Goal: Task Accomplishment & Management: Use online tool/utility

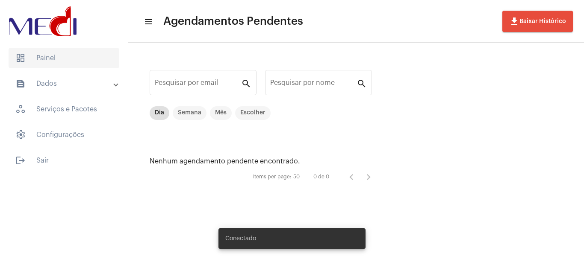
drag, startPoint x: 55, startPoint y: 62, endPoint x: 53, endPoint y: 58, distance: 4.8
click at [55, 62] on span "dashboard Painel" at bounding box center [64, 58] width 111 height 21
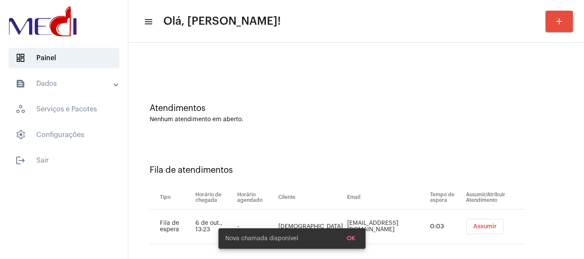
scroll to position [26, 0]
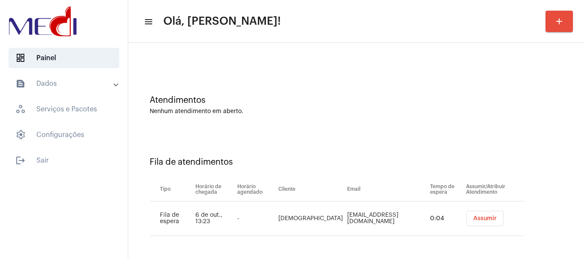
click at [473, 220] on span "Assumir" at bounding box center [484, 219] width 23 height 6
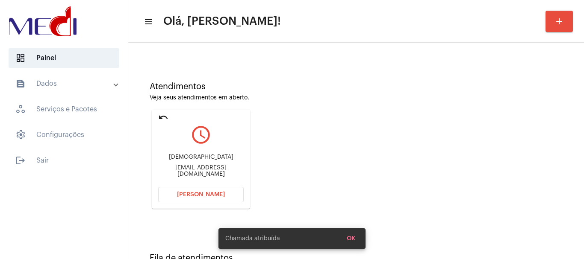
scroll to position [75, 0]
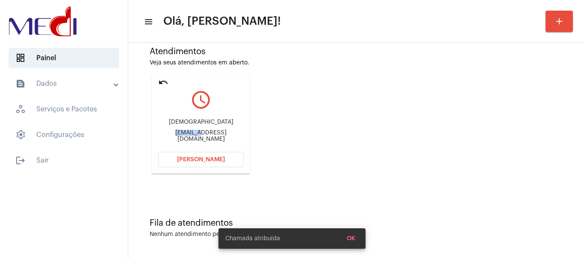
drag, startPoint x: 163, startPoint y: 134, endPoint x: 186, endPoint y: 132, distance: 22.7
click at [186, 132] on div "Thais thaisskaroline@gmail.com" at bounding box center [200, 130] width 85 height 38
copy div "thaisska"
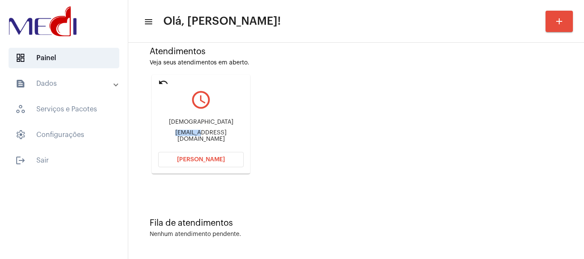
click at [164, 82] on mat-icon "undo" at bounding box center [163, 82] width 10 height 10
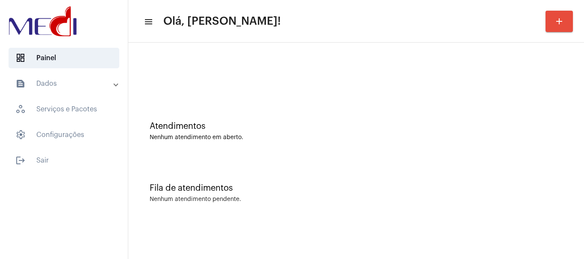
scroll to position [0, 0]
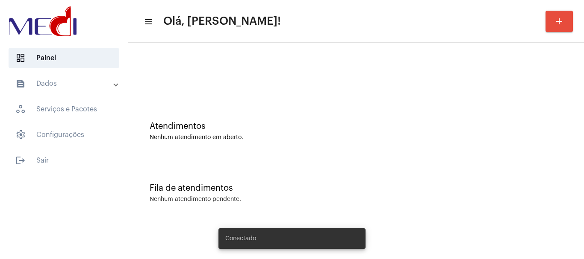
click at [253, 125] on div "Atendimentos" at bounding box center [356, 126] width 413 height 9
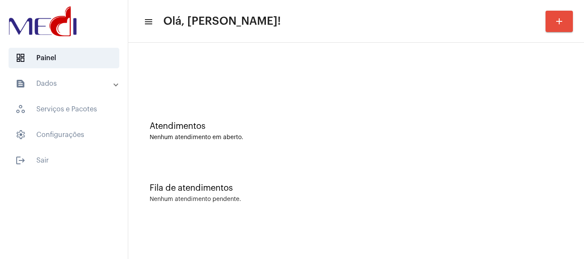
click at [301, 200] on div "Nenhum atendimento pendente." at bounding box center [356, 200] width 413 height 6
click at [149, 21] on mat-icon "menu" at bounding box center [148, 22] width 9 height 10
click at [259, 181] on div "Fila de atendimentos Nenhum atendimento pendente." at bounding box center [355, 189] width 447 height 62
click at [278, 88] on div at bounding box center [355, 71] width 447 height 49
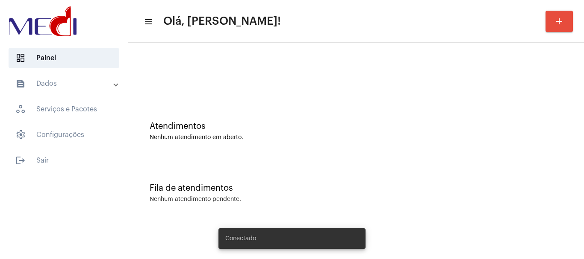
drag, startPoint x: 335, startPoint y: 159, endPoint x: 271, endPoint y: 35, distance: 139.1
click at [334, 159] on div "Fila de atendimentos Nenhum atendimento pendente." at bounding box center [355, 189] width 447 height 62
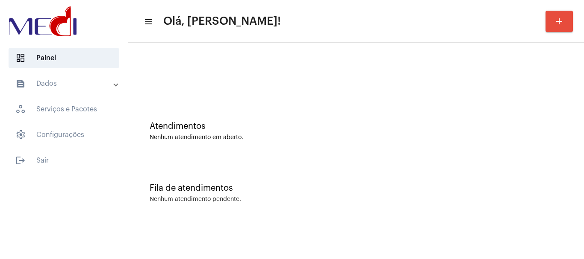
click at [222, 80] on div at bounding box center [355, 71] width 447 height 49
click at [211, 146] on div "Atendimentos Nenhum atendimento em aberto." at bounding box center [355, 127] width 447 height 62
click at [186, 89] on div at bounding box center [355, 71] width 447 height 49
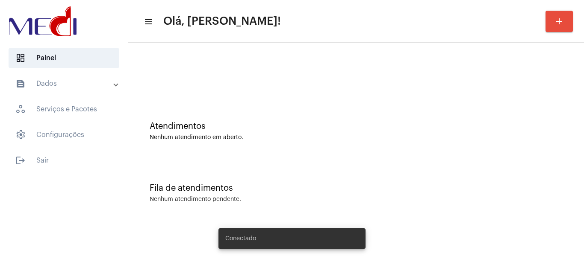
click at [363, 209] on div "Fila de atendimentos Nenhum atendimento pendente." at bounding box center [355, 189] width 447 height 62
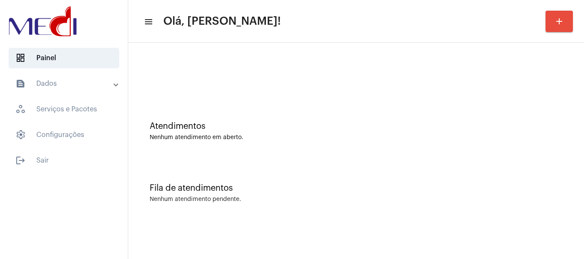
click at [288, 97] on div "Atendimentos Nenhum atendimento em aberto." at bounding box center [355, 127] width 447 height 62
click at [307, 147] on div "Atendimentos Nenhum atendimento em aberto." at bounding box center [355, 127] width 447 height 62
click at [344, 115] on div "Atendimentos Nenhum atendimento em aberto." at bounding box center [355, 127] width 447 height 62
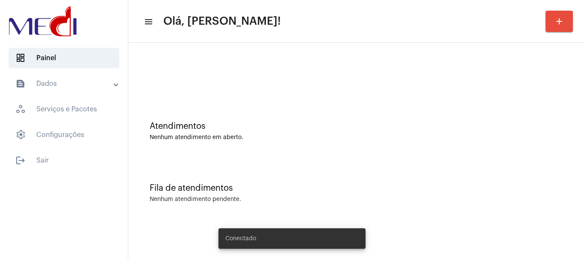
click at [242, 122] on div "Atendimentos" at bounding box center [356, 126] width 413 height 9
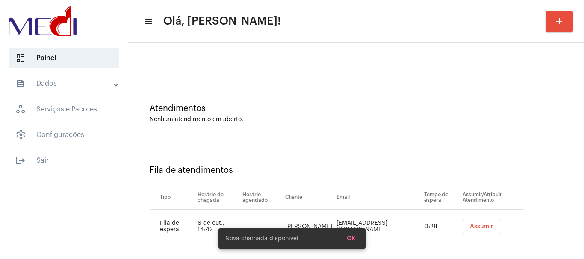
scroll to position [26, 0]
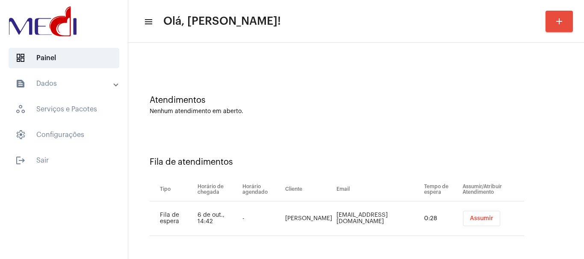
click at [469, 220] on span "Assumir" at bounding box center [480, 219] width 23 height 6
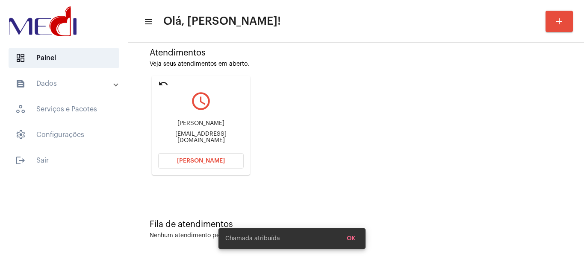
scroll to position [75, 0]
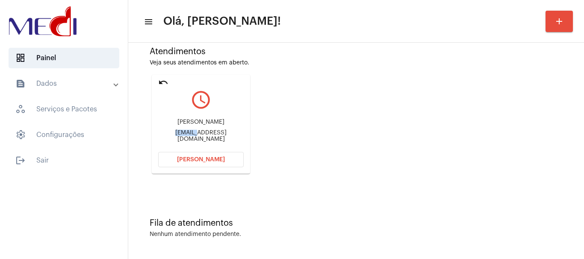
drag, startPoint x: 156, startPoint y: 132, endPoint x: 185, endPoint y: 135, distance: 28.4
click at [185, 135] on mat-card "undo query_builder Tania magnoassessoria@uol.com.br Abrir Chamada" at bounding box center [201, 124] width 98 height 99
copy div "magnoas"
click at [200, 160] on span "[PERSON_NAME]" at bounding box center [201, 160] width 48 height 6
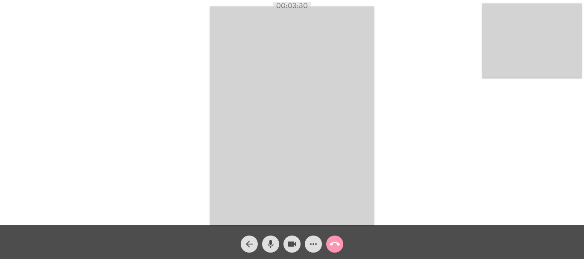
click at [333, 247] on mat-icon "call_end" at bounding box center [334, 244] width 10 height 10
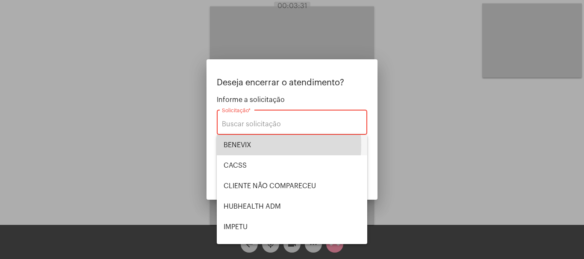
click at [239, 145] on span "BENEVIX" at bounding box center [291, 145] width 137 height 21
type input "BENEVIX"
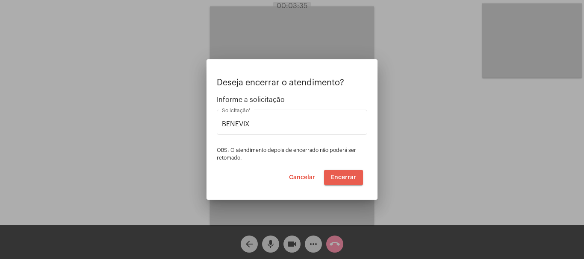
click at [339, 175] on span "Encerrar" at bounding box center [343, 178] width 25 height 6
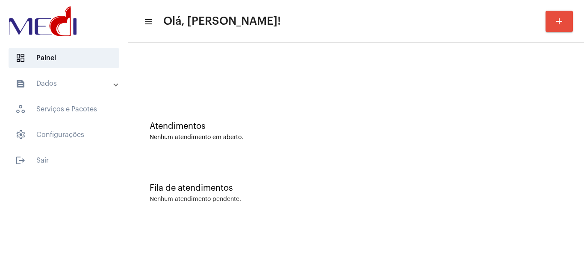
click at [247, 180] on div "Fila de atendimentos Nenhum atendimento pendente." at bounding box center [355, 189] width 447 height 62
drag, startPoint x: 287, startPoint y: 120, endPoint x: 269, endPoint y: 84, distance: 39.9
click at [284, 114] on div "Atendimentos Nenhum atendimento em aberto." at bounding box center [355, 127] width 447 height 62
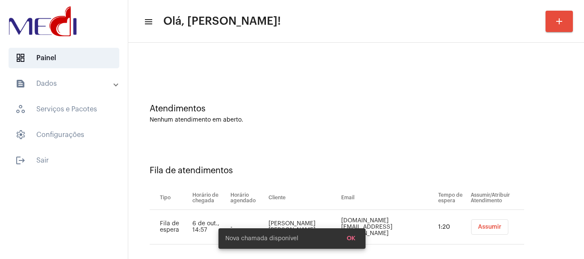
scroll to position [26, 0]
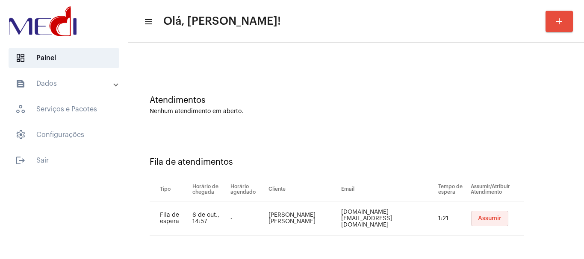
drag, startPoint x: 481, startPoint y: 219, endPoint x: 475, endPoint y: 217, distance: 5.4
click at [480, 219] on span "Assumir" at bounding box center [489, 219] width 23 height 6
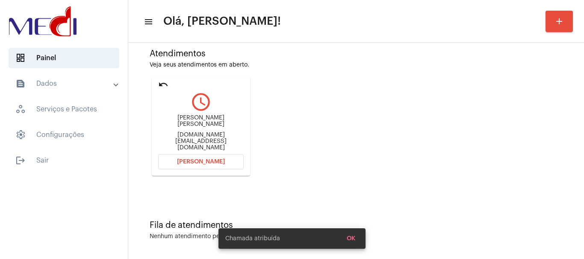
scroll to position [75, 0]
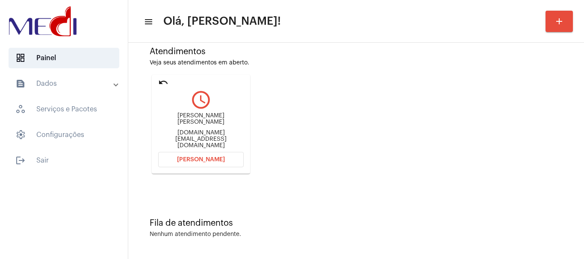
drag, startPoint x: 174, startPoint y: 122, endPoint x: 229, endPoint y: 116, distance: 55.5
click at [224, 121] on div "Claudio Rafael Fagundes claudiorf.ph@gmail.com" at bounding box center [200, 130] width 85 height 38
copy div "Claudio Rafael Fagun"
click at [214, 160] on span "[PERSON_NAME]" at bounding box center [201, 160] width 48 height 6
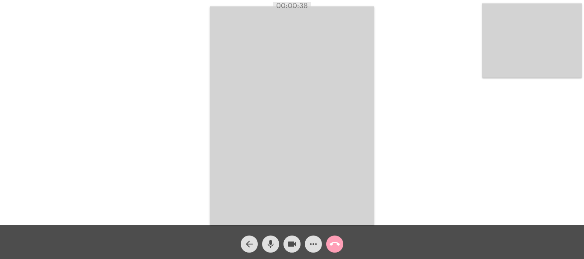
click at [337, 246] on mat-icon "call_end" at bounding box center [334, 244] width 10 height 10
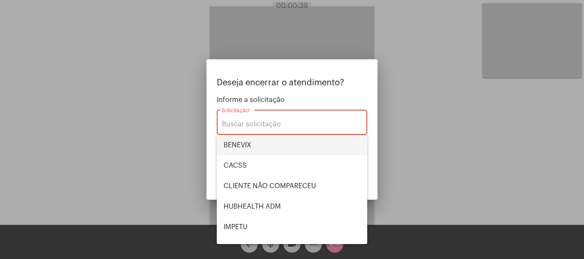
click at [264, 145] on span "BENEVIX" at bounding box center [291, 145] width 137 height 21
type input "BENEVIX"
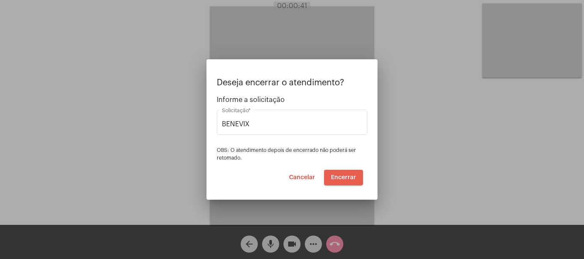
click at [334, 175] on span "Encerrar" at bounding box center [343, 178] width 25 height 6
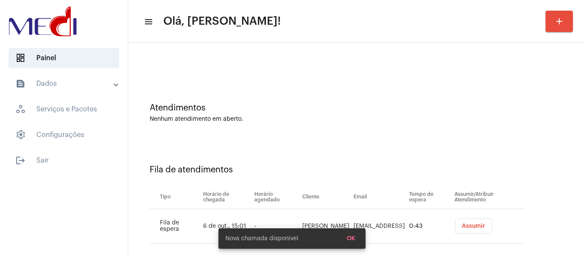
scroll to position [26, 0]
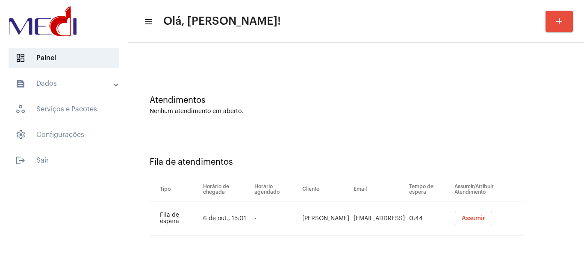
drag, startPoint x: 479, startPoint y: 216, endPoint x: 483, endPoint y: 219, distance: 4.5
click at [480, 216] on span "Assumir" at bounding box center [472, 219] width 23 height 6
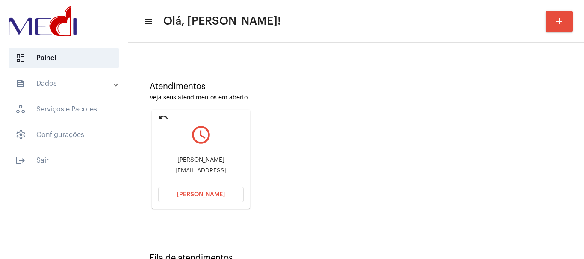
scroll to position [75, 0]
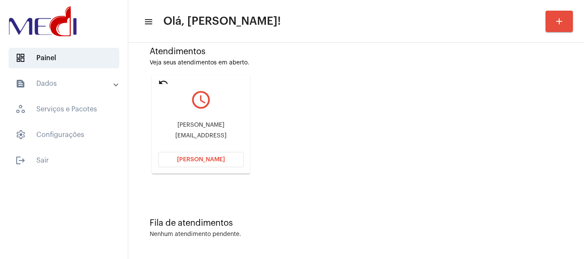
drag, startPoint x: 161, startPoint y: 121, endPoint x: 224, endPoint y: 120, distance: 63.2
click at [224, 120] on div "Barbara rabay de queiroz babiqueiroz77@hotmail.comb" at bounding box center [200, 130] width 85 height 38
copy div "Barbara rabay de que"
click at [223, 160] on button "[PERSON_NAME]" at bounding box center [200, 159] width 85 height 15
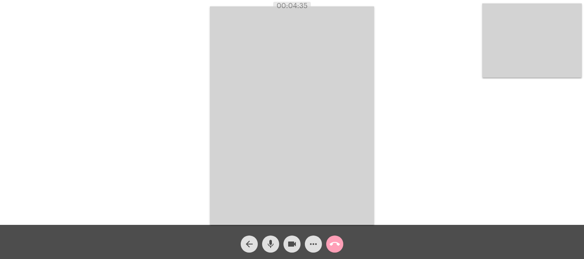
click at [337, 245] on mat-icon "call_end" at bounding box center [334, 244] width 10 height 10
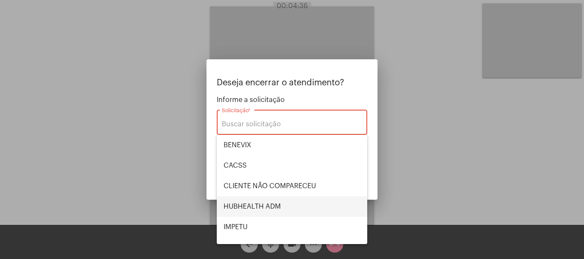
click at [277, 204] on span "HUBHEALTH ADM" at bounding box center [291, 207] width 137 height 21
type input "HUBHEALTH ADM"
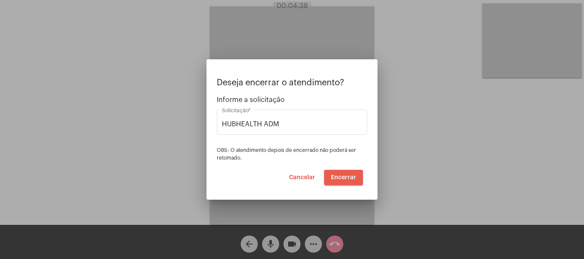
click at [334, 175] on span "Encerrar" at bounding box center [343, 178] width 25 height 6
click at [333, 175] on span "Encerrar" at bounding box center [343, 178] width 25 height 6
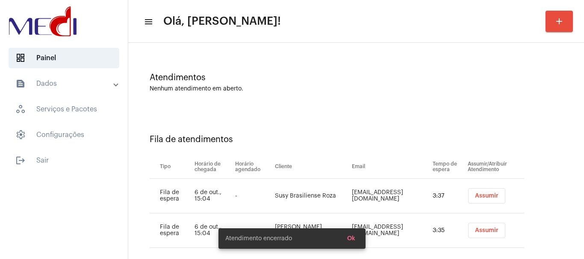
scroll to position [61, 0]
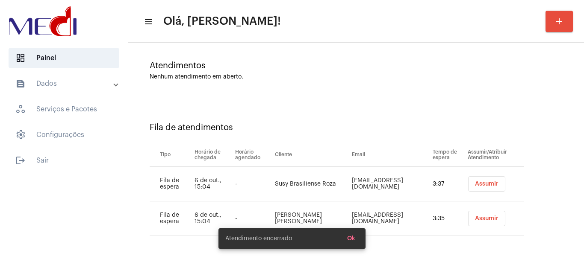
click at [478, 180] on button "Assumir" at bounding box center [486, 183] width 37 height 15
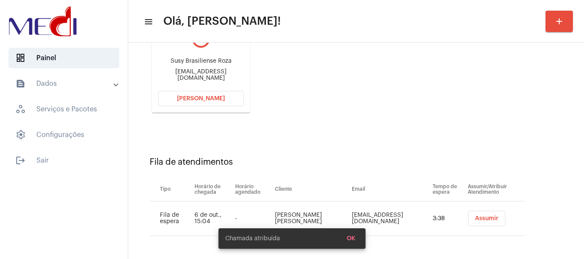
click at [468, 221] on button "Assumir" at bounding box center [486, 218] width 37 height 15
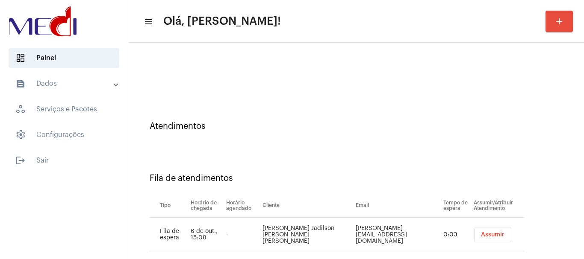
click at [481, 236] on span "Assumir" at bounding box center [492, 235] width 23 height 6
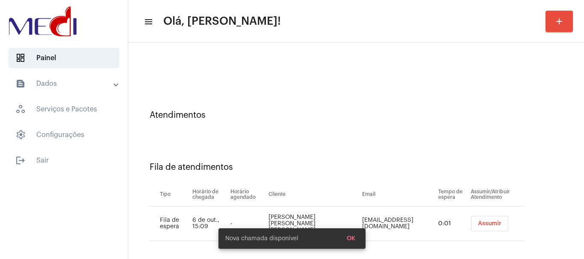
scroll to position [16, 0]
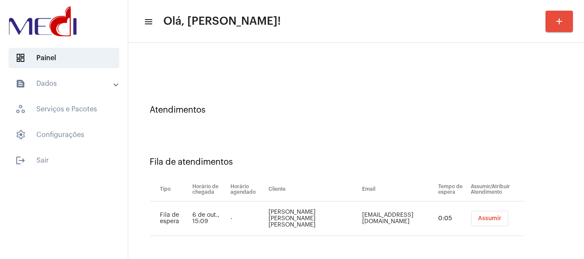
drag, startPoint x: 278, startPoint y: 210, endPoint x: 328, endPoint y: 221, distance: 51.7
click at [328, 221] on td "Gabrielle da Silva Guedes de Souza" at bounding box center [313, 219] width 94 height 35
copy td "Gabrielle da Silva Guedes de Souza"
click at [478, 214] on button "Assumir" at bounding box center [489, 218] width 37 height 15
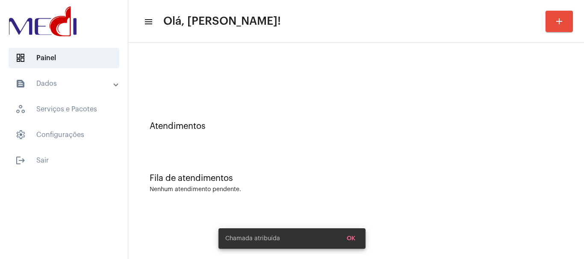
click at [310, 101] on div "Atendimentos" at bounding box center [355, 122] width 447 height 52
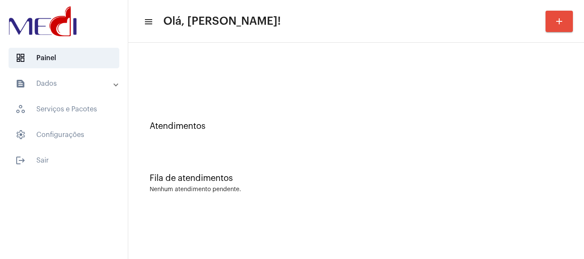
click at [221, 160] on div "Fila de atendimentos Nenhum atendimento pendente." at bounding box center [355, 179] width 447 height 62
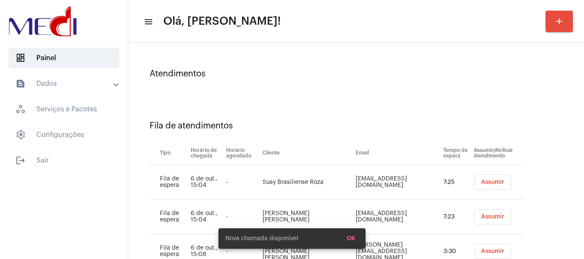
scroll to position [120, 0]
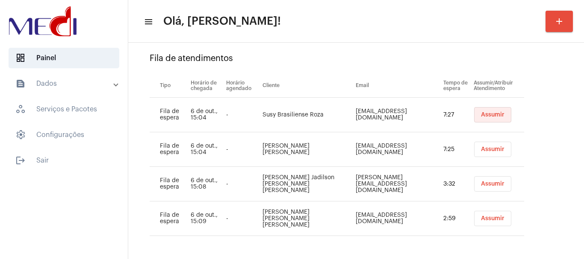
click at [481, 113] on span "Assumir" at bounding box center [492, 115] width 23 height 6
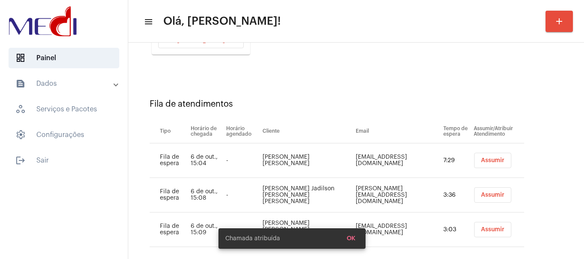
scroll to position [205, 0]
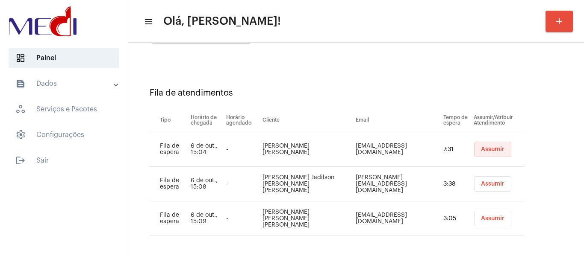
click at [487, 150] on span "Assumir" at bounding box center [492, 150] width 23 height 6
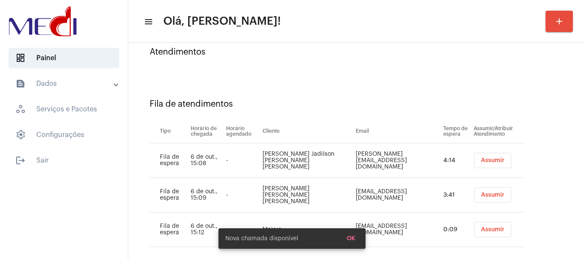
scroll to position [85, 0]
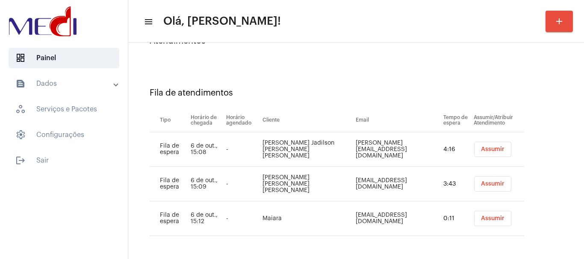
drag, startPoint x: 264, startPoint y: 78, endPoint x: 261, endPoint y: 82, distance: 5.7
click at [264, 79] on div "Fila de atendimentos Tipo Horário de chegada Horário agendado Cliente Email Tem…" at bounding box center [355, 159] width 447 height 192
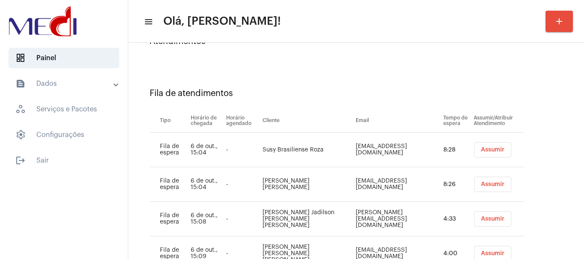
scroll to position [0, 0]
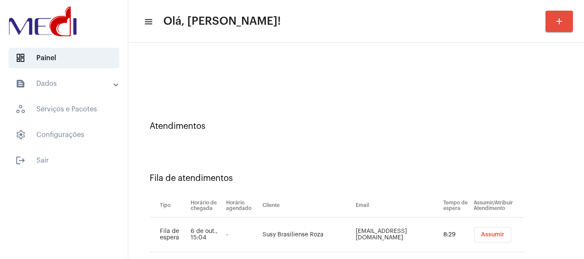
click at [261, 134] on div "Atendimentos" at bounding box center [355, 122] width 447 height 52
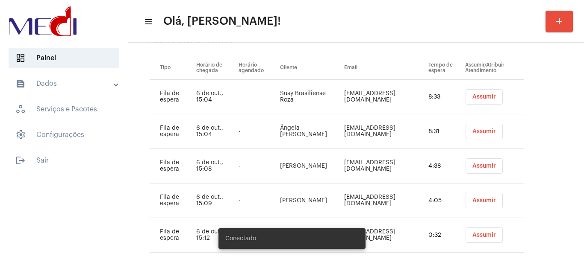
scroll to position [164, 0]
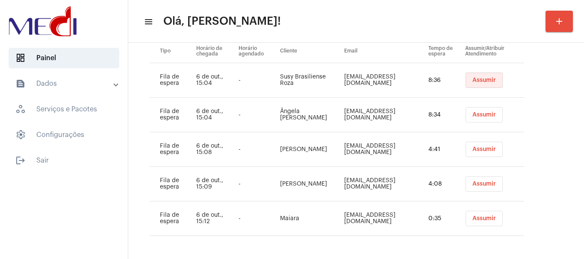
click at [482, 77] on button "Assumir" at bounding box center [483, 80] width 37 height 15
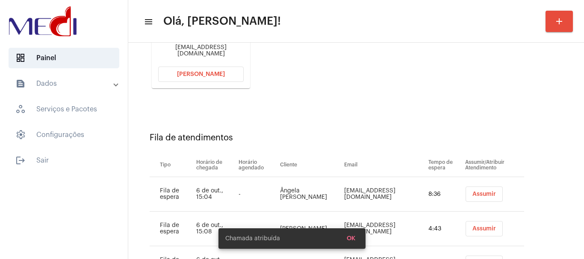
scroll to position [128, 0]
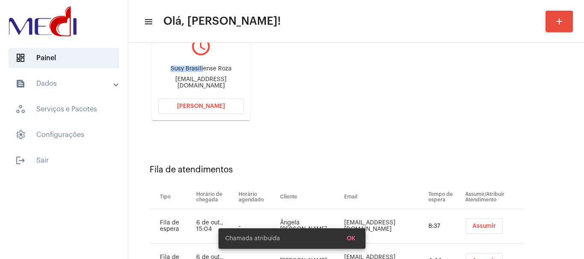
drag, startPoint x: 183, startPoint y: 73, endPoint x: 203, endPoint y: 70, distance: 19.9
click at [203, 70] on div "Susy Brasiliense Roza" at bounding box center [200, 69] width 85 height 6
copy div "[PERSON_NAME]"
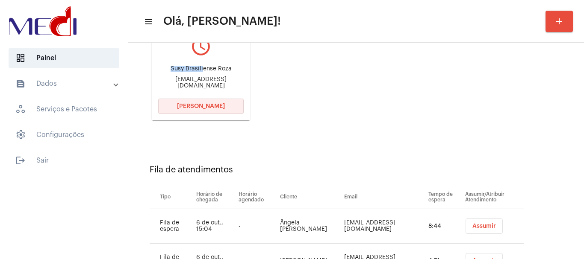
click at [195, 103] on span "[PERSON_NAME]" at bounding box center [201, 106] width 48 height 6
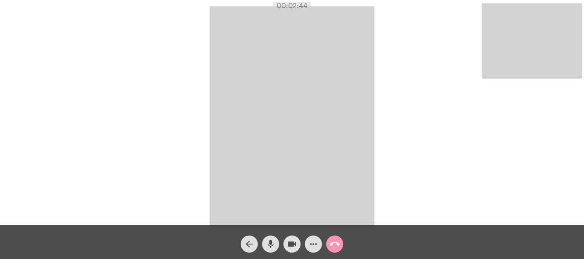
click at [336, 241] on mat-icon "call_end" at bounding box center [334, 244] width 10 height 10
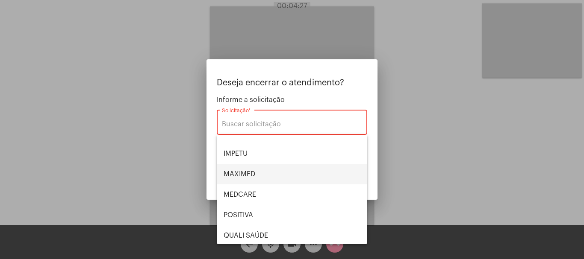
scroll to position [85, 0]
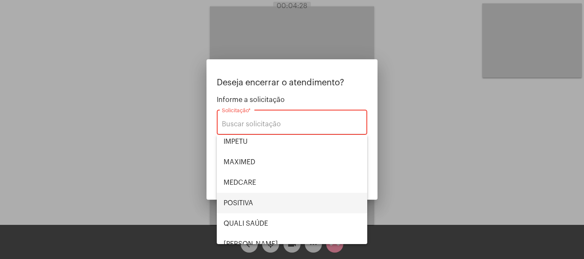
click at [257, 203] on span "POSITIVA" at bounding box center [291, 203] width 137 height 21
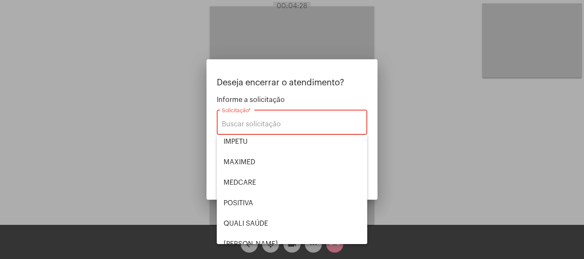
type input "POSITIVA"
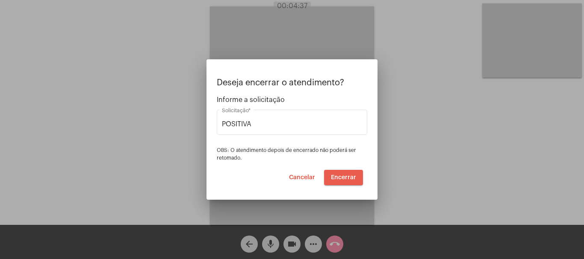
click at [341, 176] on span "Encerrar" at bounding box center [343, 178] width 25 height 6
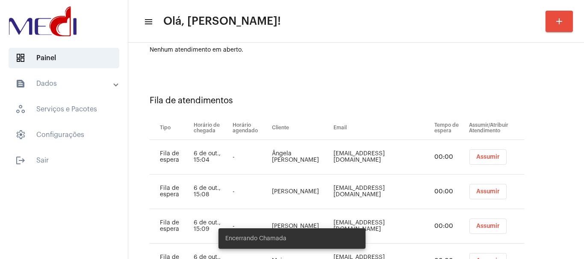
scroll to position [164, 0]
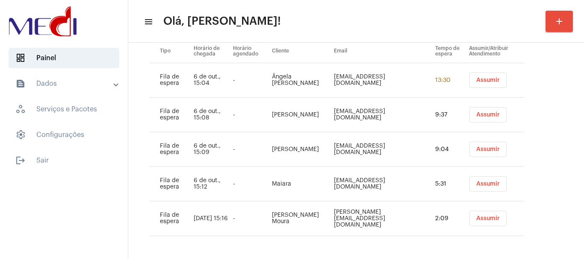
click at [481, 83] on span "Assumir" at bounding box center [487, 80] width 23 height 6
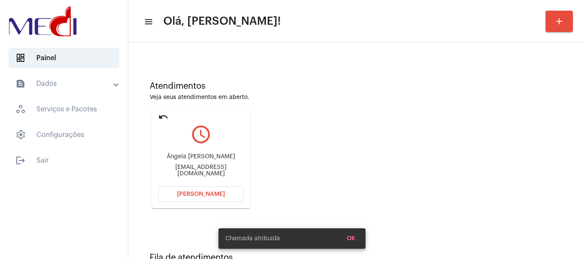
scroll to position [85, 0]
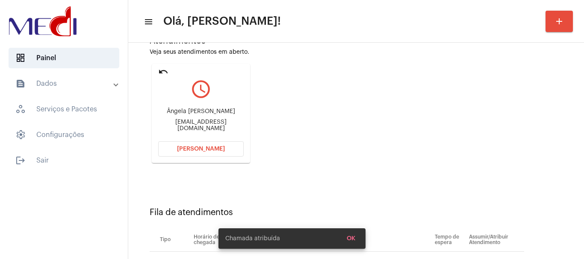
drag, startPoint x: 164, startPoint y: 110, endPoint x: 208, endPoint y: 114, distance: 44.6
click at [208, 114] on div "Ângela Cristina Pedrinha Pereiraac" at bounding box center [200, 112] width 85 height 6
copy div "Ângela Cristina"
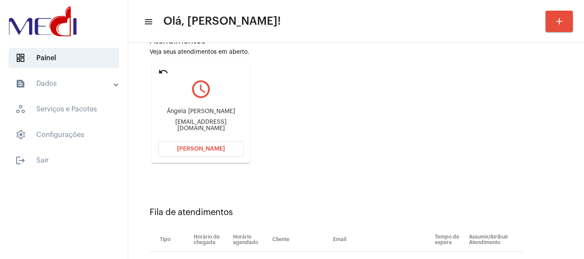
click at [209, 149] on span "[PERSON_NAME]" at bounding box center [201, 149] width 48 height 6
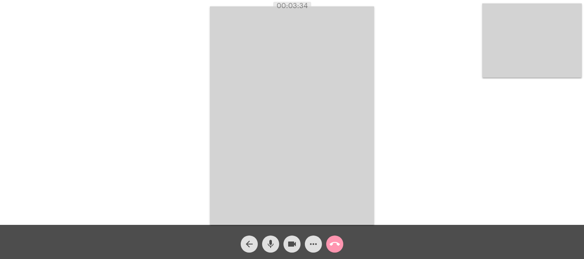
click at [337, 241] on mat-icon "call_end" at bounding box center [334, 244] width 10 height 10
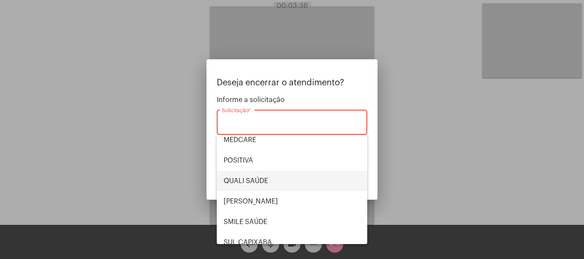
scroll to position [85, 0]
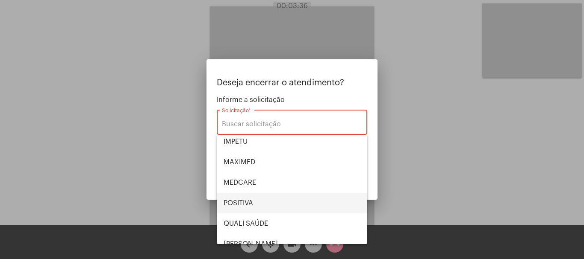
click at [257, 202] on span "POSITIVA" at bounding box center [291, 203] width 137 height 21
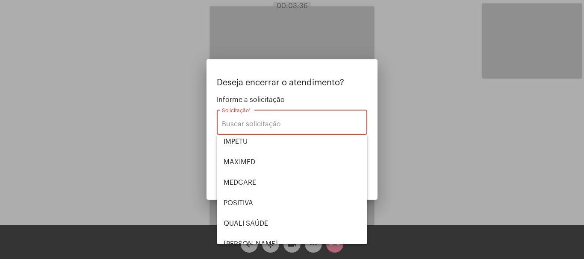
type input "POSITIVA"
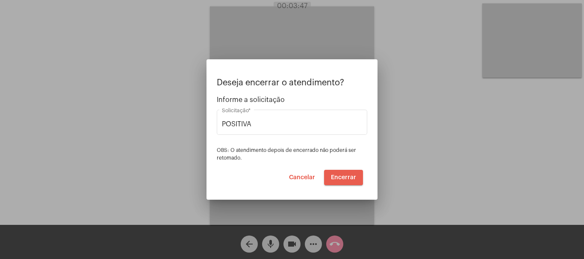
click at [341, 177] on span "Encerrar" at bounding box center [343, 178] width 25 height 6
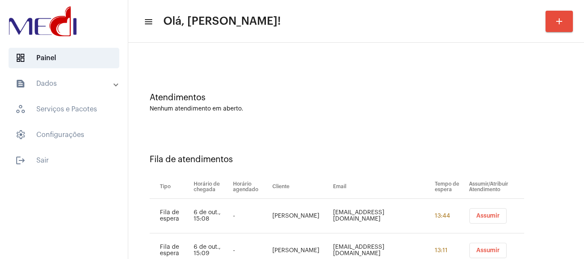
scroll to position [28, 0]
click at [476, 217] on span "Assumir" at bounding box center [487, 217] width 23 height 6
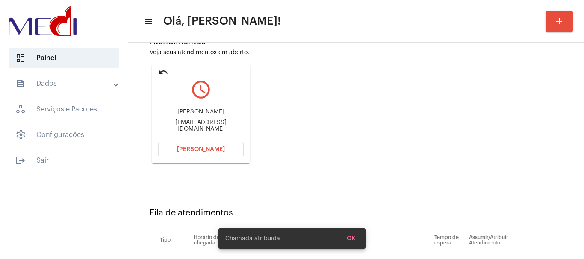
scroll to position [85, 0]
drag, startPoint x: 185, startPoint y: 108, endPoint x: 205, endPoint y: 111, distance: 20.7
click at [205, 109] on div "Jose Jadilson Gomes de Oliveira Gomes.jja@gmail.com" at bounding box center [200, 120] width 85 height 38
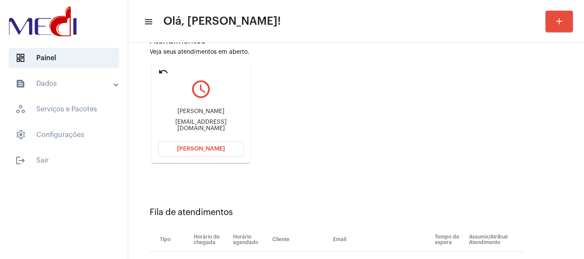
click at [203, 147] on span "[PERSON_NAME]" at bounding box center [201, 149] width 48 height 6
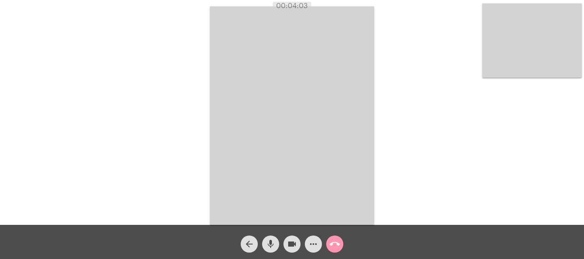
click at [335, 242] on mat-icon "call_end" at bounding box center [334, 244] width 10 height 10
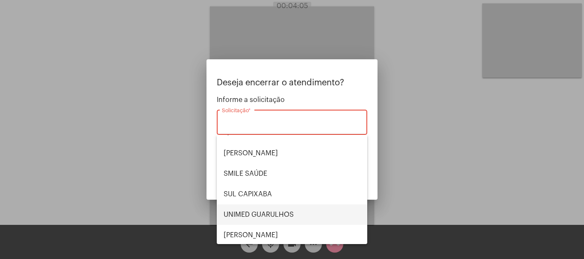
scroll to position [178, 0]
click at [274, 214] on span "UNIMED GUARULHOS" at bounding box center [291, 213] width 137 height 21
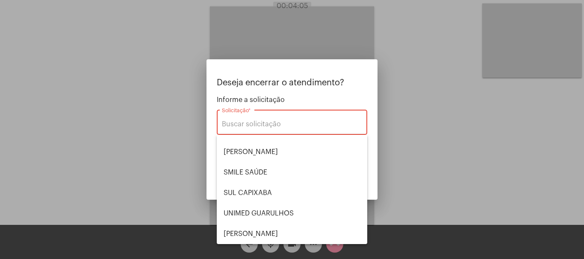
type input "UNIMED GUARULHOS"
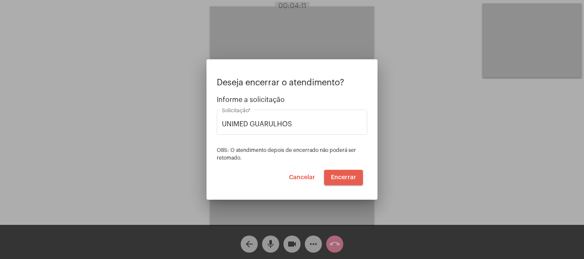
click at [346, 177] on span "Encerrar" at bounding box center [343, 178] width 25 height 6
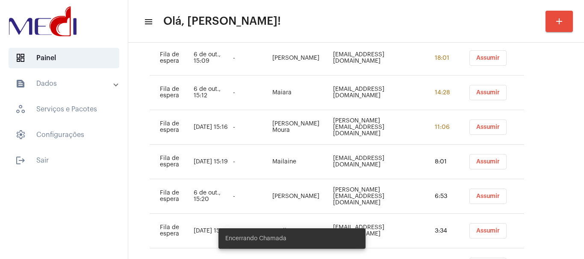
scroll to position [148, 0]
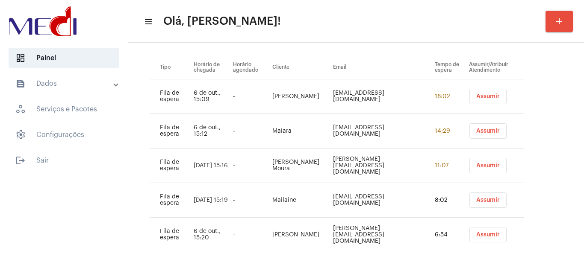
click at [486, 100] on button "Assumir" at bounding box center [487, 96] width 37 height 15
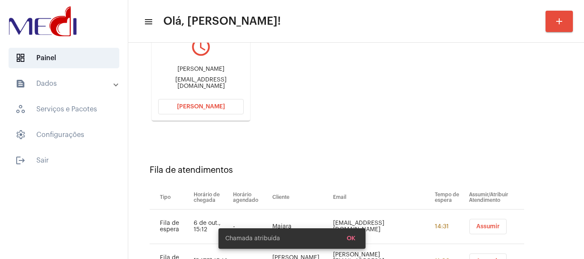
scroll to position [85, 0]
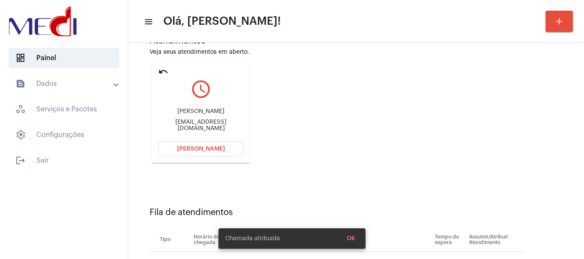
drag, startPoint x: 159, startPoint y: 104, endPoint x: 220, endPoint y: 106, distance: 61.1
click at [220, 106] on div "Gabrielle da Silva Guedes de Souza arqgabrielle@hotmail.com" at bounding box center [200, 120] width 85 height 38
copy div "Gabrielle da Silva Gu"
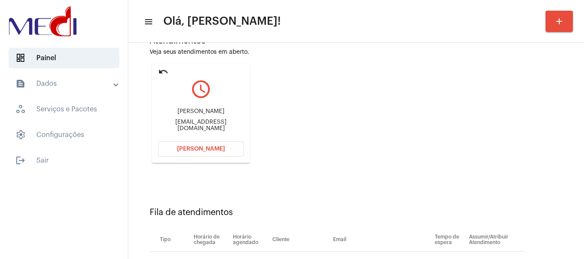
click at [179, 156] on button "[PERSON_NAME]" at bounding box center [200, 148] width 85 height 15
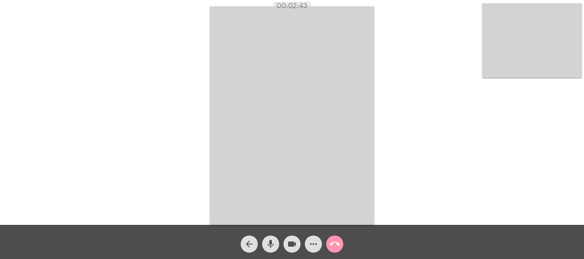
click at [331, 239] on mat-icon "call_end" at bounding box center [334, 244] width 10 height 10
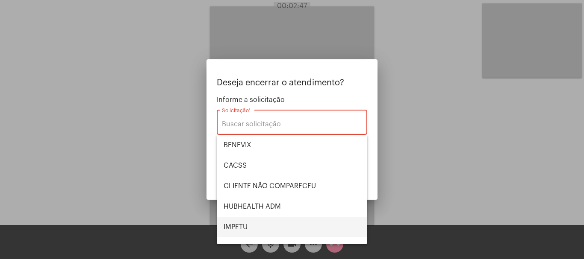
click at [246, 223] on span "IMPETU" at bounding box center [291, 227] width 137 height 21
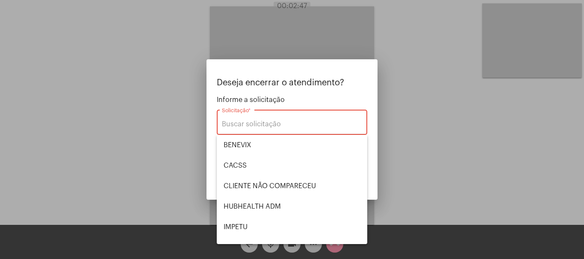
type input "IMPETU"
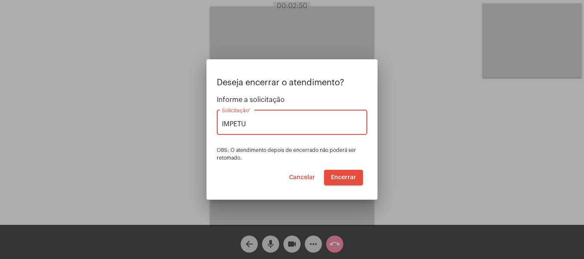
click at [337, 175] on span "Encerrar" at bounding box center [343, 178] width 25 height 6
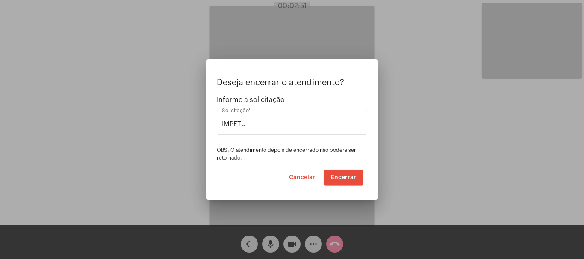
click at [337, 175] on span "Encerrar" at bounding box center [343, 178] width 25 height 6
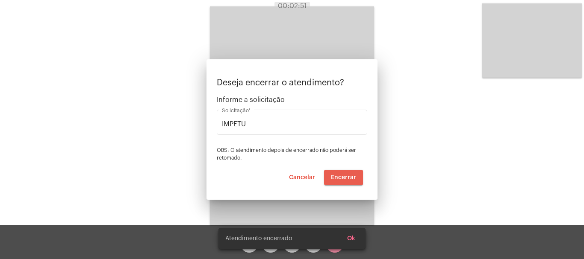
click at [337, 174] on video at bounding box center [292, 115] width 164 height 219
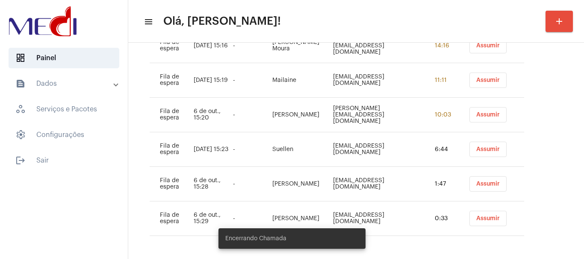
scroll to position [106, 0]
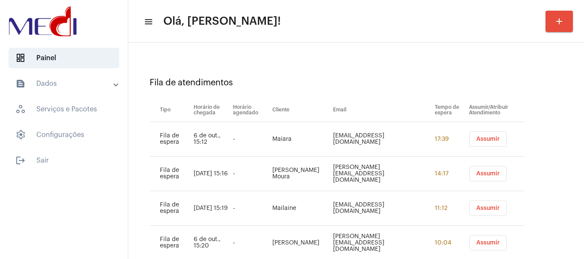
click at [479, 141] on span "Assumir" at bounding box center [487, 139] width 23 height 6
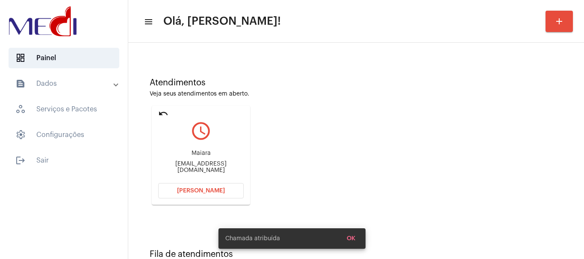
scroll to position [43, 0]
drag, startPoint x: 158, startPoint y: 167, endPoint x: 199, endPoint y: 167, distance: 40.2
click at [199, 167] on div "pinhomaiara620@gmail.com" at bounding box center [200, 168] width 85 height 13
copy div "pinhomaiara6"
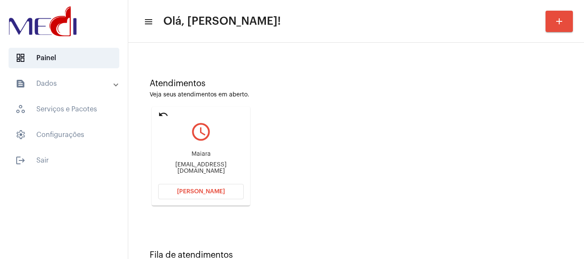
click at [186, 191] on span "[PERSON_NAME]" at bounding box center [201, 192] width 48 height 6
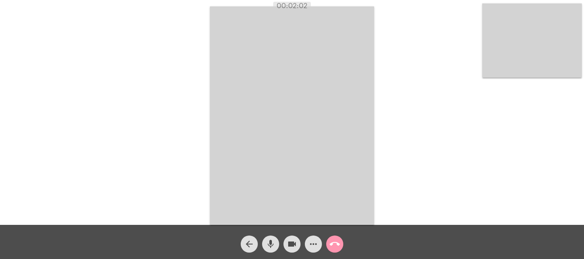
click at [333, 246] on mat-icon "call_end" at bounding box center [334, 244] width 10 height 10
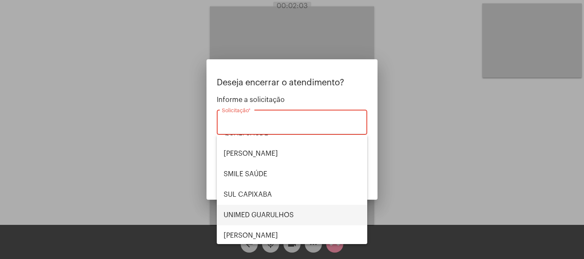
scroll to position [178, 0]
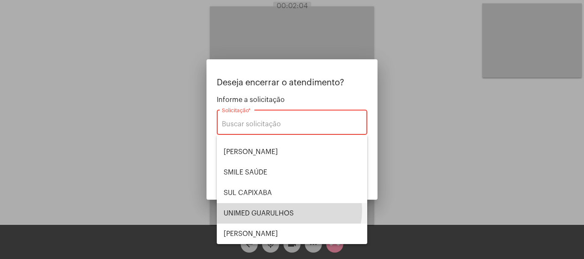
click at [288, 210] on span "UNIMED GUARULHOS" at bounding box center [291, 213] width 137 height 21
type input "UNIMED GUARULHOS"
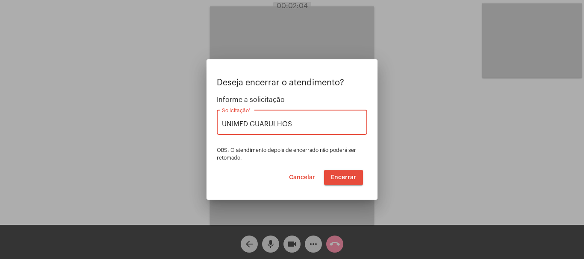
click at [341, 176] on span "Encerrar" at bounding box center [343, 178] width 25 height 6
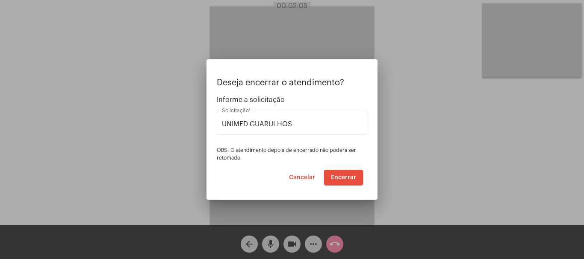
click at [344, 176] on span "Encerrar" at bounding box center [343, 178] width 25 height 6
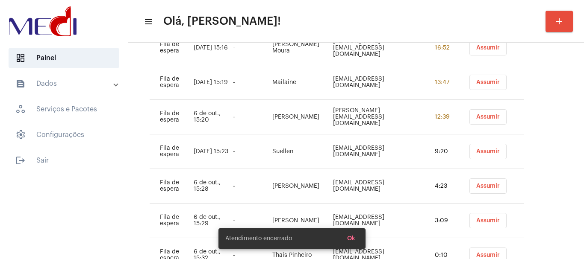
scroll to position [148, 0]
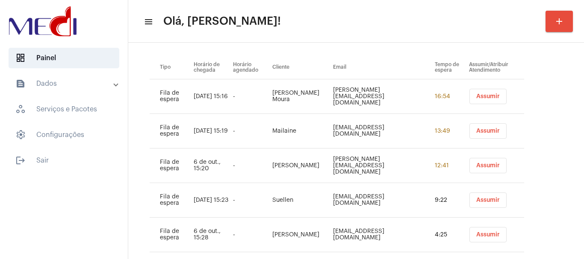
click at [482, 96] on span "Assumir" at bounding box center [487, 97] width 23 height 6
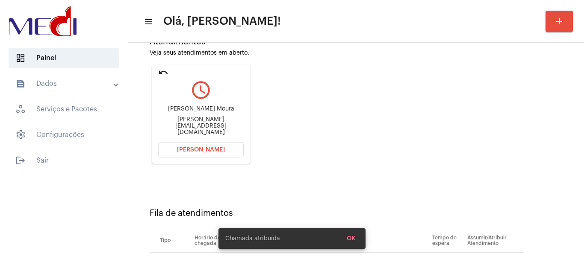
scroll to position [85, 0]
drag, startPoint x: 197, startPoint y: 114, endPoint x: 231, endPoint y: 113, distance: 34.2
click at [231, 111] on div "Felipe Regolin Moura" at bounding box center [200, 108] width 85 height 6
copy div "Felipe Regolin Moura"
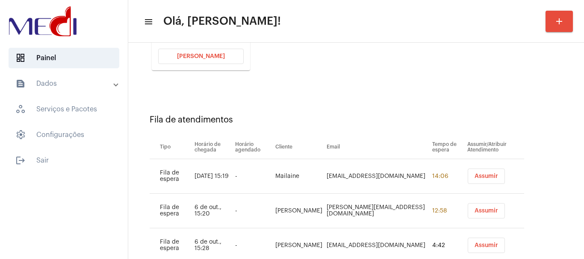
scroll to position [103, 0]
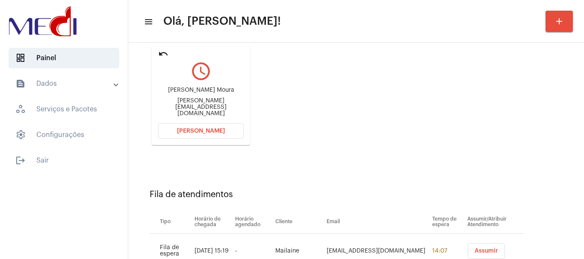
click at [188, 136] on button "[PERSON_NAME]" at bounding box center [200, 130] width 85 height 15
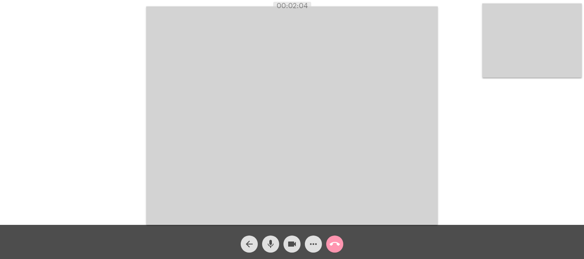
click at [334, 241] on mat-icon "call_end" at bounding box center [334, 244] width 10 height 10
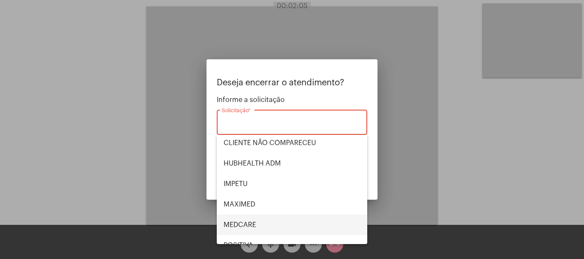
scroll to position [178, 0]
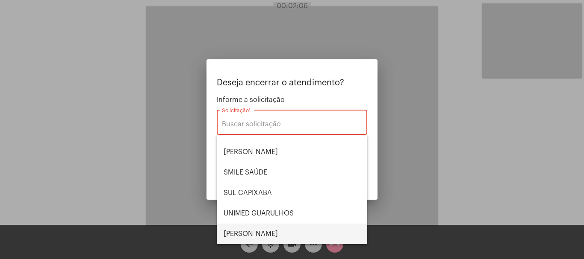
click at [263, 230] on span "[PERSON_NAME] [PERSON_NAME]" at bounding box center [291, 234] width 137 height 21
type input "[PERSON_NAME] [PERSON_NAME]"
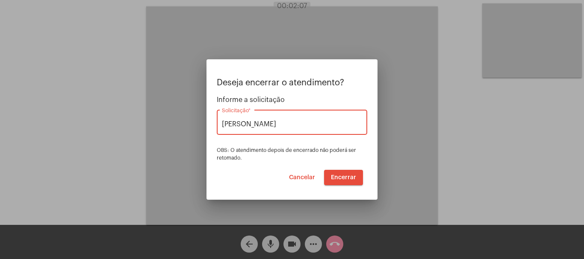
click at [346, 175] on span "Encerrar" at bounding box center [343, 178] width 25 height 6
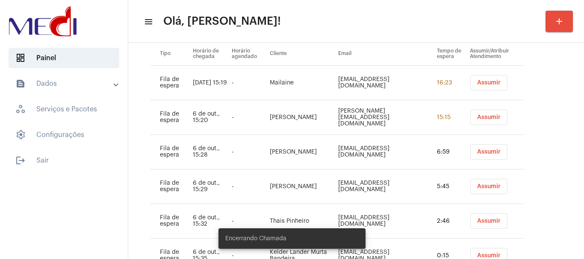
scroll to position [114, 0]
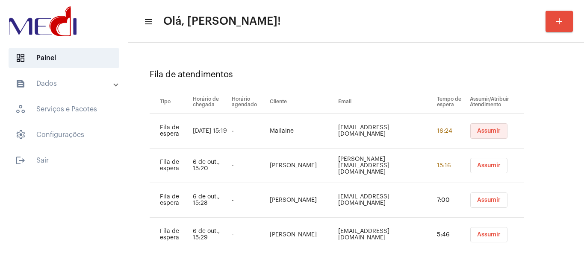
click at [476, 126] on button "Assumir" at bounding box center [488, 130] width 37 height 15
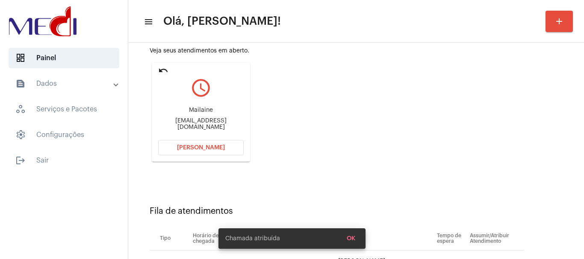
scroll to position [85, 0]
drag, startPoint x: 185, startPoint y: 110, endPoint x: 220, endPoint y: 114, distance: 34.8
click at [220, 114] on div "Mailaine Maisuellen2016@gmail.com" at bounding box center [200, 120] width 85 height 38
copy div "Mailaine"
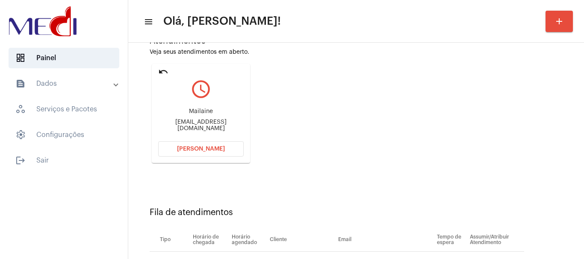
click at [173, 149] on button "Abrir Chamada" at bounding box center [200, 148] width 85 height 15
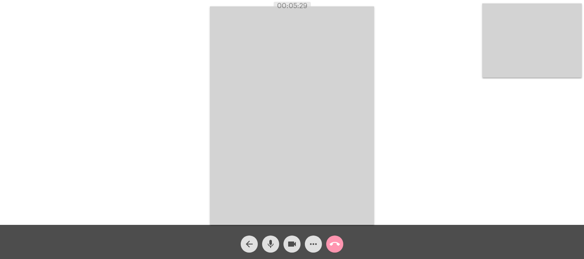
click at [335, 243] on mat-icon "call_end" at bounding box center [334, 244] width 10 height 10
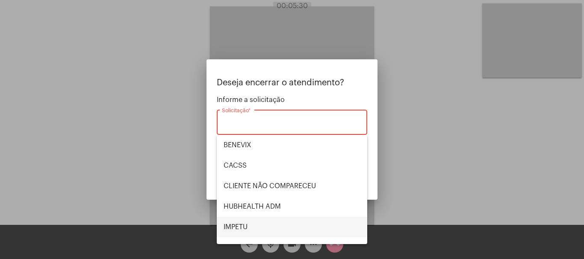
scroll to position [178, 0]
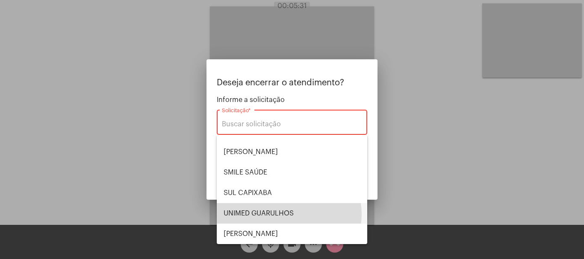
click at [288, 214] on span "UNIMED GUARULHOS" at bounding box center [291, 213] width 137 height 21
type input "UNIMED GUARULHOS"
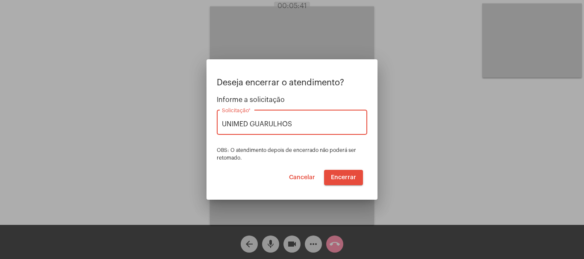
click at [345, 179] on span "Encerrar" at bounding box center [343, 178] width 25 height 6
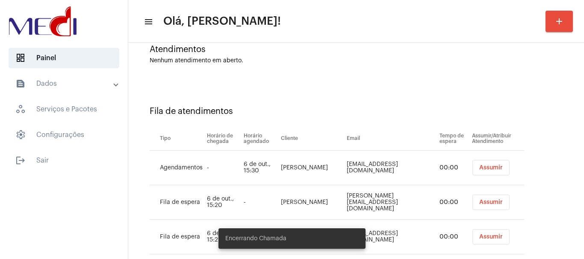
scroll to position [164, 0]
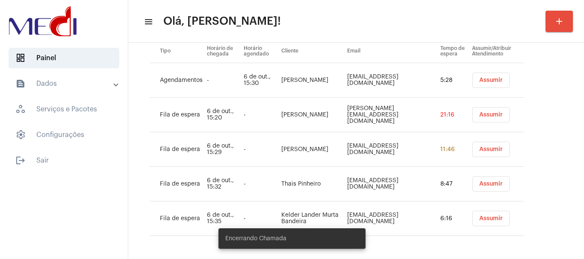
click at [488, 82] on span "Assumir" at bounding box center [490, 80] width 23 height 6
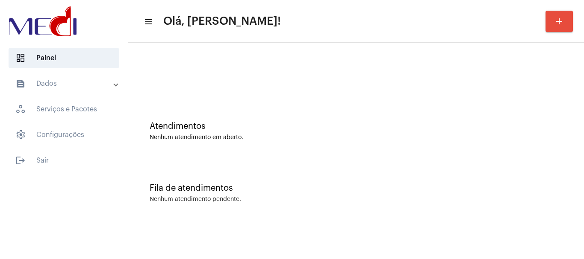
scroll to position [0, 0]
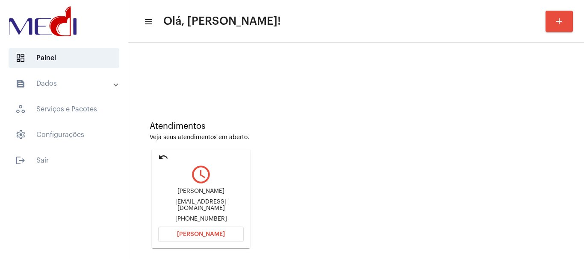
drag, startPoint x: 173, startPoint y: 189, endPoint x: 227, endPoint y: 192, distance: 53.5
click at [227, 192] on div "Heitor Vieira Costa heitorvcostac@gmail.com +5573998526094" at bounding box center [200, 205] width 85 height 38
copy div "Heitor Vieira Costa"
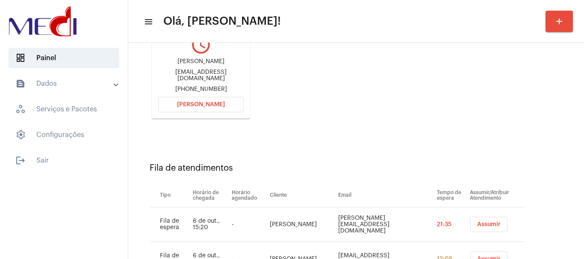
scroll to position [111, 0]
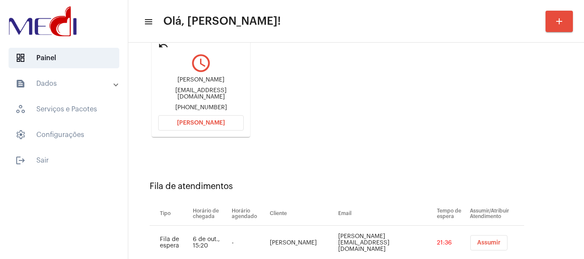
click at [199, 121] on span "[PERSON_NAME]" at bounding box center [201, 123] width 48 height 6
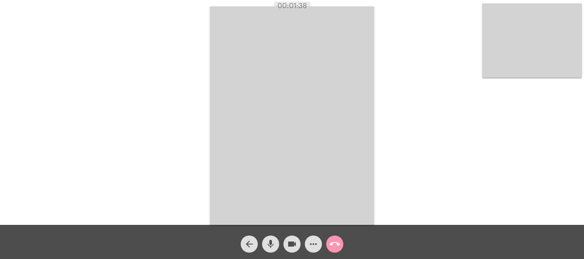
click at [338, 247] on mat-icon "call_end" at bounding box center [334, 244] width 10 height 10
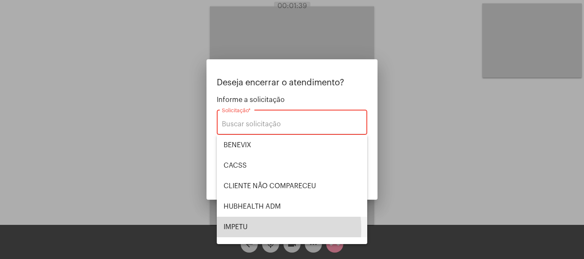
click at [239, 229] on span "IMPETU" at bounding box center [291, 227] width 137 height 21
type input "IMPETU"
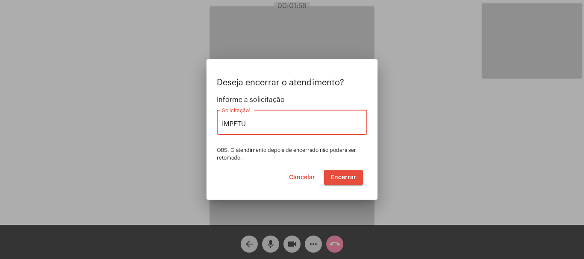
click at [340, 176] on span "Encerrar" at bounding box center [343, 178] width 25 height 6
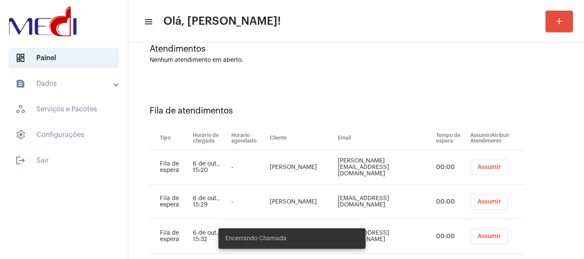
scroll to position [164, 0]
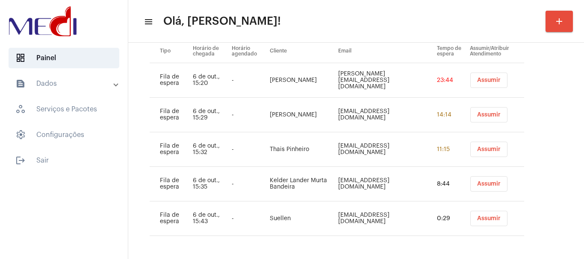
click at [485, 115] on span "Assumir" at bounding box center [488, 115] width 23 height 6
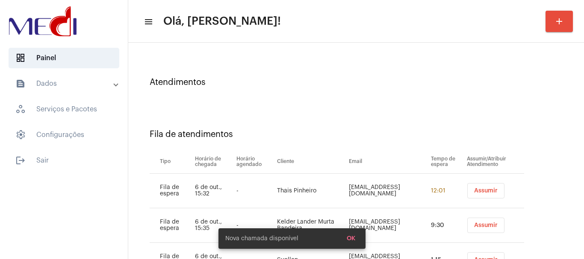
scroll to position [120, 0]
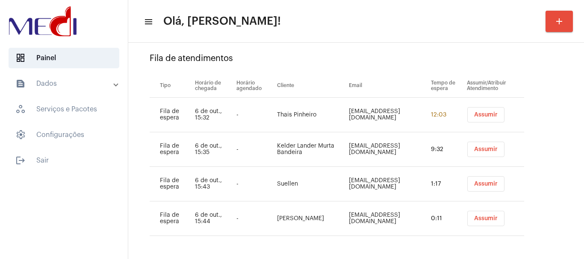
click at [551, 167] on div "Fila de atendimentos Tipo Horário de chegada Horário agendado Cliente Email Tem…" at bounding box center [355, 141] width 447 height 227
click at [544, 161] on div "Fila de atendimentos Tipo Horário de chegada Horário agendado Cliente Email Tem…" at bounding box center [355, 141] width 447 height 227
drag, startPoint x: 266, startPoint y: 141, endPoint x: 267, endPoint y: 152, distance: 10.8
click at [311, 151] on td "Kelder Lander Murta Bandeira" at bounding box center [311, 149] width 72 height 35
click at [275, 151] on td "Kelder Lander Murta Bandeira" at bounding box center [311, 149] width 72 height 35
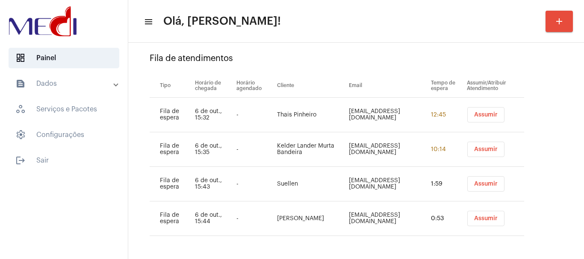
drag, startPoint x: 264, startPoint y: 143, endPoint x: 305, endPoint y: 152, distance: 42.7
click at [305, 152] on tr "Fila de espera 6 de out., 15:35 - Kelder Lander Murta Bandeira Kelder.lander@gm…" at bounding box center [337, 149] width 374 height 35
copy tr "Kelder Lander Murta Bandeira"
drag, startPoint x: 259, startPoint y: 185, endPoint x: 274, endPoint y: 184, distance: 15.0
click at [274, 184] on tr "Fila de espera 6 de out., 15:43 - Suellen Suellen.oliveira@w2atransportes.com.b…" at bounding box center [337, 184] width 374 height 35
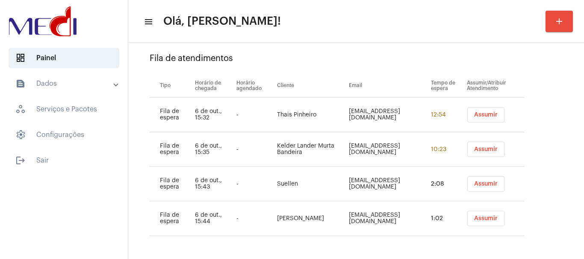
drag, startPoint x: 357, startPoint y: 184, endPoint x: 361, endPoint y: 184, distance: 4.7
click at [361, 184] on tr "Fila de espera 6 de out., 15:43 - Suellen Suellen.oliveira@w2atransportes.com.b…" at bounding box center [337, 184] width 374 height 35
copy tr "Suellen.oliveira@"
drag, startPoint x: 310, startPoint y: 216, endPoint x: 361, endPoint y: 217, distance: 51.7
click at [361, 217] on tr "Fila de espera 6 de out., 15:44 - Juliana julianafreitas12371@gmail.com 1:08 As…" at bounding box center [337, 219] width 374 height 35
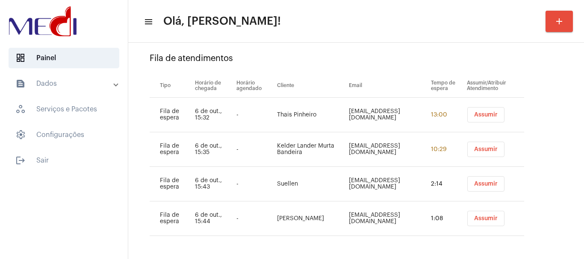
copy tr "julianafreitas123"
click at [525, 128] on div "Fila de atendimentos Tipo Horário de chegada Horário agendado Cliente Email Tem…" at bounding box center [355, 141] width 447 height 227
click at [540, 119] on div "Fila de atendimentos Tipo Horário de chegada Horário agendado Cliente Email Tem…" at bounding box center [355, 141] width 447 height 227
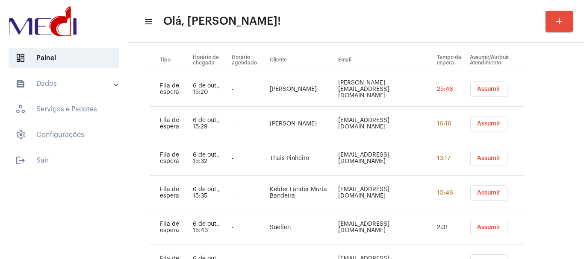
scroll to position [104, 0]
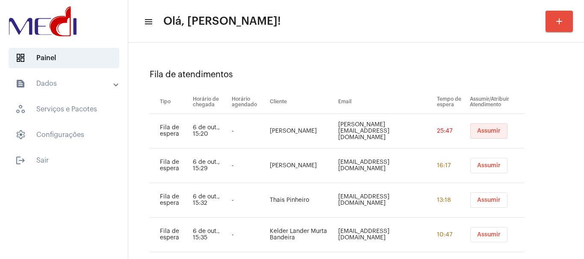
click at [484, 130] on span "Assumir" at bounding box center [488, 131] width 23 height 6
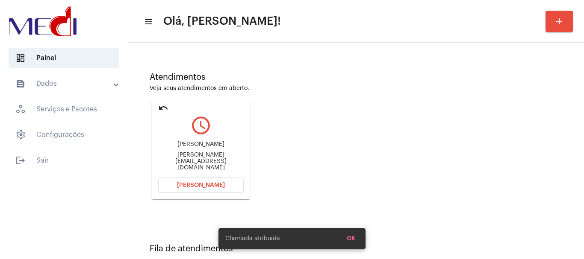
scroll to position [85, 0]
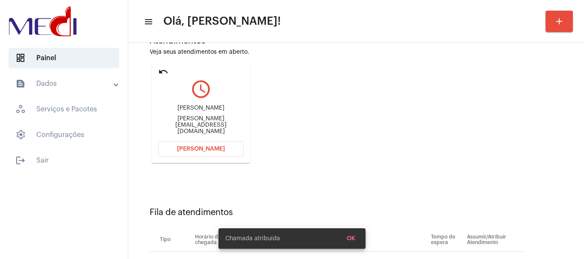
drag, startPoint x: 163, startPoint y: 104, endPoint x: 239, endPoint y: 109, distance: 75.7
click at [239, 109] on div "Fábio Santos de Souza fabio.five.silva@gmail.com" at bounding box center [200, 120] width 85 height 38
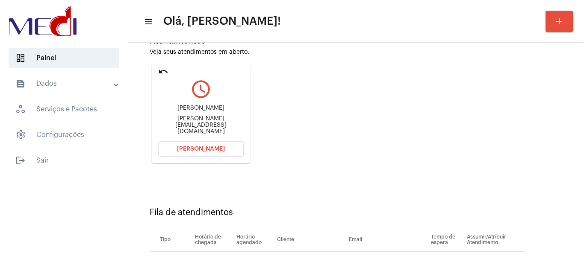
click at [215, 144] on button "[PERSON_NAME]" at bounding box center [200, 148] width 85 height 15
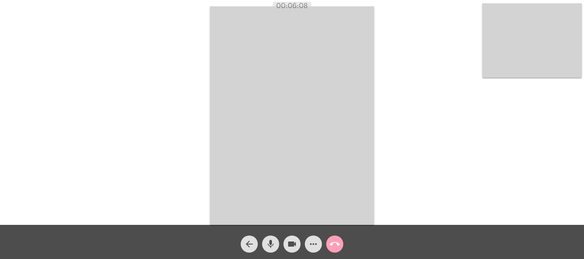
click at [334, 246] on mat-icon "call_end" at bounding box center [334, 244] width 10 height 10
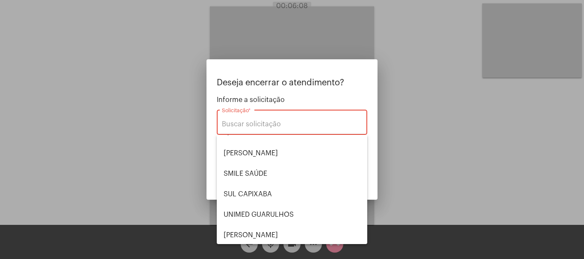
scroll to position [178, 0]
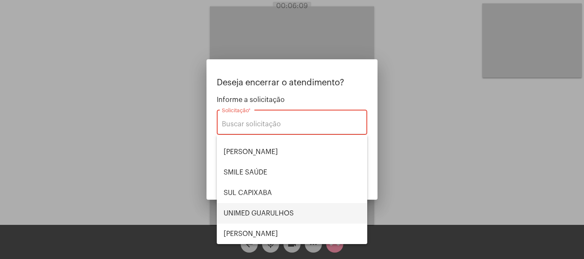
click at [276, 211] on span "UNIMED GUARULHOS" at bounding box center [291, 213] width 137 height 21
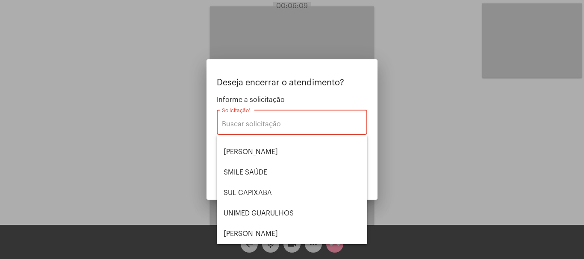
type input "UNIMED GUARULHOS"
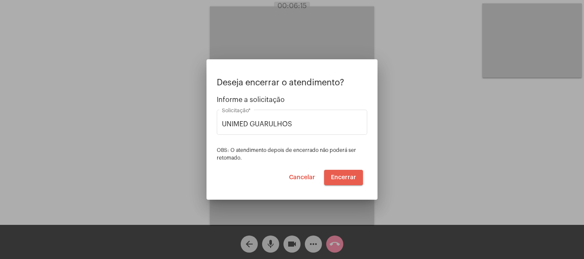
click at [343, 176] on span "Encerrar" at bounding box center [343, 178] width 25 height 6
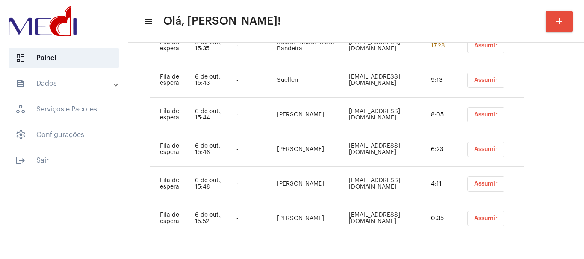
scroll to position [114, 0]
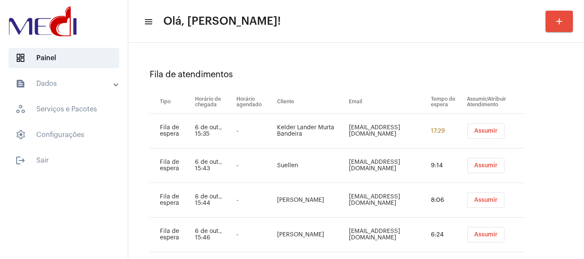
click at [490, 133] on span "Assumir" at bounding box center [485, 131] width 23 height 6
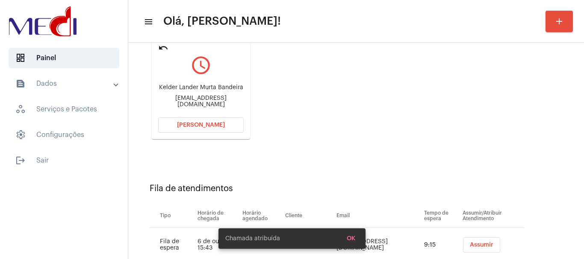
scroll to position [128, 0]
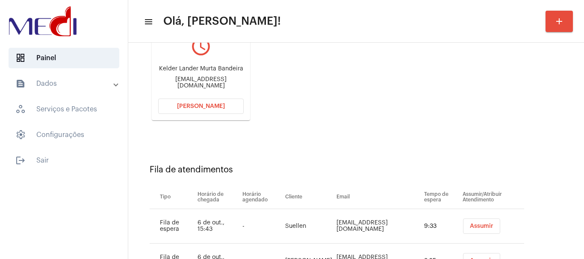
drag, startPoint x: 194, startPoint y: 76, endPoint x: 204, endPoint y: 78, distance: 9.5
click at [204, 78] on mat-card "undo query_builder Kelder Lander Murta Bandeira Kelder.lander@gmail.com Abrir C…" at bounding box center [201, 70] width 98 height 99
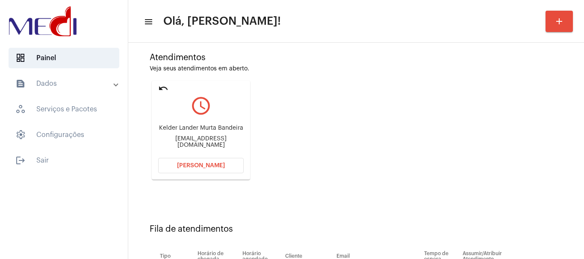
scroll to position [18, 0]
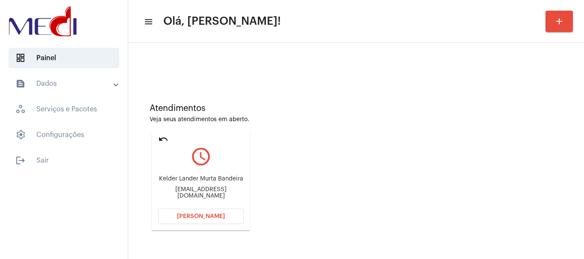
click at [179, 178] on div "Kelder Lander Murta Bandeira Kelder.lander@gmail.com" at bounding box center [200, 187] width 85 height 38
drag, startPoint x: 160, startPoint y: 183, endPoint x: 203, endPoint y: 179, distance: 42.9
click at [203, 179] on mat-card "undo query_builder Kelder Lander Murta Bandeira Kelder.lander@gmail.com Abrir C…" at bounding box center [201, 181] width 98 height 99
click at [202, 213] on button "[PERSON_NAME]" at bounding box center [200, 216] width 85 height 15
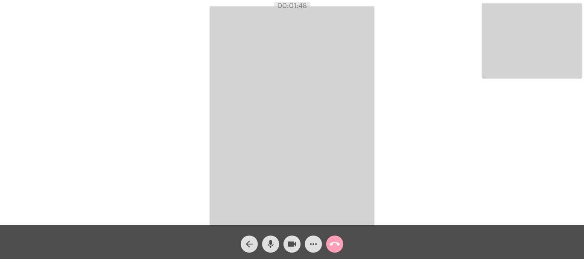
click at [333, 240] on mat-icon "call_end" at bounding box center [334, 244] width 10 height 10
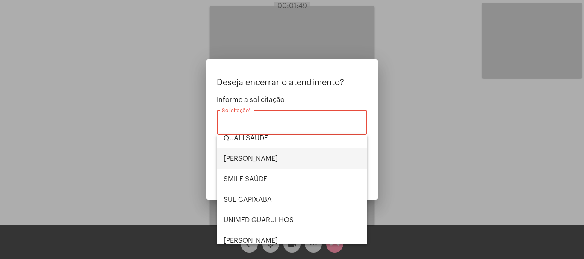
scroll to position [128, 0]
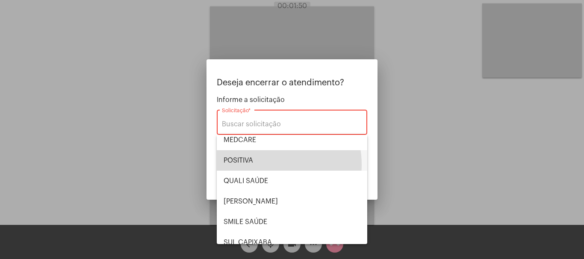
click at [261, 164] on span "POSITIVA" at bounding box center [291, 160] width 137 height 21
type input "POSITIVA"
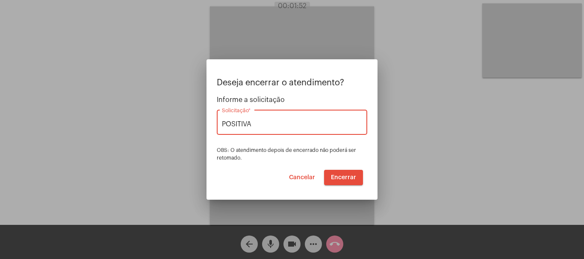
click at [343, 176] on span "Encerrar" at bounding box center [343, 178] width 25 height 6
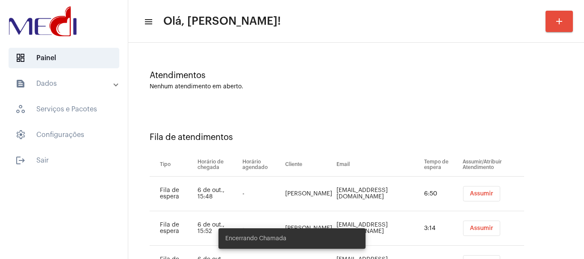
scroll to position [95, 0]
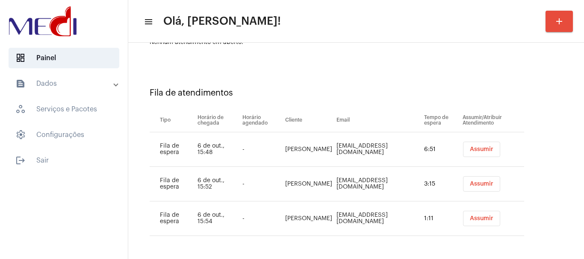
click at [486, 147] on span "Assumir" at bounding box center [480, 150] width 23 height 6
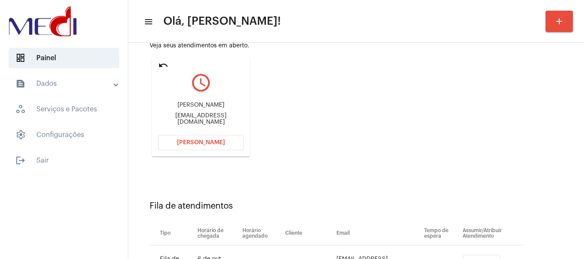
scroll to position [42, 0]
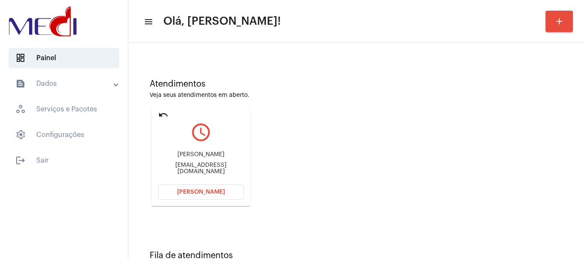
drag, startPoint x: 167, startPoint y: 155, endPoint x: 205, endPoint y: 158, distance: 38.6
click at [205, 158] on div "Cesar Augusto Oliveira Borboni" at bounding box center [200, 155] width 85 height 6
click at [182, 187] on button "Abrir Chamada" at bounding box center [200, 192] width 85 height 15
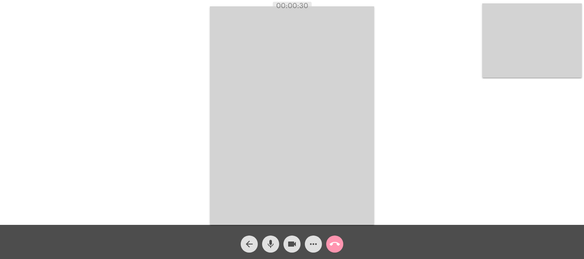
click at [332, 241] on mat-icon "call_end" at bounding box center [334, 244] width 10 height 10
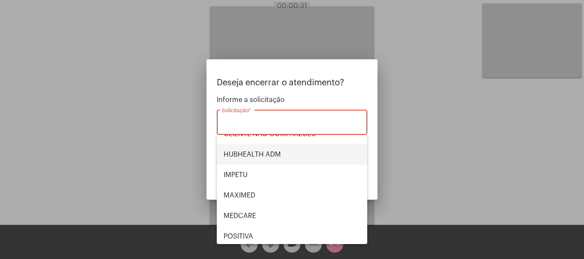
scroll to position [178, 0]
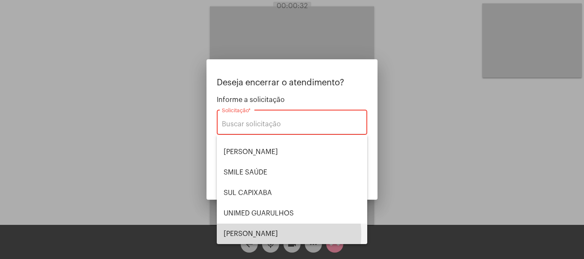
click at [255, 235] on span "VERA CRUZ" at bounding box center [291, 234] width 137 height 21
type input "VERA CRUZ"
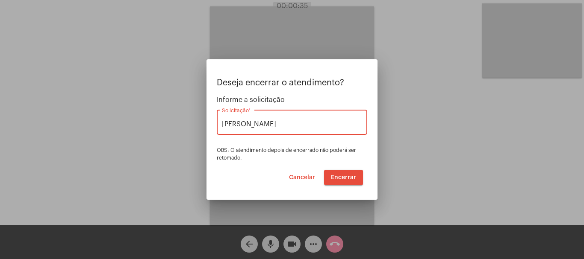
click at [339, 178] on span "Encerrar" at bounding box center [343, 178] width 25 height 6
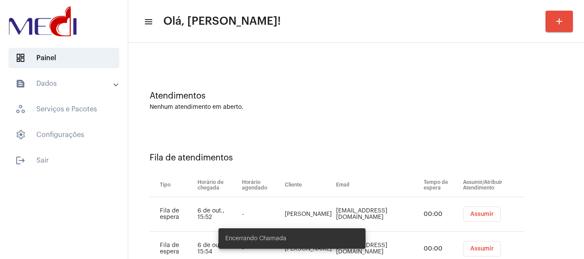
scroll to position [61, 0]
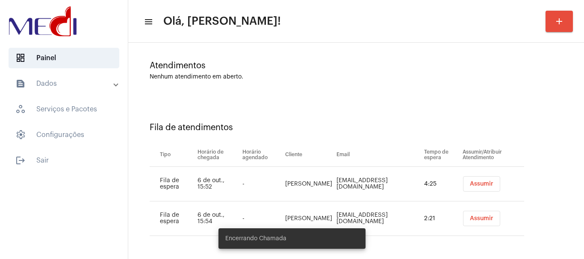
click at [480, 185] on span "Assumir" at bounding box center [480, 184] width 23 height 6
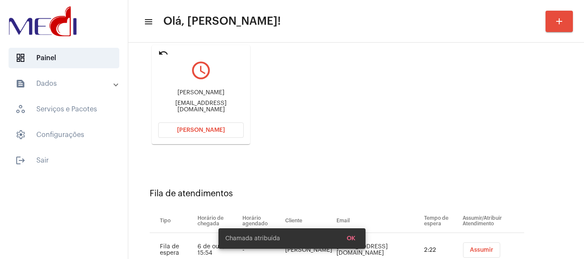
scroll to position [136, 0]
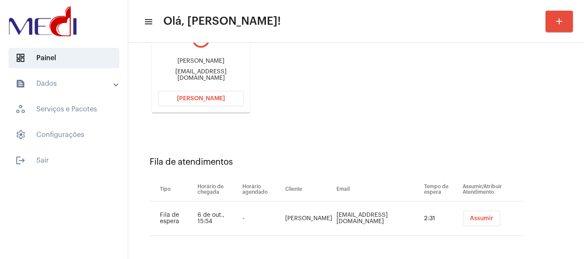
drag, startPoint x: 160, startPoint y: 65, endPoint x: 205, endPoint y: 68, distance: 45.4
click at [205, 68] on div "Eliene Gonçalves de Souza Egsassessoria@hotmail.com" at bounding box center [200, 69] width 85 height 38
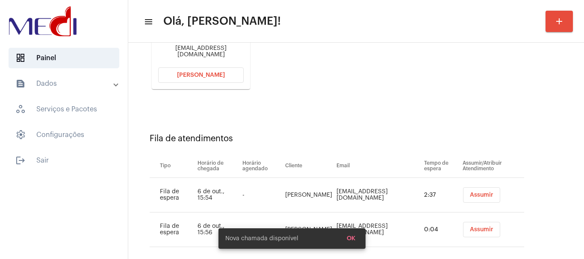
scroll to position [170, 0]
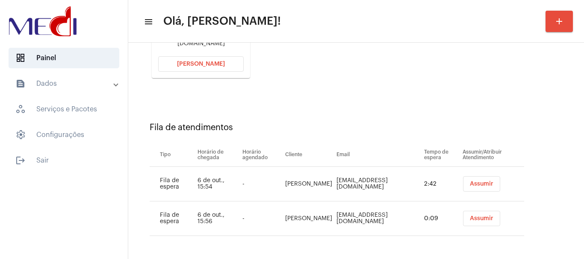
click at [206, 66] on span "Abrir Chamada" at bounding box center [201, 64] width 48 height 6
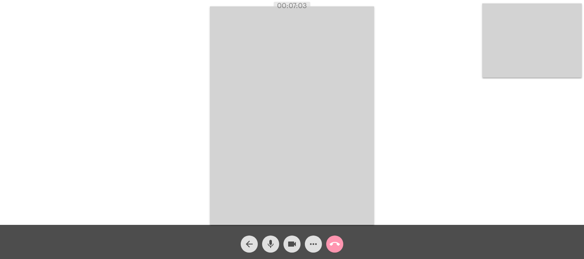
click at [333, 244] on mat-icon "call_end" at bounding box center [334, 244] width 10 height 10
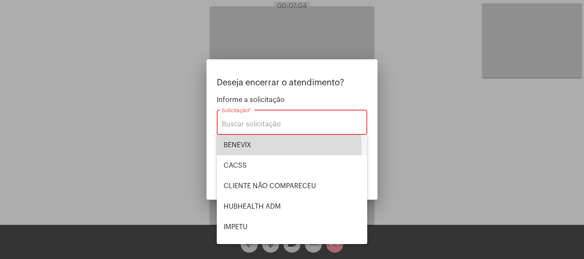
click at [258, 148] on span "BENEVIX" at bounding box center [291, 145] width 137 height 21
type input "BENEVIX"
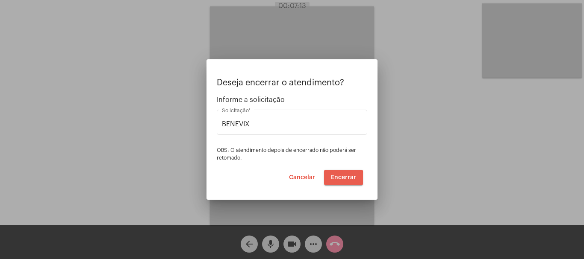
click at [337, 178] on span "Encerrar" at bounding box center [343, 178] width 25 height 6
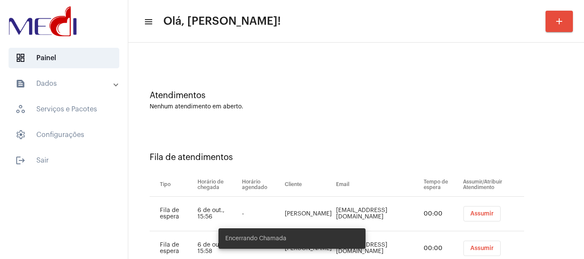
scroll to position [61, 0]
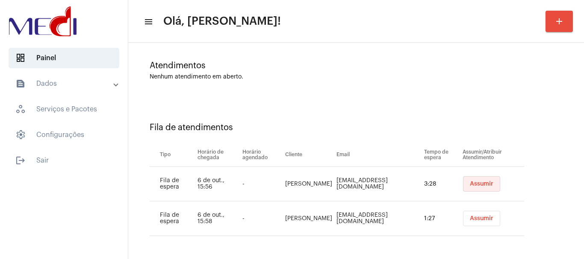
click at [484, 184] on span "Assumir" at bounding box center [480, 184] width 23 height 6
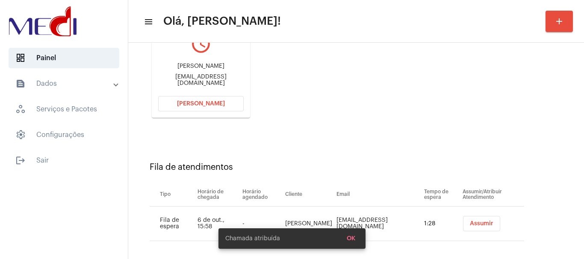
scroll to position [136, 0]
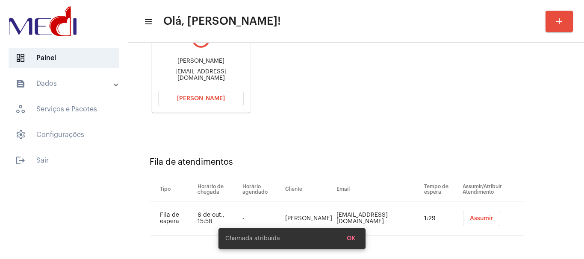
drag, startPoint x: 156, startPoint y: 76, endPoint x: 185, endPoint y: 76, distance: 29.1
click at [185, 76] on mat-card "undo query_builder Juliana julianafreitas12371@gmail.com Abrir Chamada" at bounding box center [201, 63] width 98 height 99
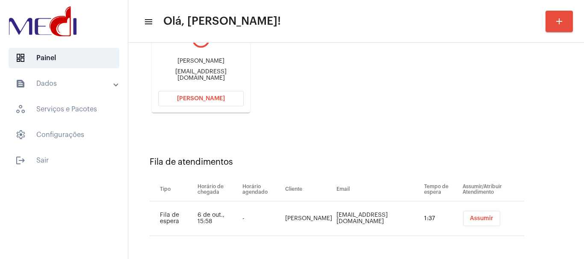
click at [183, 98] on span "Abrir Chamada" at bounding box center [201, 99] width 48 height 6
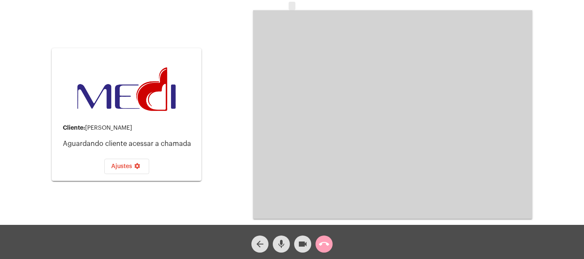
click at [329, 245] on button "call_end" at bounding box center [323, 244] width 17 height 17
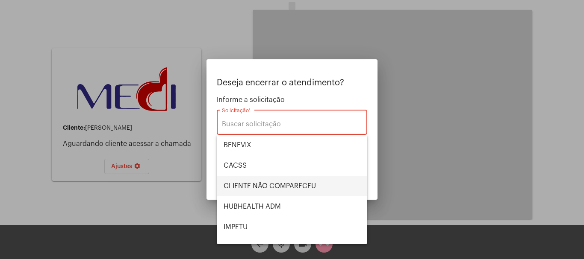
click at [290, 190] on span "CLIENTE NÃO COMPARECEU" at bounding box center [291, 186] width 137 height 21
type input "CLIENTE NÃO COMPARECEU"
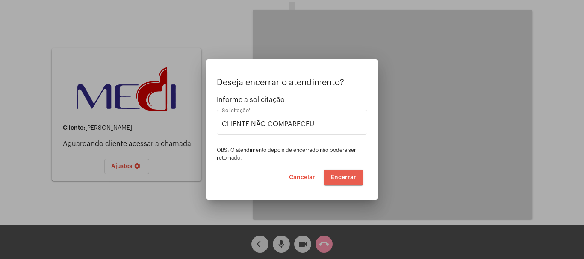
click at [343, 177] on span "Encerrar" at bounding box center [343, 178] width 25 height 6
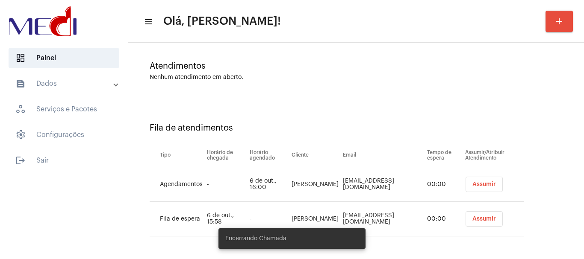
scroll to position [61, 0]
click at [483, 182] on span "Assumir" at bounding box center [483, 184] width 23 height 6
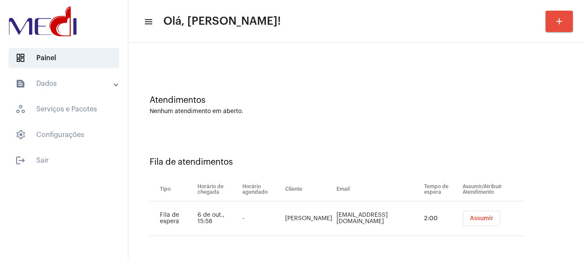
scroll to position [136, 0]
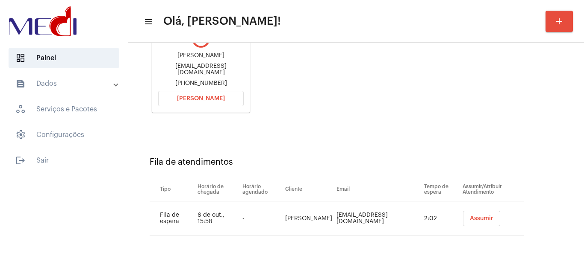
drag, startPoint x: 272, startPoint y: 215, endPoint x: 266, endPoint y: 142, distance: 73.7
click at [324, 220] on td "Patrícia Alexandra do Nascimento Barbosa Zuza" at bounding box center [308, 219] width 51 height 35
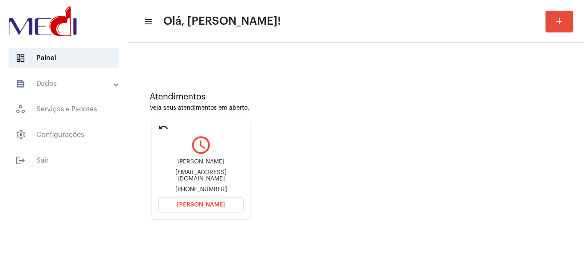
scroll to position [75, 0]
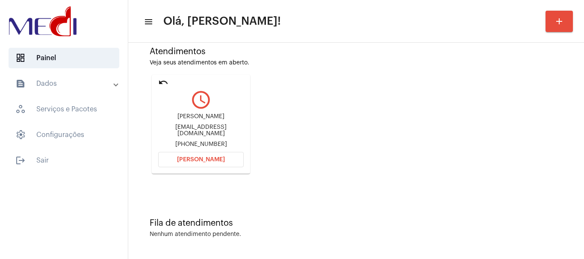
drag, startPoint x: 175, startPoint y: 118, endPoint x: 218, endPoint y: 112, distance: 43.9
click at [218, 112] on div "Lucas da Silva silv4ekz@gmail.com +5547997643967" at bounding box center [200, 130] width 85 height 38
click at [196, 159] on span "Abrir Chamada" at bounding box center [201, 160] width 48 height 6
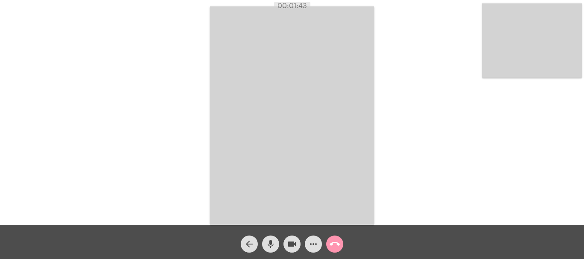
click at [338, 244] on mat-icon "call_end" at bounding box center [334, 244] width 10 height 10
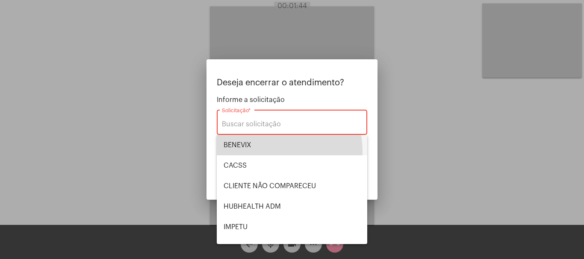
click at [273, 151] on span "BENEVIX" at bounding box center [291, 145] width 137 height 21
type input "BENEVIX"
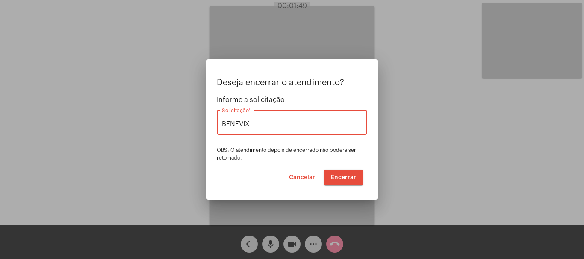
click at [340, 179] on span "Encerrar" at bounding box center [343, 178] width 25 height 6
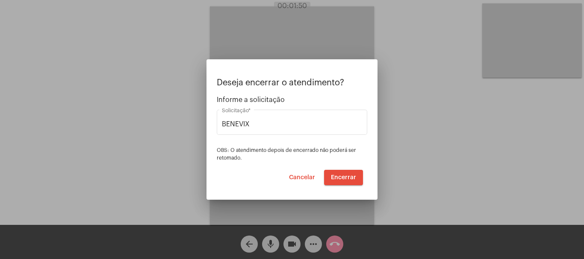
click at [340, 179] on span "Encerrar" at bounding box center [343, 178] width 25 height 6
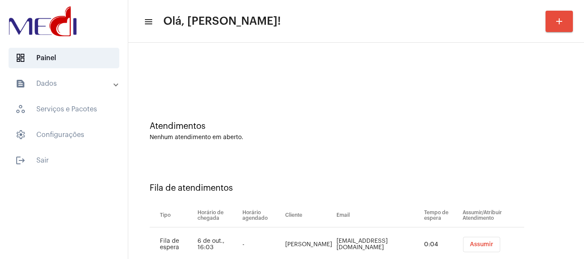
click at [465, 241] on button "Assumir" at bounding box center [481, 244] width 37 height 15
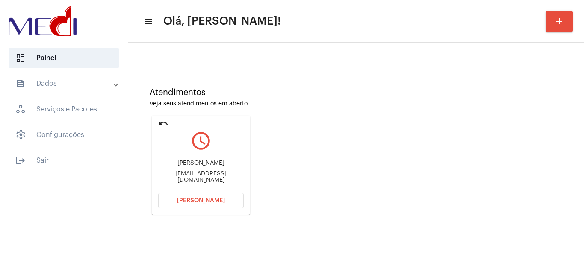
scroll to position [75, 0]
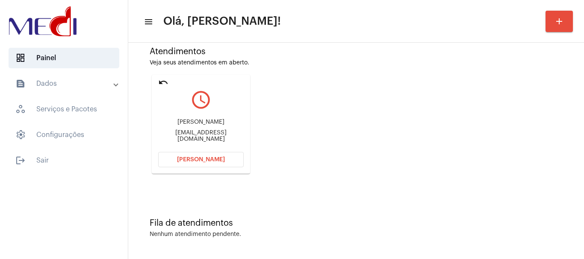
drag, startPoint x: 155, startPoint y: 134, endPoint x: 193, endPoint y: 132, distance: 38.0
click at [193, 132] on mat-card "undo query_builder Juliana julianafreitas12371@gmail.com Abrir Chamada" at bounding box center [201, 124] width 98 height 99
click at [220, 163] on button "Abrir Chamada" at bounding box center [200, 159] width 85 height 15
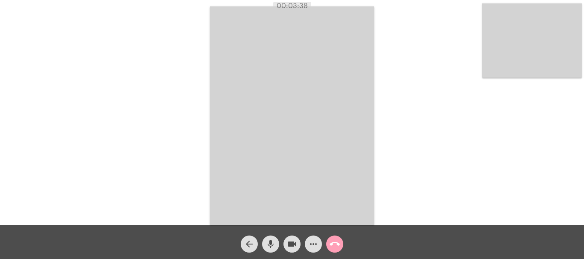
click at [336, 244] on mat-icon "call_end" at bounding box center [334, 244] width 10 height 10
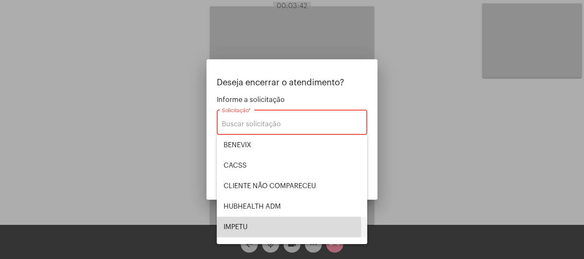
drag, startPoint x: 250, startPoint y: 226, endPoint x: 322, endPoint y: 205, distance: 74.6
click at [251, 226] on span "IMPETU" at bounding box center [291, 227] width 137 height 21
type input "IMPETU"
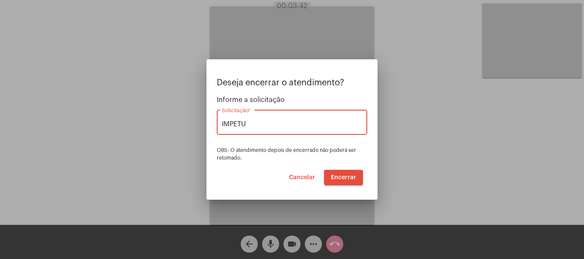
click at [346, 176] on span "Encerrar" at bounding box center [343, 178] width 25 height 6
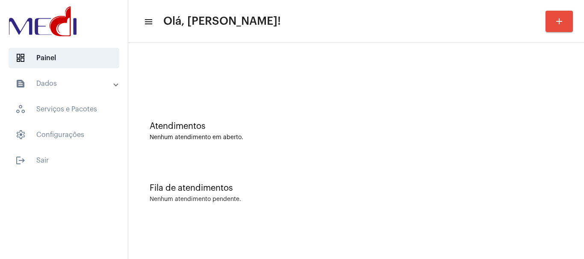
click at [287, 114] on div "Atendimentos Nenhum atendimento em aberto." at bounding box center [355, 127] width 447 height 62
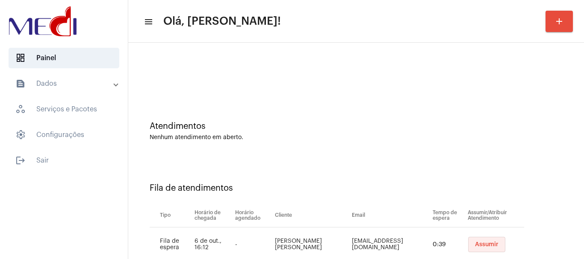
click at [477, 247] on span "Assumir" at bounding box center [486, 245] width 23 height 6
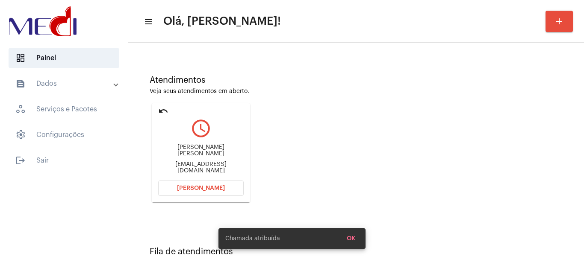
scroll to position [75, 0]
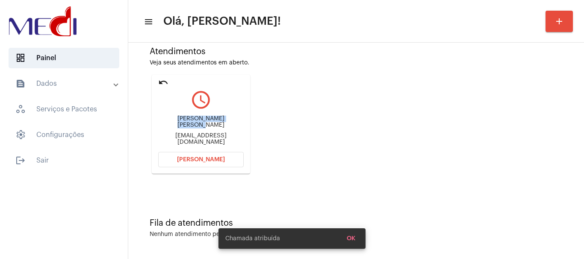
drag, startPoint x: 157, startPoint y: 122, endPoint x: 231, endPoint y: 115, distance: 74.2
click at [231, 115] on mat-card "undo query_builder JOAO BATISTA ALVES PEREIRA jotabatistaadv@gmail.com Abrir Ch…" at bounding box center [201, 124] width 98 height 99
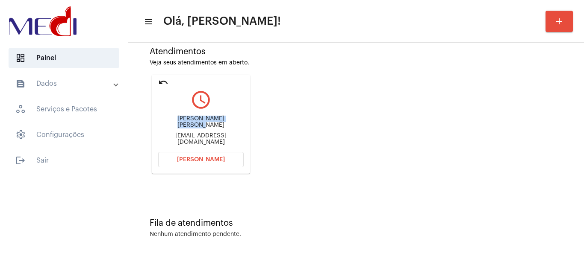
click at [201, 160] on span "[PERSON_NAME]" at bounding box center [201, 160] width 48 height 6
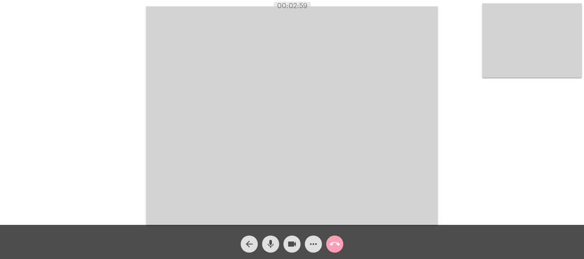
click at [337, 242] on mat-icon "call_end" at bounding box center [334, 244] width 10 height 10
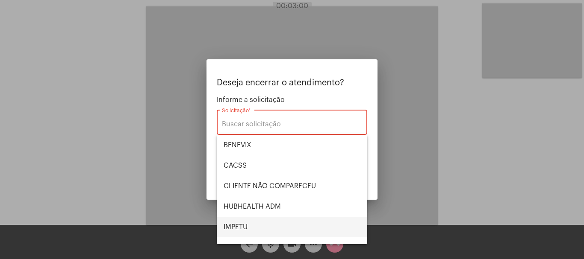
click at [263, 223] on span "IMPETU" at bounding box center [291, 227] width 137 height 21
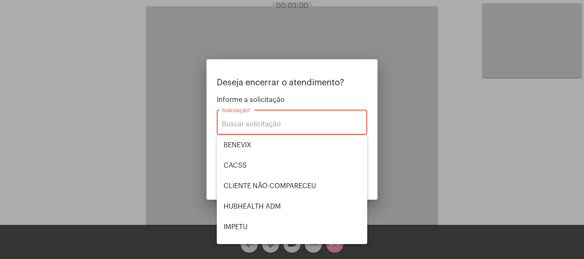
type input "IMPETU"
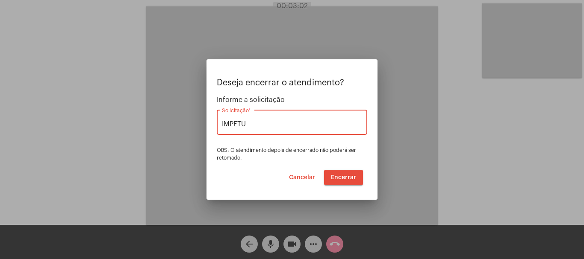
click at [339, 174] on button "Encerrar" at bounding box center [343, 177] width 39 height 15
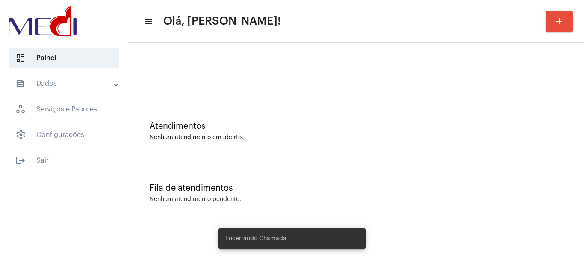
click at [349, 144] on div "Atendimentos Nenhum atendimento em aberto." at bounding box center [355, 127] width 447 height 62
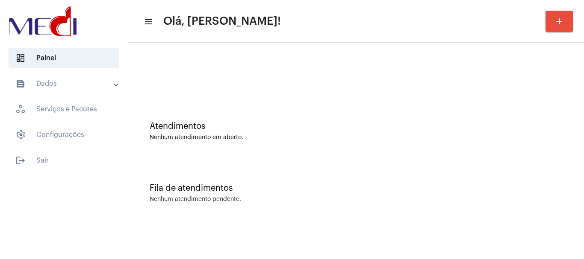
click at [282, 114] on div "Atendimentos Nenhum atendimento em aberto." at bounding box center [355, 127] width 447 height 62
click at [277, 110] on div "Atendimentos Nenhum atendimento em aberto." at bounding box center [355, 127] width 447 height 62
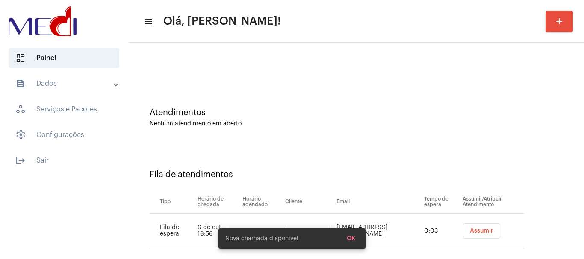
scroll to position [26, 0]
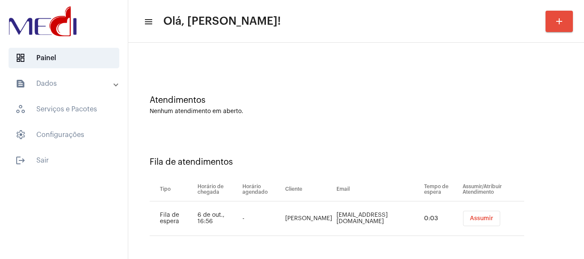
click at [471, 217] on span "Assumir" at bounding box center [480, 219] width 23 height 6
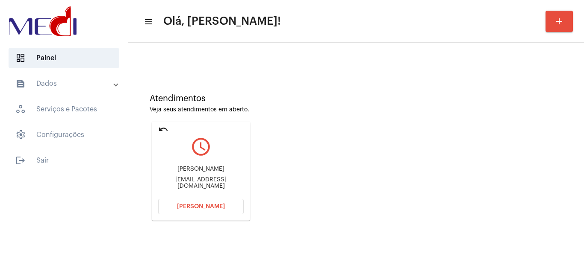
scroll to position [75, 0]
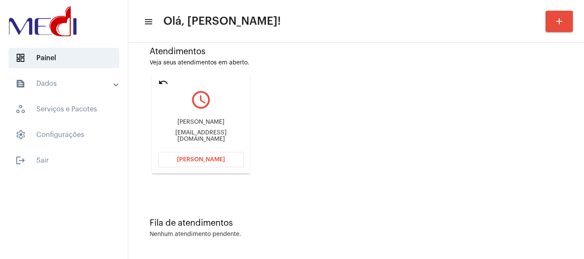
drag, startPoint x: 169, startPoint y: 120, endPoint x: 235, endPoint y: 127, distance: 66.1
click at [235, 127] on div "[PERSON_NAME] da Costa [EMAIL_ADDRESS][DOMAIN_NAME]" at bounding box center [200, 130] width 85 height 38
copy div "[PERSON_NAME]"
click at [191, 160] on span "[PERSON_NAME]" at bounding box center [201, 160] width 48 height 6
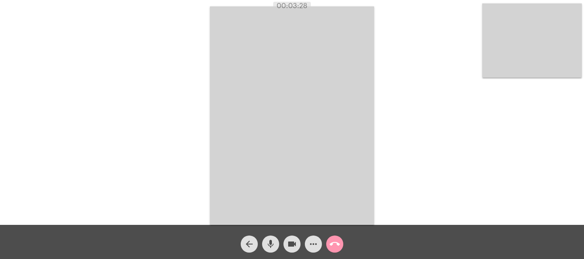
click at [331, 244] on mat-icon "call_end" at bounding box center [334, 244] width 10 height 10
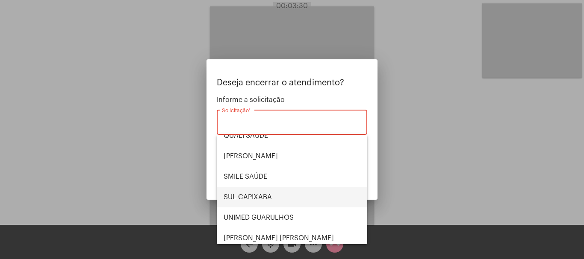
scroll to position [178, 0]
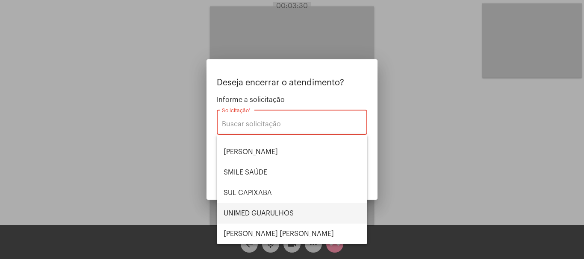
click at [278, 214] on span "UNIMED GUARULHOS" at bounding box center [291, 213] width 137 height 21
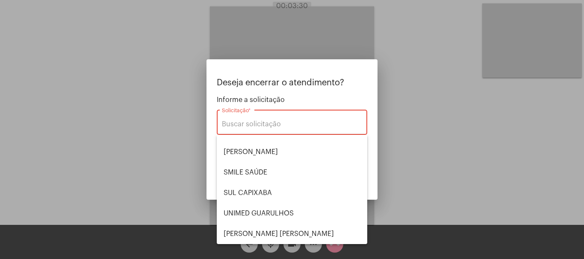
type input "UNIMED GUARULHOS"
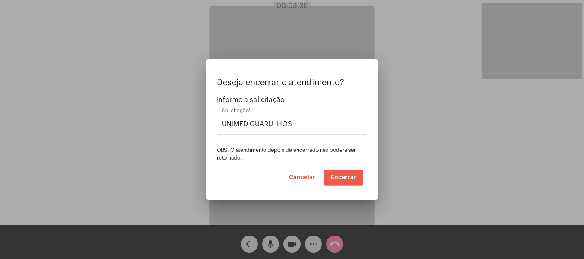
click at [342, 175] on span "Encerrar" at bounding box center [343, 178] width 25 height 6
click at [343, 175] on span "Encerrar" at bounding box center [343, 178] width 25 height 6
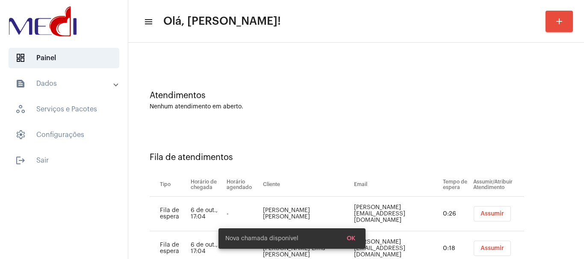
scroll to position [61, 0]
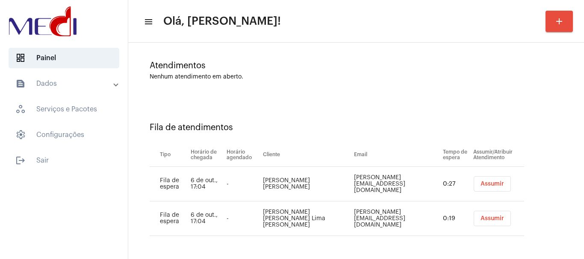
click at [484, 186] on span "Assumir" at bounding box center [491, 184] width 23 height 6
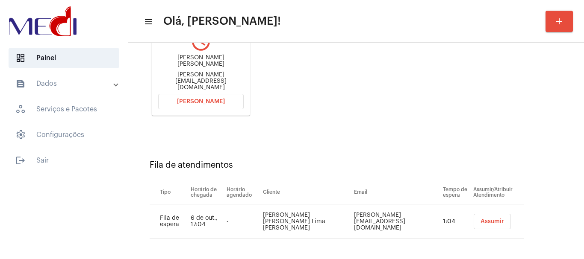
scroll to position [136, 0]
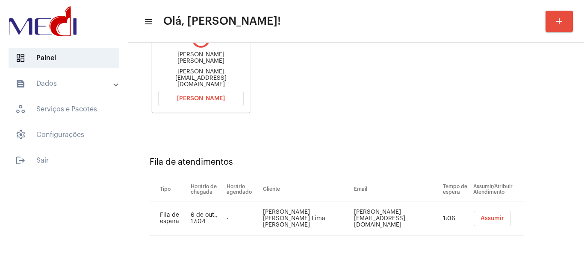
drag, startPoint x: 193, startPoint y: 61, endPoint x: 212, endPoint y: 66, distance: 19.6
click at [212, 65] on div "[PERSON_NAME] [PERSON_NAME]" at bounding box center [200, 58] width 85 height 13
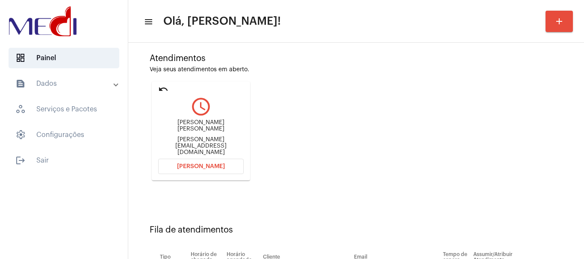
scroll to position [50, 0]
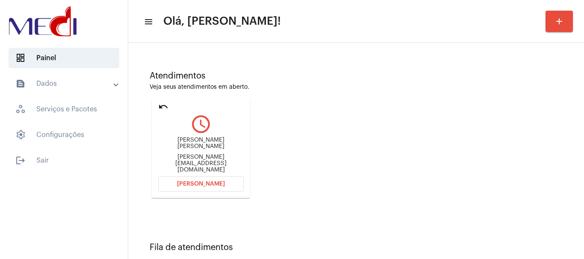
click at [164, 106] on mat-icon "undo" at bounding box center [163, 107] width 10 height 10
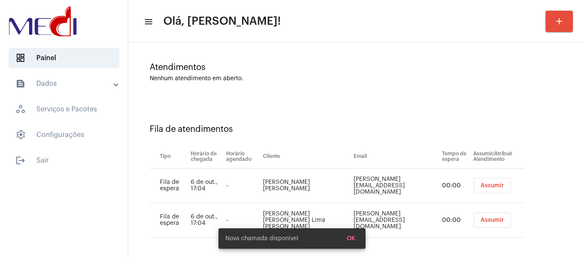
scroll to position [61, 0]
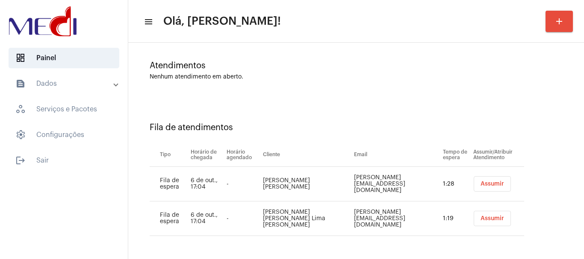
click at [481, 220] on span "Assumir" at bounding box center [491, 219] width 23 height 6
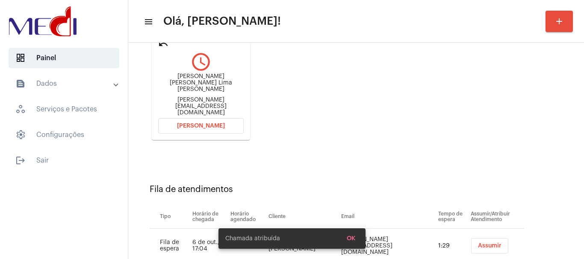
scroll to position [50, 0]
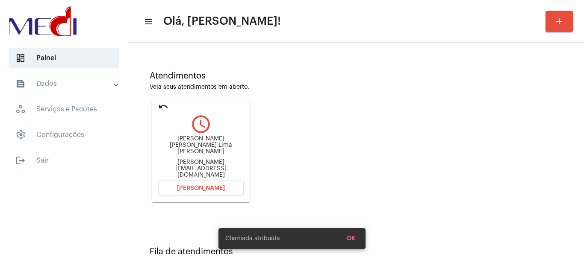
drag, startPoint x: 202, startPoint y: 135, endPoint x: 222, endPoint y: 155, distance: 27.5
click at [222, 155] on div "[PERSON_NAME] [PERSON_NAME] Lima Gomes [EMAIL_ADDRESS][DOMAIN_NAME]" at bounding box center [200, 157] width 85 height 43
copy div "[PERSON_NAME] [PERSON_NAME] Lima [PERSON_NAME]"
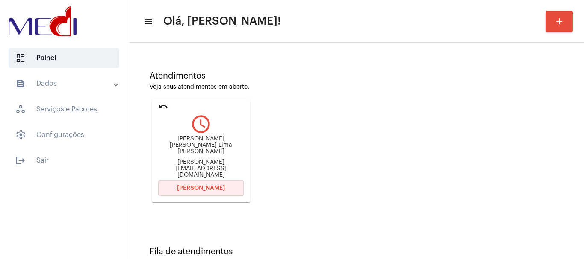
click at [205, 185] on span "[PERSON_NAME]" at bounding box center [201, 188] width 48 height 6
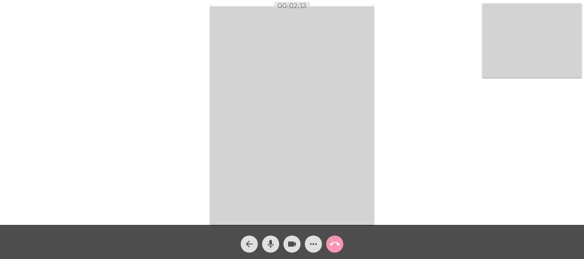
click at [314, 241] on mat-icon "more_horiz" at bounding box center [313, 244] width 10 height 10
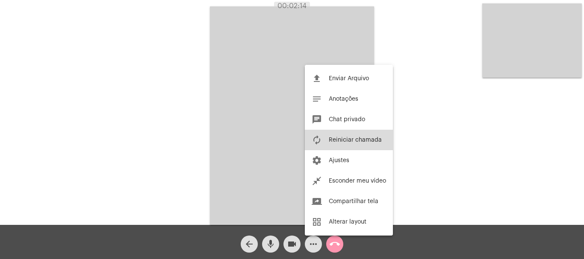
click at [347, 143] on button "autorenew Reiniciar chamada" at bounding box center [349, 140] width 88 height 21
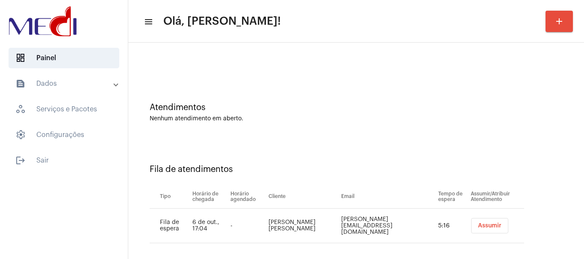
scroll to position [26, 0]
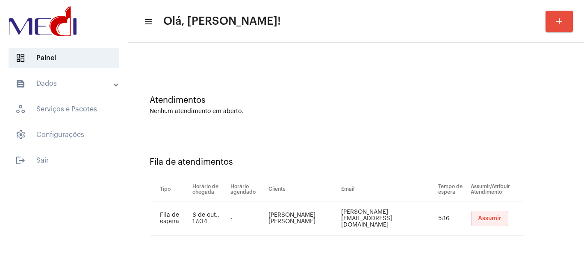
click at [478, 220] on span "Assumir" at bounding box center [489, 219] width 23 height 6
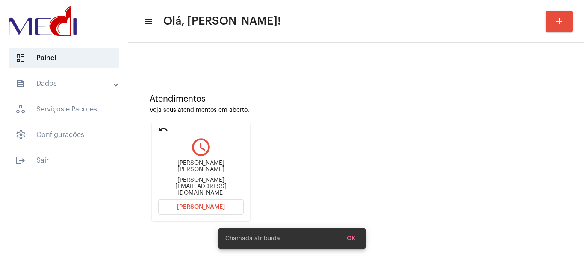
scroll to position [75, 0]
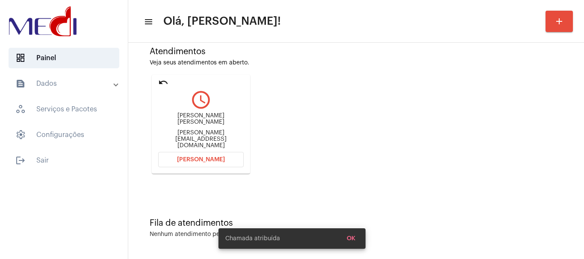
drag, startPoint x: 170, startPoint y: 116, endPoint x: 224, endPoint y: 129, distance: 55.3
click at [224, 129] on div "Maria Isabella Silva de Mendonça Isabella_mendonca@hotmail.com" at bounding box center [200, 130] width 85 height 38
copy div "Maria Isabella Silva de Mendonça"
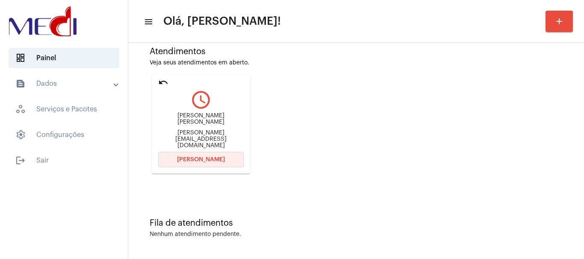
click at [196, 161] on span "Abrir Chamada" at bounding box center [201, 160] width 48 height 6
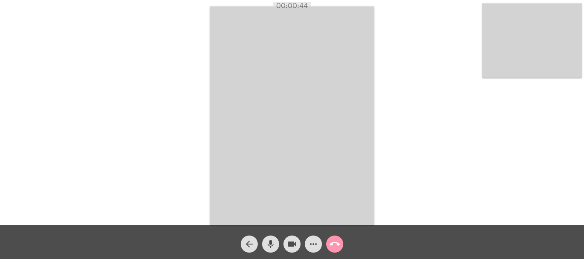
click at [336, 246] on mat-icon "call_end" at bounding box center [334, 244] width 10 height 10
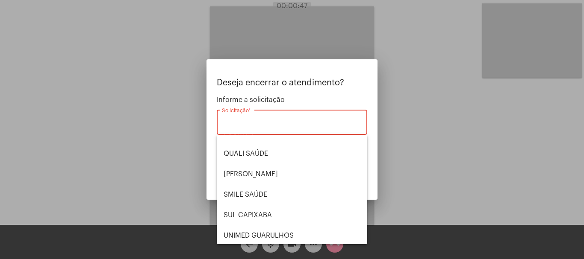
scroll to position [171, 0]
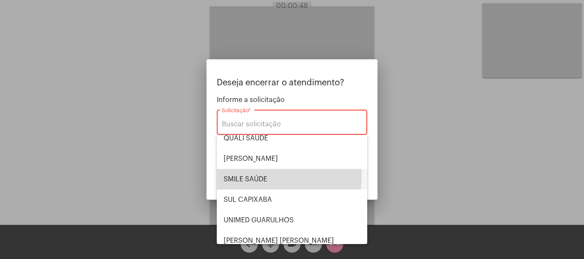
click at [254, 176] on span "SMILE SAÚDE" at bounding box center [291, 179] width 137 height 21
type input "SMILE SAÚDE"
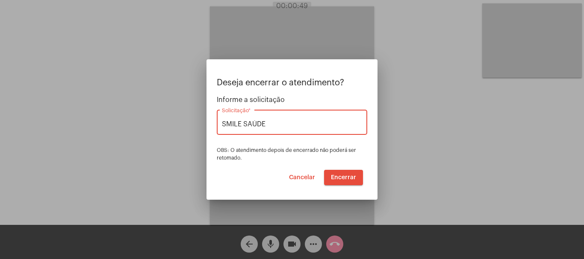
click at [337, 177] on span "Encerrar" at bounding box center [343, 178] width 25 height 6
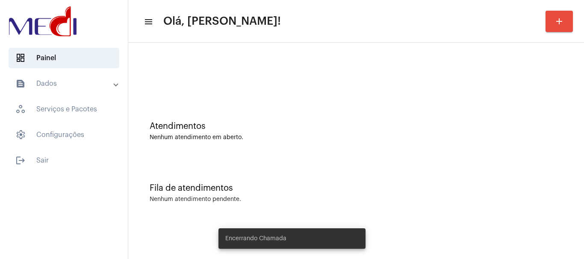
click at [343, 124] on div "Atendimentos" at bounding box center [356, 126] width 413 height 9
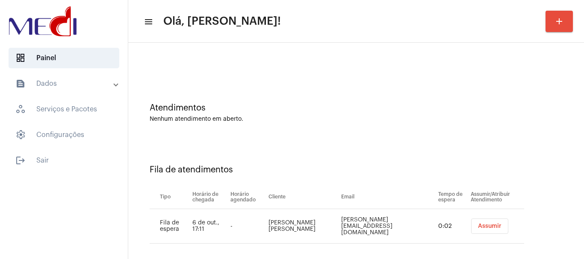
scroll to position [26, 0]
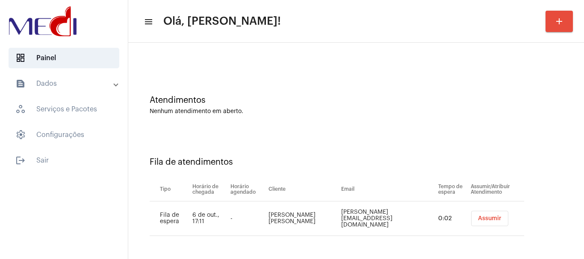
click at [478, 219] on span "Assumir" at bounding box center [489, 219] width 23 height 6
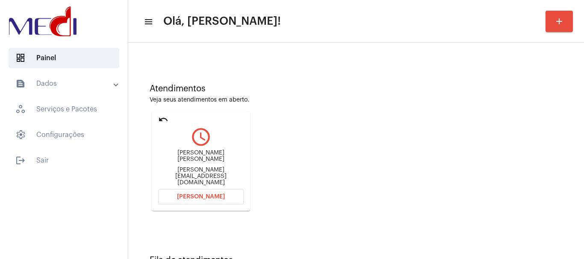
scroll to position [75, 0]
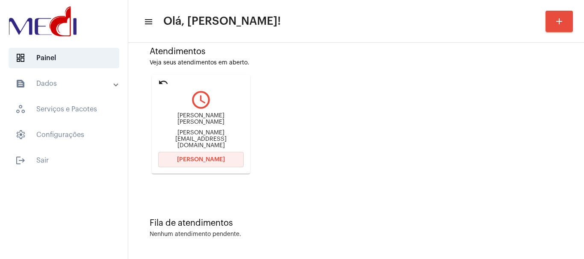
click at [211, 158] on span "[PERSON_NAME]" at bounding box center [201, 160] width 48 height 6
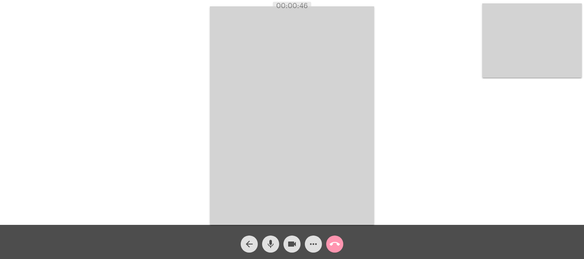
click at [337, 243] on mat-icon "call_end" at bounding box center [334, 244] width 10 height 10
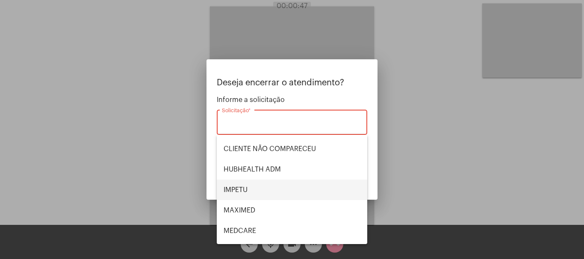
scroll to position [128, 0]
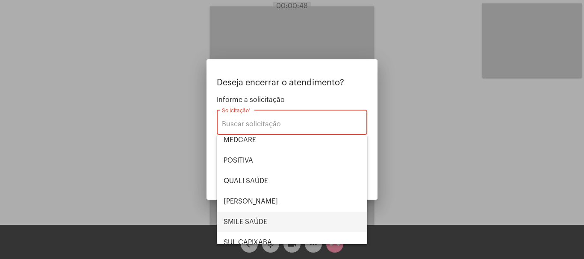
click at [252, 224] on span "SMILE SAÚDE" at bounding box center [291, 222] width 137 height 21
type input "SMILE SAÚDE"
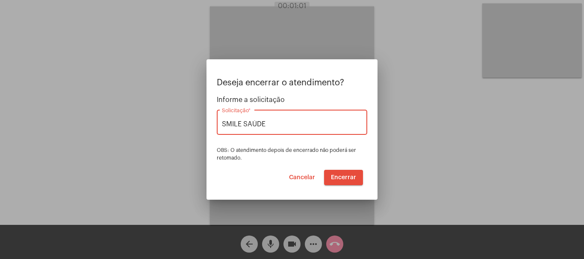
click at [336, 179] on span "Encerrar" at bounding box center [343, 178] width 25 height 6
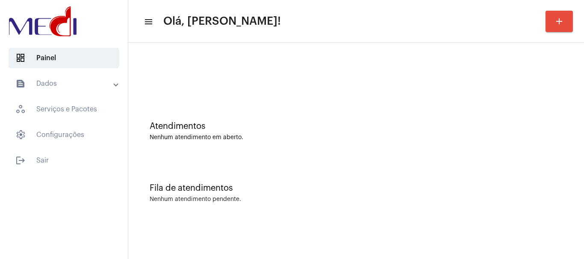
click at [277, 144] on div "Atendimentos Nenhum atendimento em aberto." at bounding box center [355, 127] width 447 height 62
drag, startPoint x: 246, startPoint y: 103, endPoint x: 250, endPoint y: 99, distance: 6.0
click at [250, 99] on div "Atendimentos Nenhum atendimento em aberto." at bounding box center [355, 127] width 447 height 62
click at [246, 89] on div at bounding box center [355, 71] width 447 height 49
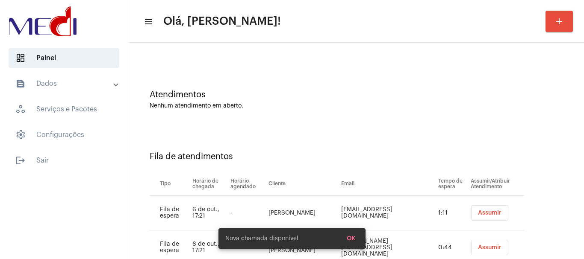
scroll to position [61, 0]
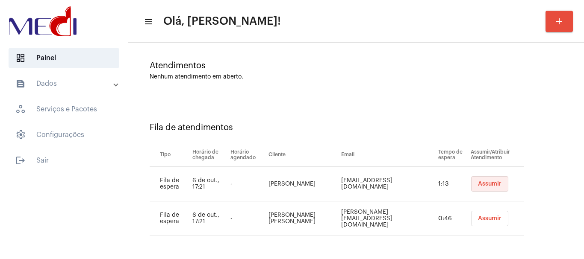
click at [484, 181] on span "Assumir" at bounding box center [489, 184] width 23 height 6
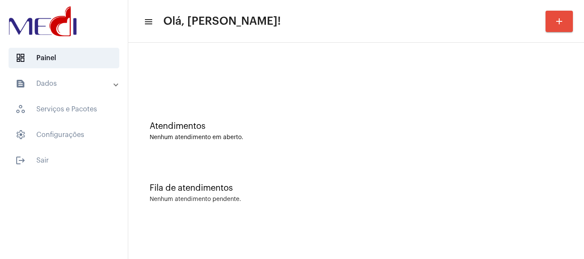
scroll to position [0, 0]
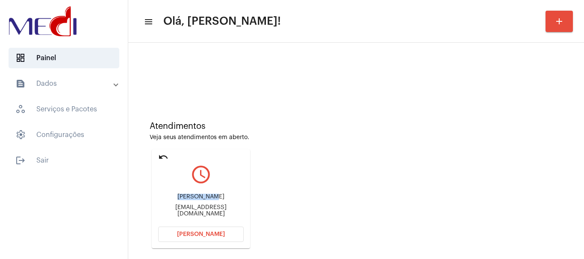
drag, startPoint x: 184, startPoint y: 201, endPoint x: 217, endPoint y: 194, distance: 33.1
click at [217, 194] on div "Júlio César juliocesarpavan@gmail.com" at bounding box center [200, 205] width 85 height 38
copy div "Júlio César"
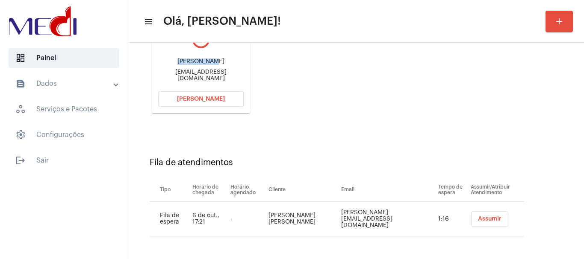
scroll to position [136, 0]
drag, startPoint x: 159, startPoint y: 72, endPoint x: 211, endPoint y: 77, distance: 51.9
click at [211, 77] on div "juliocesarpavan@gmail.com" at bounding box center [200, 75] width 85 height 13
copy div "juliocesarpavan@"
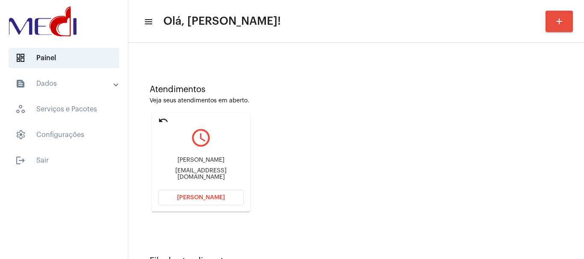
scroll to position [50, 0]
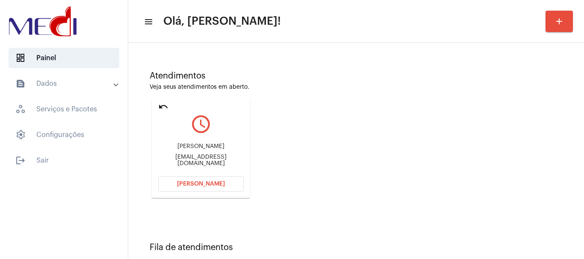
click at [233, 182] on button "[PERSON_NAME]" at bounding box center [200, 183] width 85 height 15
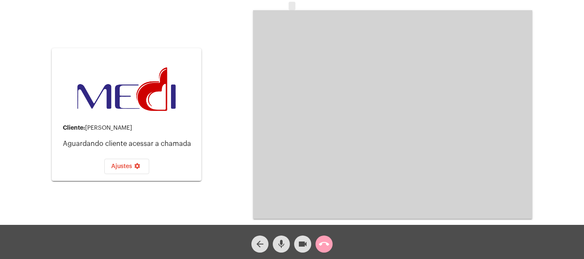
click at [327, 243] on mat-icon "call_end" at bounding box center [324, 244] width 10 height 10
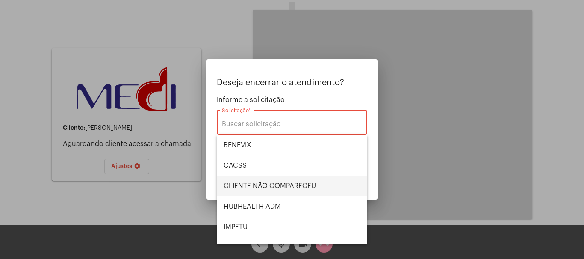
click at [293, 187] on span "CLIENTE NÃO COMPARECEU" at bounding box center [291, 186] width 137 height 21
type input "CLIENTE NÃO COMPARECEU"
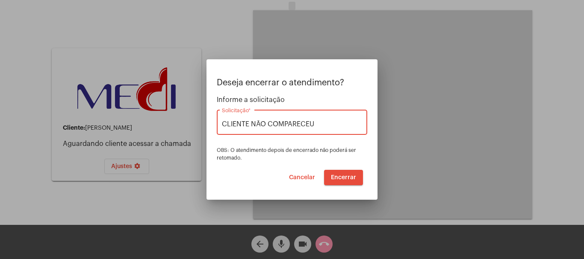
click at [348, 180] on span "Encerrar" at bounding box center [343, 178] width 25 height 6
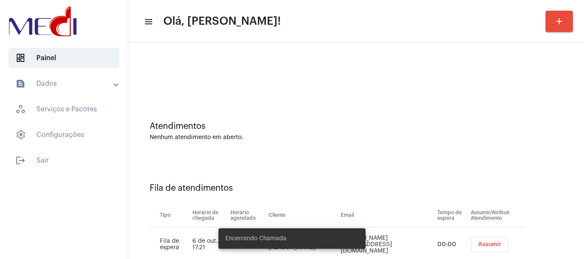
scroll to position [26, 0]
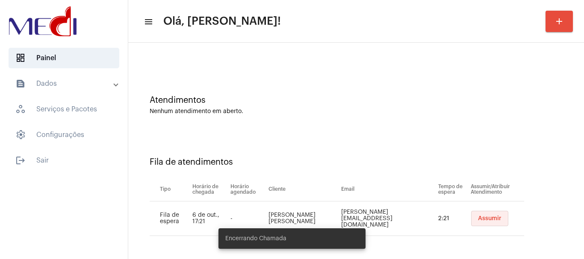
click at [478, 217] on span "Assumir" at bounding box center [489, 219] width 23 height 6
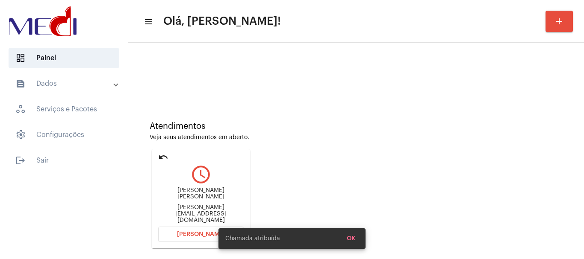
scroll to position [75, 0]
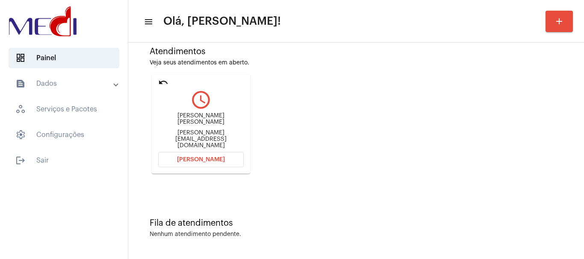
drag, startPoint x: 166, startPoint y: 116, endPoint x: 223, endPoint y: 127, distance: 58.3
click at [223, 127] on div "Maria Isabella Silva de Mendonça Isabella_mendonca@hotmail.com" at bounding box center [200, 130] width 85 height 38
copy div "Maria Isabella Silva de Mendonça"
click at [191, 160] on span "[PERSON_NAME]" at bounding box center [201, 160] width 48 height 6
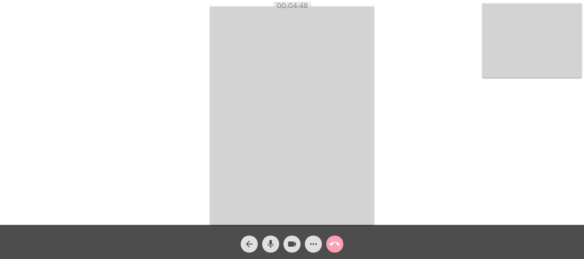
click at [337, 249] on mat-icon "call_end" at bounding box center [334, 244] width 10 height 10
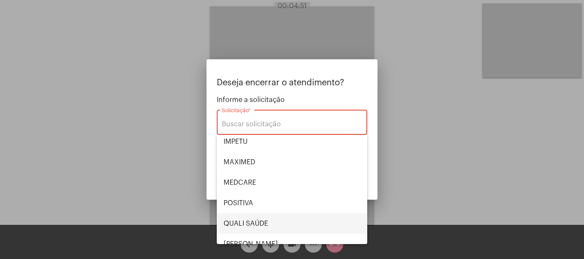
scroll to position [128, 0]
click at [261, 217] on span "SMILE SAÚDE" at bounding box center [291, 222] width 137 height 21
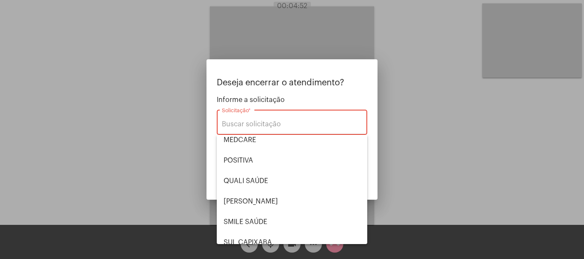
type input "SMILE SAÚDE"
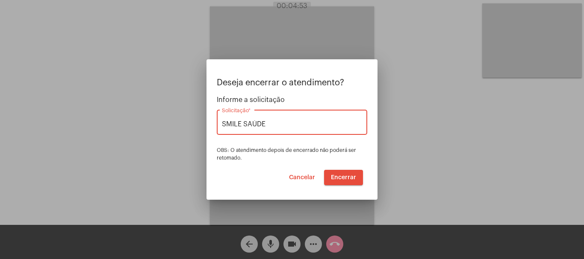
click at [347, 179] on span "Encerrar" at bounding box center [343, 178] width 25 height 6
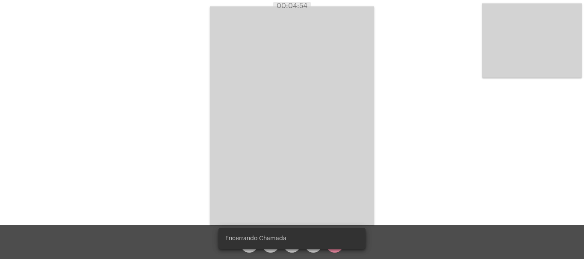
click at [347, 179] on video at bounding box center [292, 115] width 164 height 219
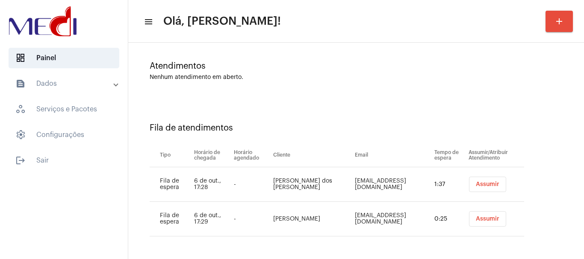
scroll to position [61, 0]
click at [469, 188] on button "Assumir" at bounding box center [487, 183] width 37 height 15
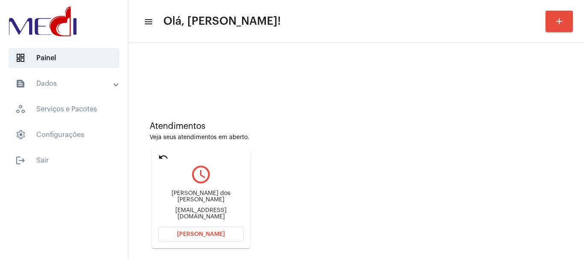
scroll to position [85, 0]
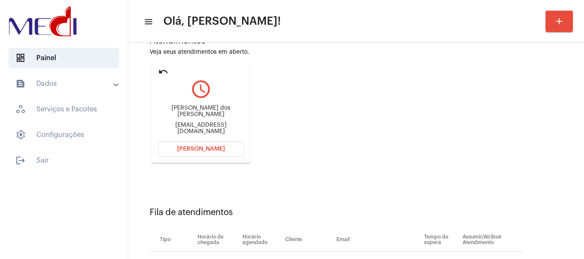
drag, startPoint x: 162, startPoint y: 107, endPoint x: 211, endPoint y: 103, distance: 49.8
click at [211, 103] on div "Rosival Cícero dos Santos rosivalcicero2006@hotmail.com" at bounding box center [200, 120] width 85 height 38
copy div "Rosival Cícero d"
click at [199, 147] on span "Abrir Chamada" at bounding box center [201, 149] width 48 height 6
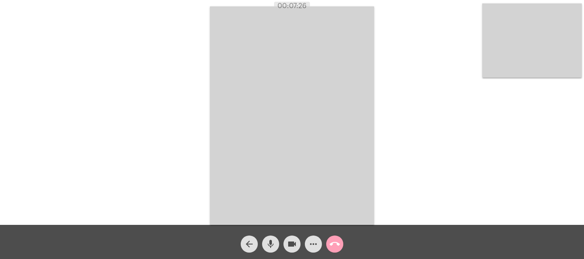
click at [332, 245] on mat-icon "call_end" at bounding box center [334, 244] width 10 height 10
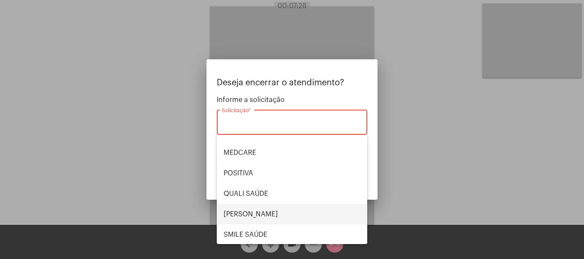
scroll to position [128, 0]
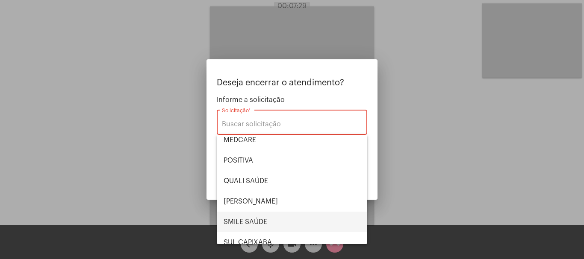
click at [260, 222] on span "SMILE SAÚDE" at bounding box center [291, 222] width 137 height 21
type input "SMILE SAÚDE"
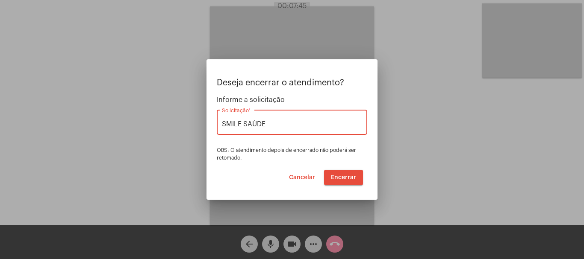
click at [336, 180] on span "Encerrar" at bounding box center [343, 178] width 25 height 6
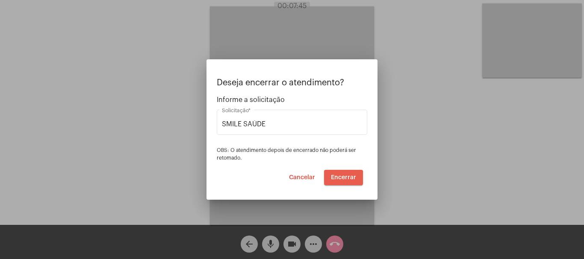
drag, startPoint x: 336, startPoint y: 180, endPoint x: 334, endPoint y: 173, distance: 6.5
click at [334, 173] on button "Encerrar" at bounding box center [343, 177] width 39 height 15
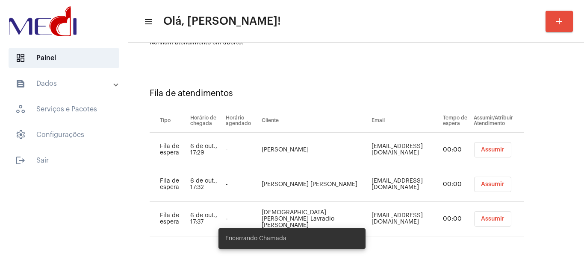
scroll to position [95, 0]
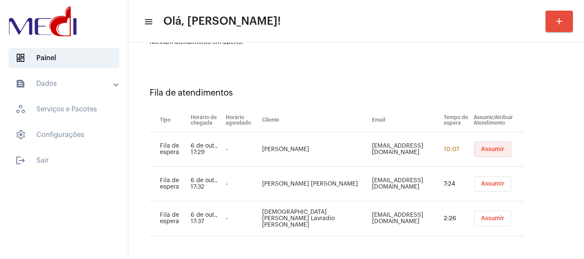
click at [481, 150] on span "Assumir" at bounding box center [492, 150] width 23 height 6
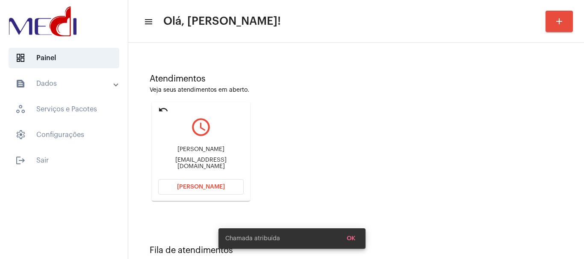
scroll to position [42, 0]
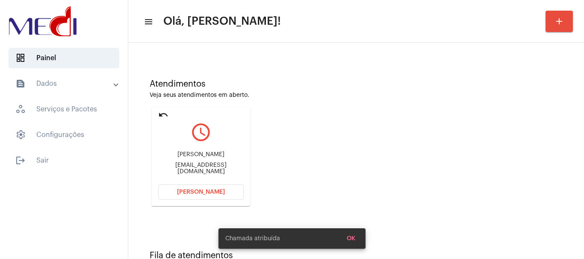
drag, startPoint x: 180, startPoint y: 158, endPoint x: 226, endPoint y: 153, distance: 46.4
click at [226, 153] on div "Marislayne Marislayne246@icloud.com" at bounding box center [200, 163] width 85 height 38
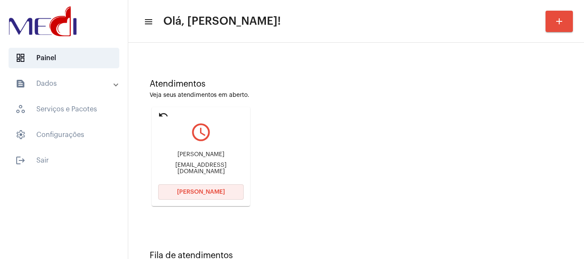
click at [185, 194] on button "Abrir Chamada" at bounding box center [200, 192] width 85 height 15
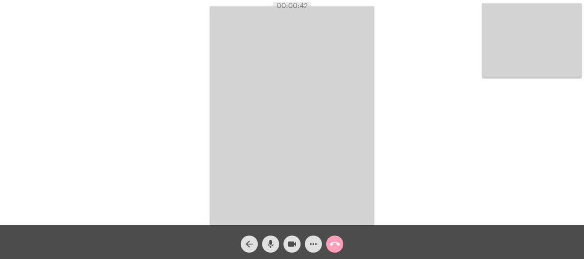
click at [334, 245] on mat-icon "call_end" at bounding box center [334, 244] width 10 height 10
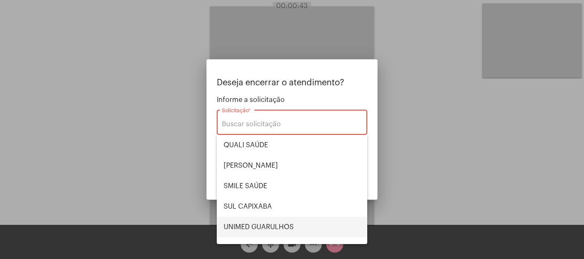
scroll to position [178, 0]
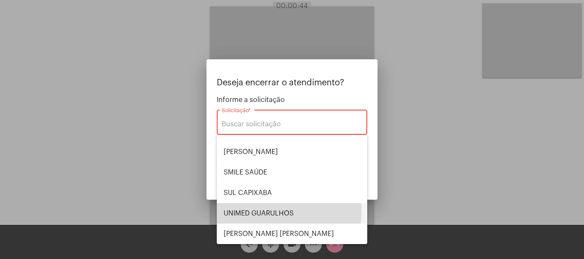
click at [286, 212] on span "UNIMED GUARULHOS" at bounding box center [291, 213] width 137 height 21
type input "UNIMED GUARULHOS"
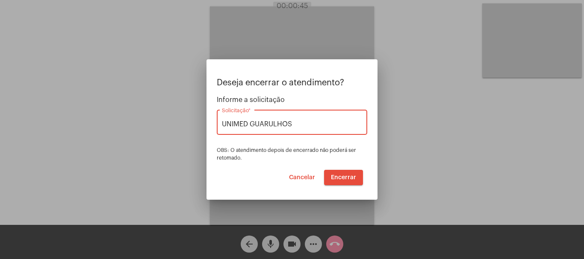
click at [343, 178] on span "Encerrar" at bounding box center [343, 178] width 25 height 6
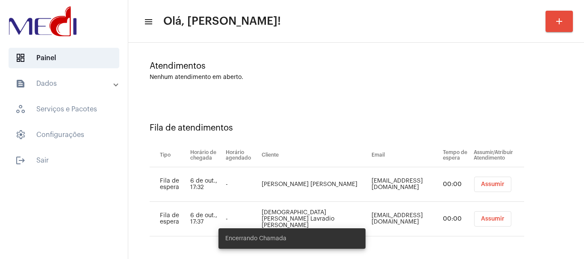
scroll to position [61, 0]
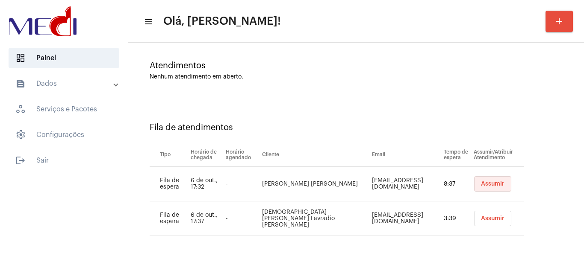
click at [481, 185] on span "Assumir" at bounding box center [492, 184] width 23 height 6
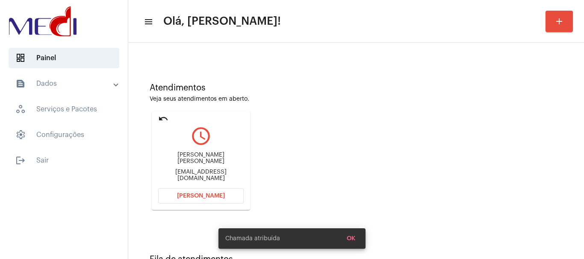
scroll to position [85, 0]
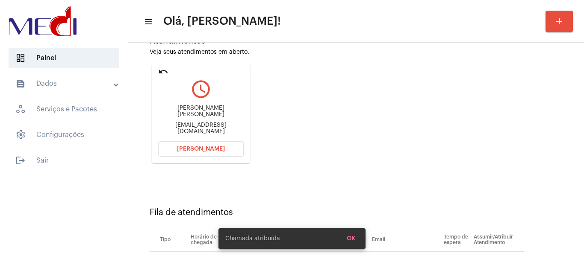
drag, startPoint x: 167, startPoint y: 114, endPoint x: 232, endPoint y: 111, distance: 65.0
click at [232, 111] on div "Giovanni Nista Piccolo gionista@hotmail.com" at bounding box center [200, 120] width 85 height 38
copy div "Giovanni Nista Piccolo"
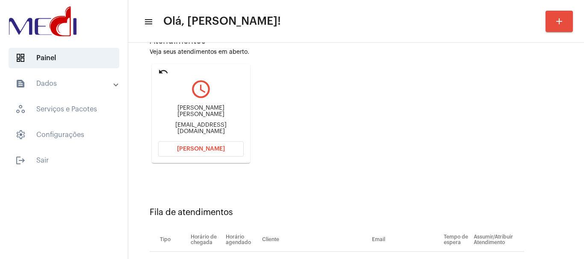
click at [188, 148] on span "Abrir Chamada" at bounding box center [201, 149] width 48 height 6
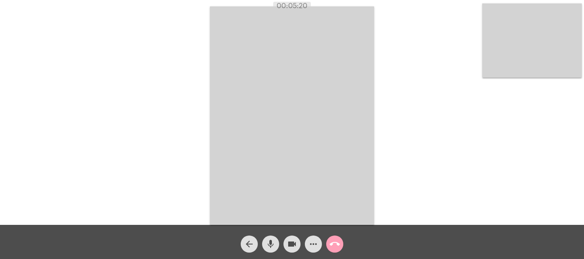
click at [334, 244] on mat-icon "call_end" at bounding box center [334, 244] width 10 height 10
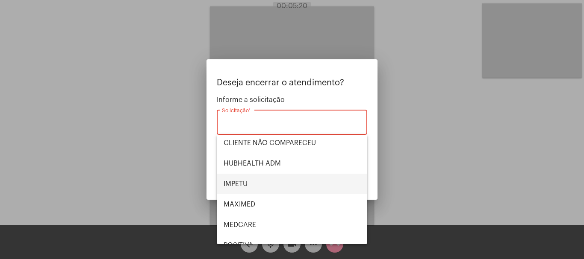
scroll to position [178, 0]
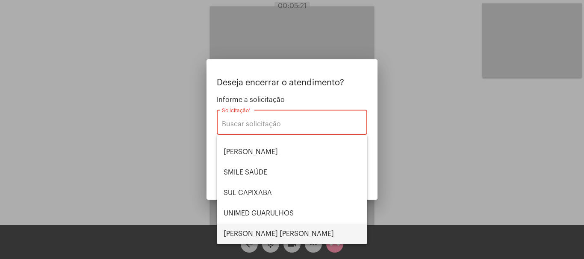
click at [254, 229] on span "VERA CRUZ" at bounding box center [291, 234] width 137 height 21
type input "VERA CRUZ"
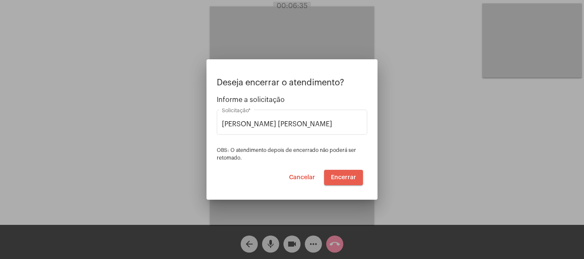
click at [338, 177] on span "Encerrar" at bounding box center [343, 178] width 25 height 6
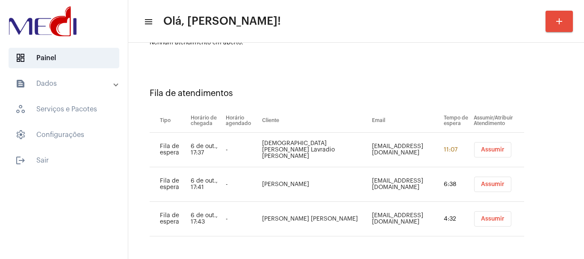
scroll to position [95, 0]
click at [481, 147] on span "Assumir" at bounding box center [492, 150] width 23 height 6
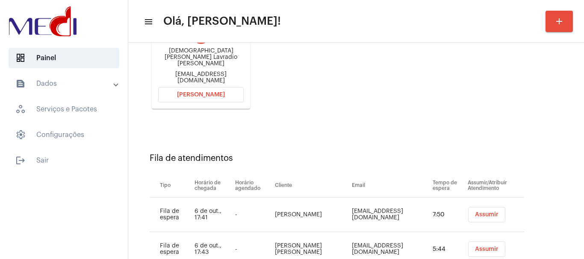
scroll to position [128, 0]
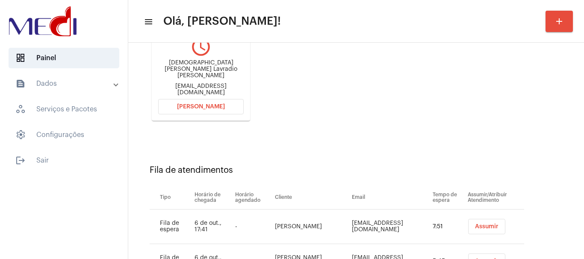
drag, startPoint x: 175, startPoint y: 72, endPoint x: 204, endPoint y: 73, distance: 28.6
click at [204, 73] on div "Cristiani Andrea Lavradio Cardelli" at bounding box center [200, 69] width 85 height 19
copy div "Cristiani Andrea Lavradio Card"
click at [194, 103] on button "Abrir Chamada" at bounding box center [200, 106] width 85 height 15
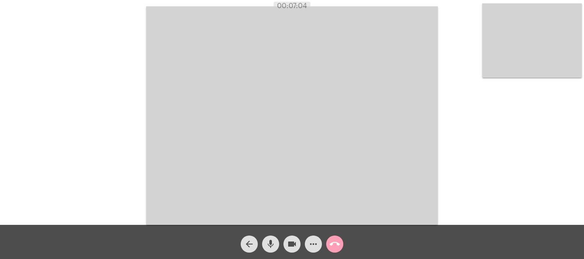
click at [334, 243] on mat-icon "call_end" at bounding box center [334, 244] width 10 height 10
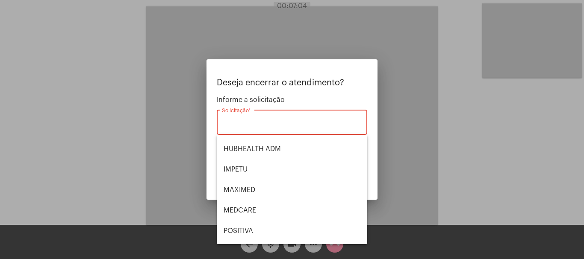
scroll to position [178, 0]
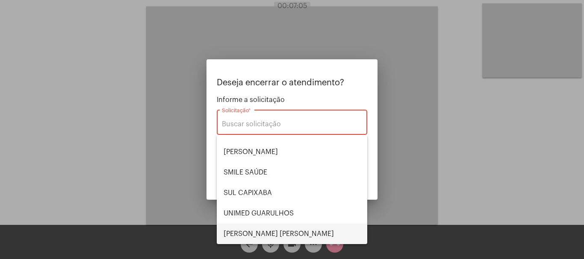
click at [259, 231] on span "VERA CRUZ" at bounding box center [291, 234] width 137 height 21
type input "VERA CRUZ"
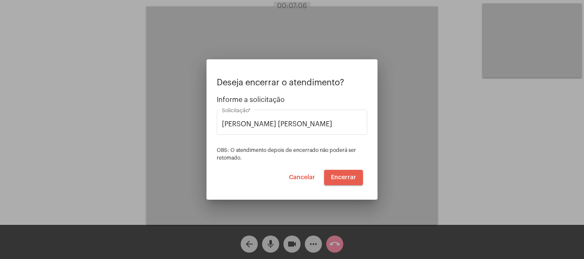
click at [352, 175] on span "Encerrar" at bounding box center [343, 178] width 25 height 6
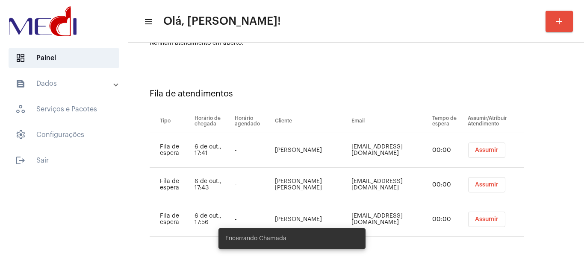
scroll to position [95, 0]
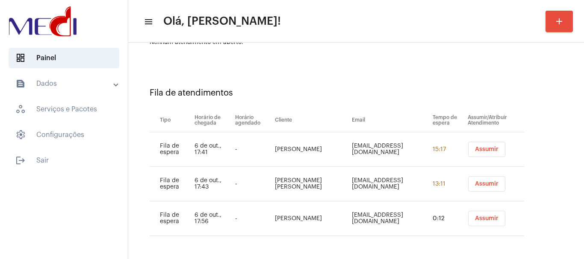
click at [475, 148] on span "Assumir" at bounding box center [486, 150] width 23 height 6
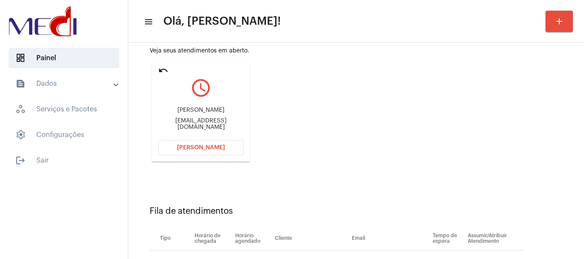
scroll to position [85, 0]
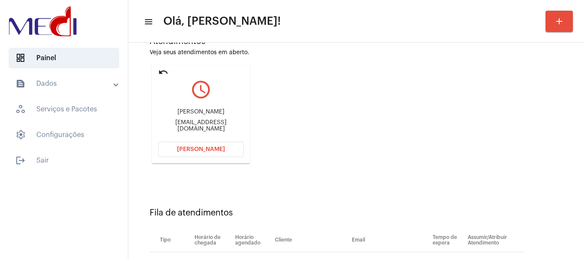
drag, startPoint x: 215, startPoint y: 106, endPoint x: 226, endPoint y: 111, distance: 11.9
click at [226, 111] on div "Julio Cesar Pavan juliocesarpavan@gmail.com" at bounding box center [200, 120] width 85 height 38
click at [203, 150] on span "Abrir Chamada" at bounding box center [201, 150] width 48 height 6
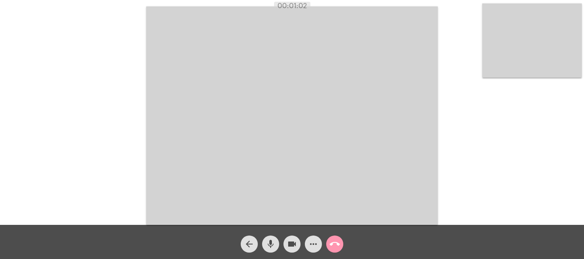
click at [334, 243] on mat-icon "call_end" at bounding box center [334, 244] width 10 height 10
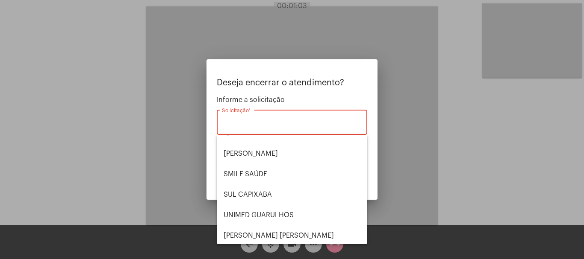
scroll to position [178, 0]
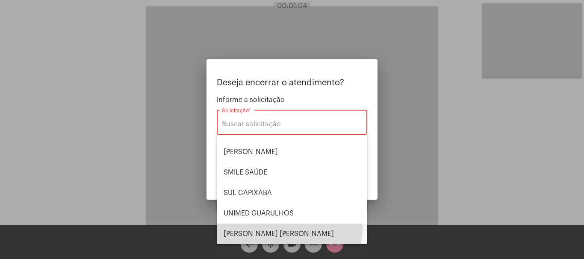
click at [277, 228] on span "VERA CRUZ" at bounding box center [291, 234] width 137 height 21
type input "VERA CRUZ"
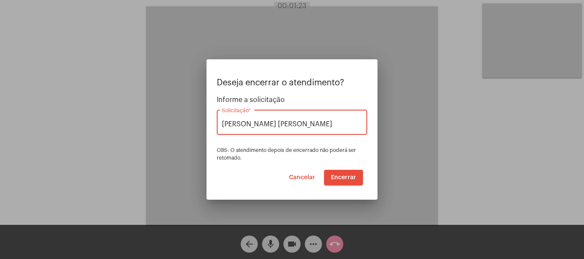
click at [343, 176] on span "Encerrar" at bounding box center [343, 178] width 25 height 6
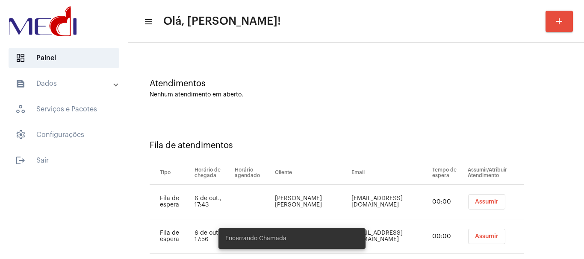
scroll to position [61, 0]
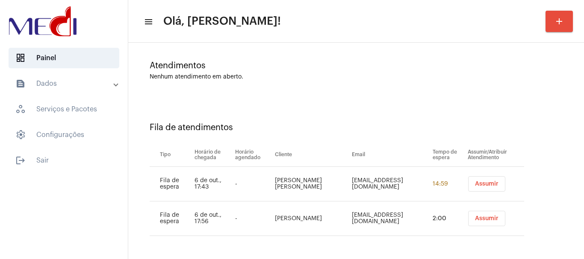
click at [475, 185] on span "Assumir" at bounding box center [486, 184] width 23 height 6
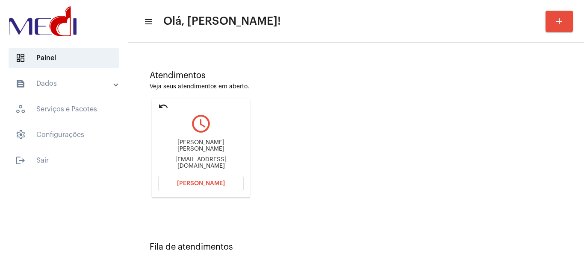
scroll to position [50, 0]
drag, startPoint x: 159, startPoint y: 146, endPoint x: 212, endPoint y: 139, distance: 53.4
click at [212, 139] on div "Fernanda Gomes de Lima Ffgomesdelimaa@gmail.com" at bounding box center [200, 155] width 85 height 38
copy div "Fernanda Gomes"
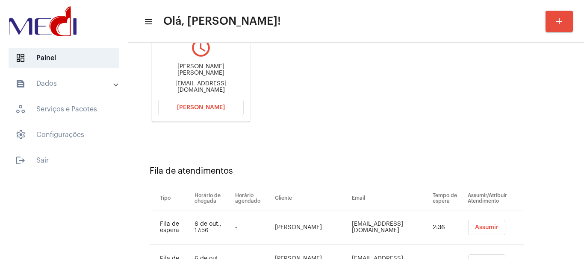
scroll to position [85, 0]
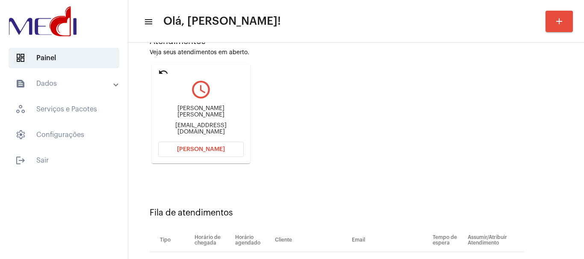
click at [205, 145] on button "Abrir Chamada" at bounding box center [200, 149] width 85 height 15
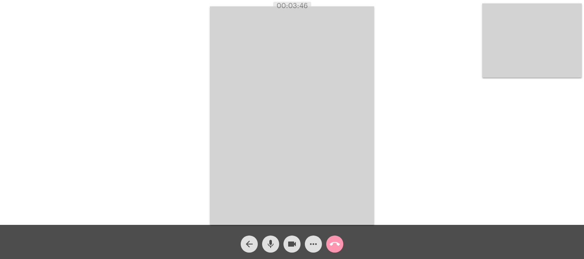
click at [337, 243] on mat-icon "call_end" at bounding box center [334, 244] width 10 height 10
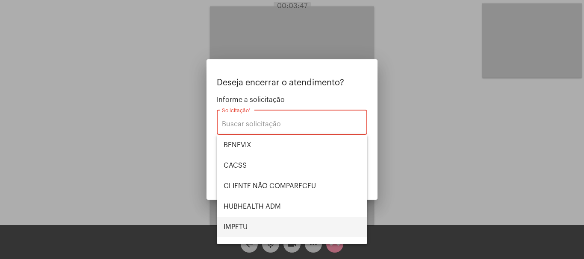
click at [262, 225] on span "IMPETU" at bounding box center [291, 227] width 137 height 21
type input "IMPETU"
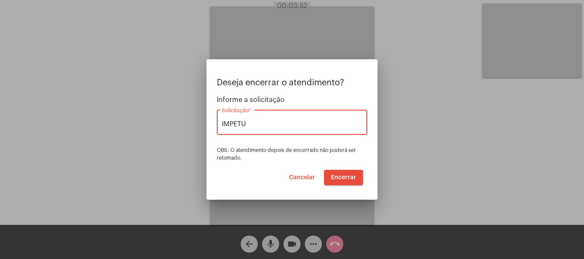
click at [337, 177] on span "Encerrar" at bounding box center [343, 178] width 25 height 6
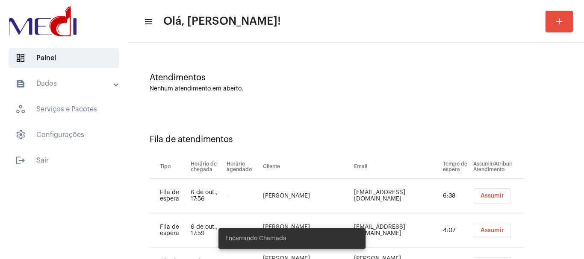
scroll to position [95, 0]
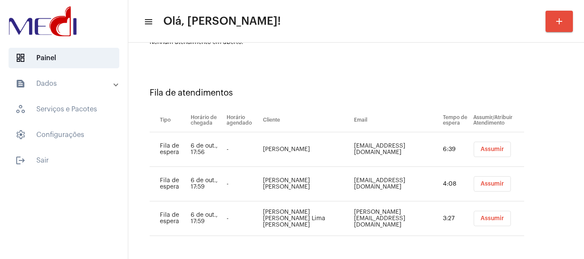
click at [480, 150] on span "Assumir" at bounding box center [491, 150] width 23 height 6
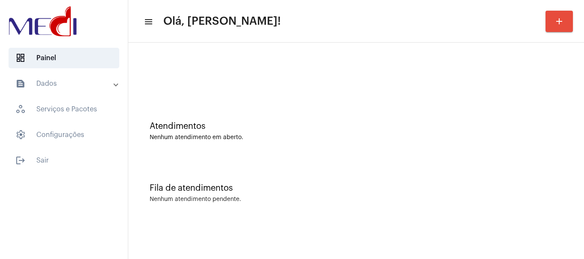
scroll to position [0, 0]
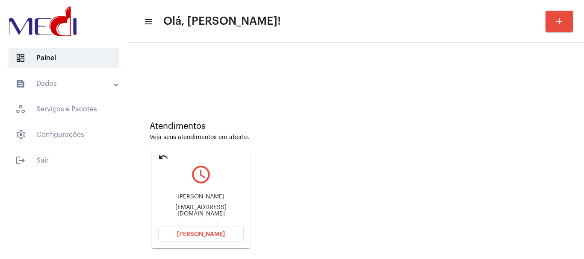
drag, startPoint x: 167, startPoint y: 189, endPoint x: 209, endPoint y: 167, distance: 48.2
click at [223, 197] on div "Marislayne Stefene Marislayne246@icloud.com" at bounding box center [200, 205] width 85 height 38
copy div "Marislayne Stefen"
click at [182, 229] on button "Abrir Chamada" at bounding box center [200, 234] width 85 height 15
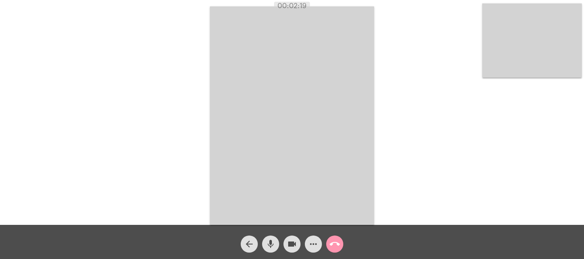
click at [337, 244] on mat-icon "call_end" at bounding box center [334, 244] width 10 height 10
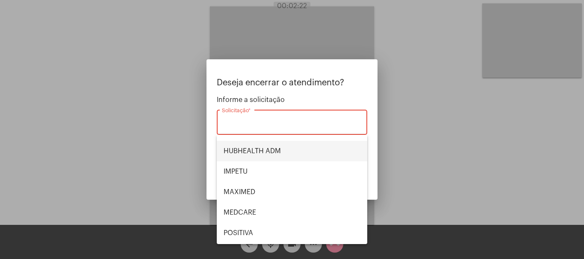
scroll to position [171, 0]
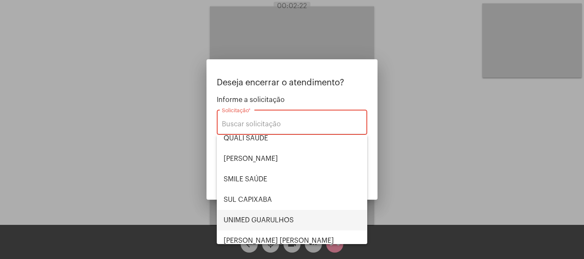
click at [280, 218] on span "UNIMED GUARULHOS" at bounding box center [291, 220] width 137 height 21
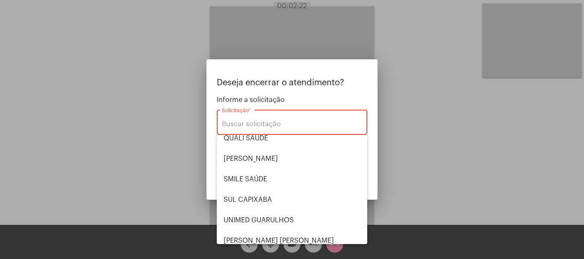
type input "UNIMED GUARULHOS"
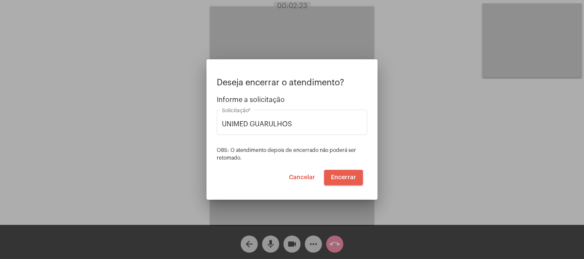
click at [340, 184] on button "Encerrar" at bounding box center [343, 177] width 39 height 15
click at [340, 183] on button "Encerrar" at bounding box center [343, 177] width 39 height 15
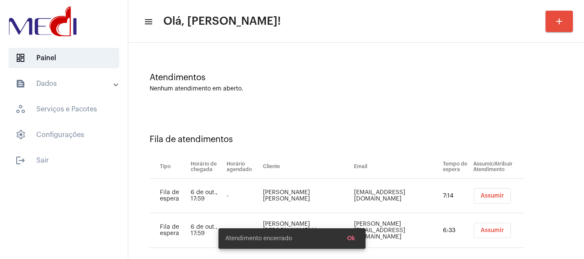
scroll to position [61, 0]
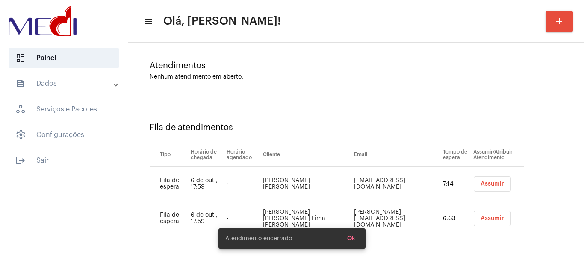
click at [477, 188] on button "Assumir" at bounding box center [491, 183] width 37 height 15
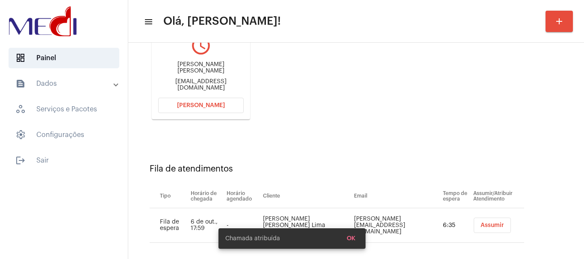
scroll to position [136, 0]
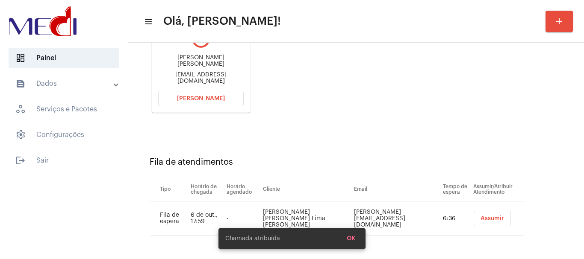
drag, startPoint x: 195, startPoint y: 58, endPoint x: 230, endPoint y: 60, distance: 35.1
click at [230, 60] on div "Juliana de Morais Ribeiro juliez.mrz@gmail.com" at bounding box center [200, 69] width 85 height 38
copy div "Juliana de Morais Ribei"
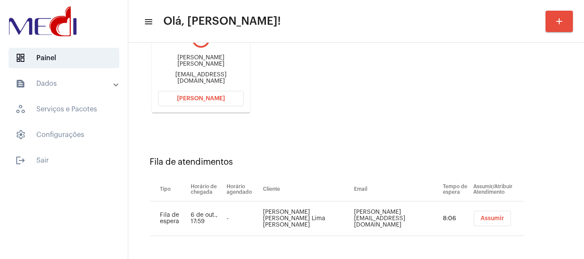
scroll to position [93, 0]
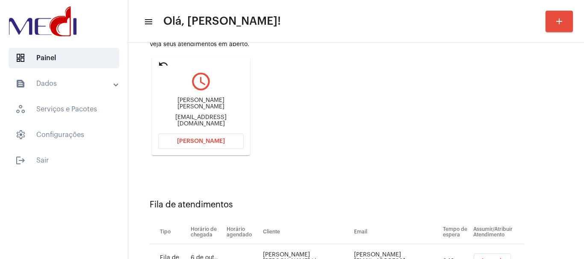
click at [202, 138] on span "Abrir Chamada" at bounding box center [201, 141] width 48 height 6
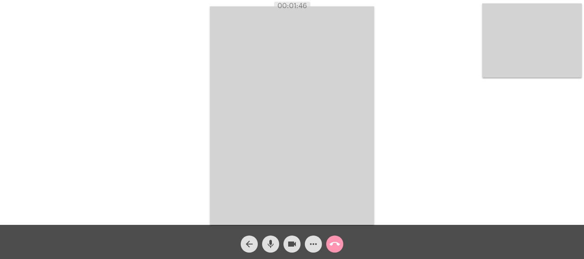
click at [336, 243] on mat-icon "call_end" at bounding box center [334, 244] width 10 height 10
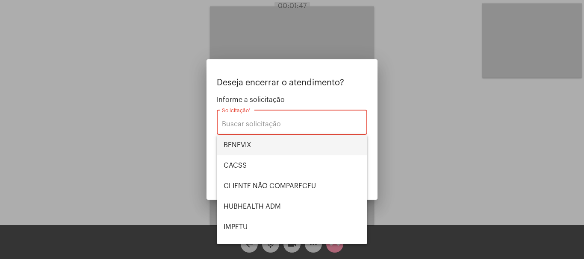
click at [258, 143] on span "BENEVIX" at bounding box center [291, 145] width 137 height 21
type input "BENEVIX"
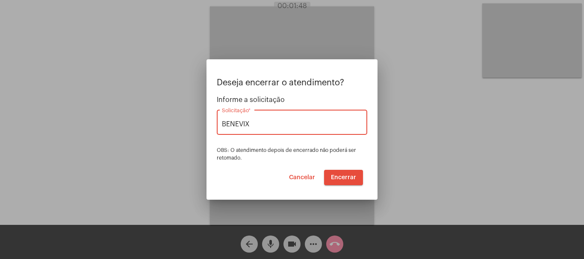
click at [345, 179] on span "Encerrar" at bounding box center [343, 178] width 25 height 6
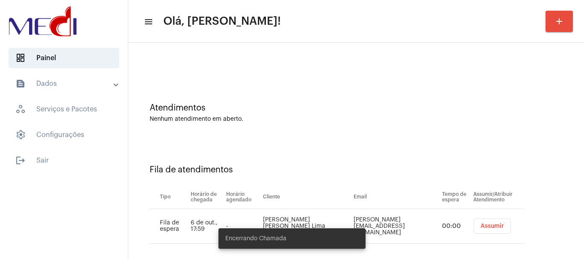
scroll to position [26, 0]
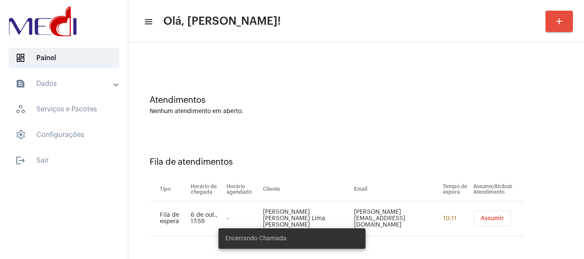
click at [480, 218] on span "Assumir" at bounding box center [491, 219] width 23 height 6
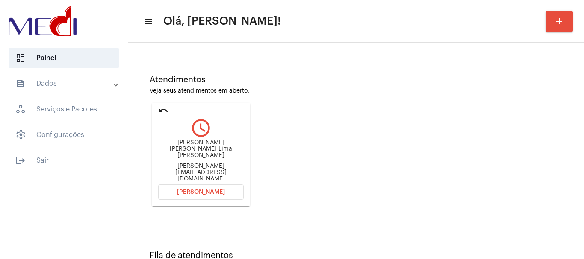
scroll to position [75, 0]
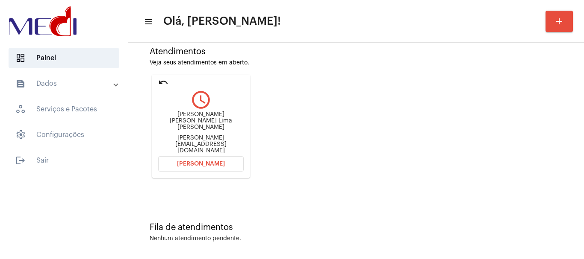
drag, startPoint x: 158, startPoint y: 120, endPoint x: 208, endPoint y: 126, distance: 50.4
click at [208, 126] on mat-card "undo query_builder Maria Aparecida de Oliveira Lima Gomes maria.aplimago@gmail.…" at bounding box center [201, 126] width 98 height 103
copy div "Maria Aparecida de Oliveira Lima Go"
click at [210, 162] on span "Abrir Chamada" at bounding box center [201, 164] width 48 height 6
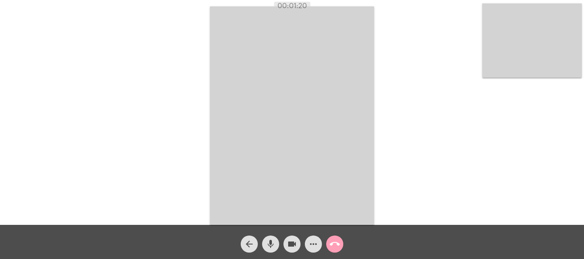
click at [338, 241] on mat-icon "call_end" at bounding box center [334, 244] width 10 height 10
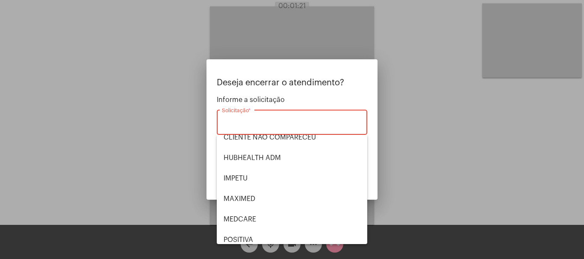
scroll to position [178, 0]
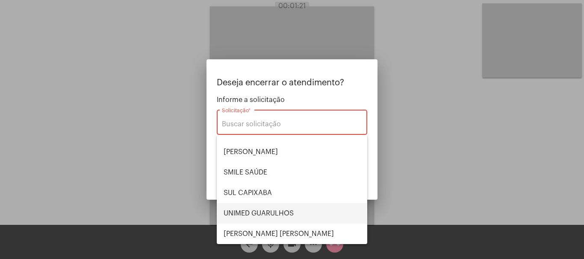
click at [295, 216] on span "UNIMED GUARULHOS" at bounding box center [291, 213] width 137 height 21
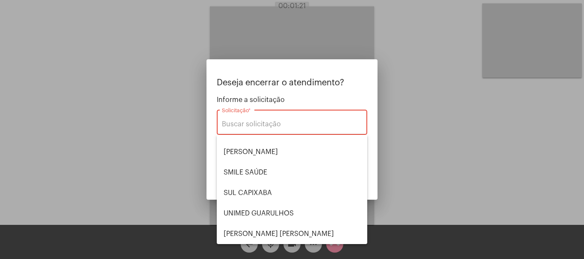
type input "UNIMED GUARULHOS"
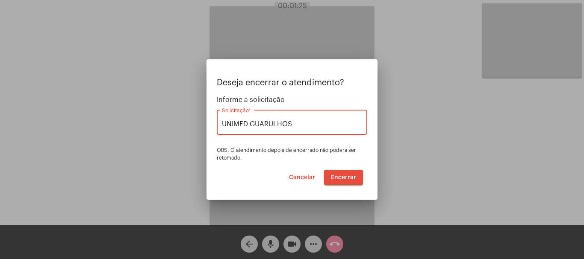
click at [337, 179] on span "Encerrar" at bounding box center [343, 178] width 25 height 6
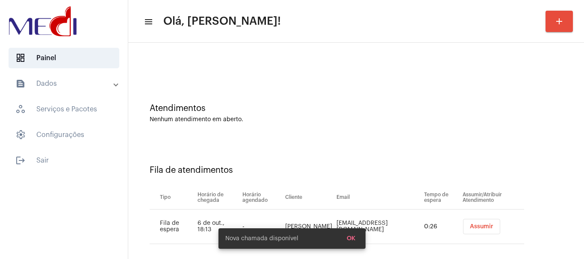
scroll to position [26, 0]
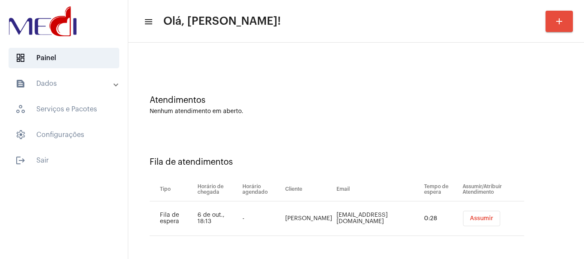
click at [473, 215] on button "Assumir" at bounding box center [481, 218] width 37 height 15
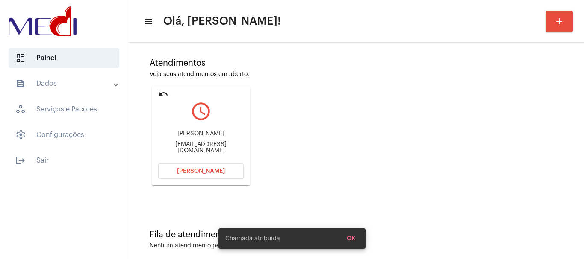
scroll to position [75, 0]
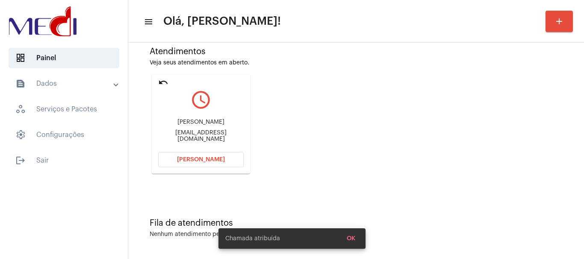
drag, startPoint x: 173, startPoint y: 122, endPoint x: 222, endPoint y: 126, distance: 49.7
click at [222, 126] on div "Sthefany Lucidi Slmercadodeluxo@gmail.com" at bounding box center [200, 130] width 85 height 38
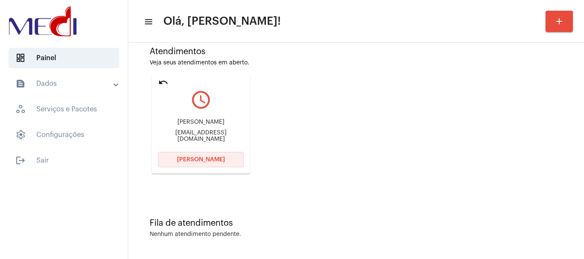
click at [187, 161] on span "Abrir Chamada" at bounding box center [201, 160] width 48 height 6
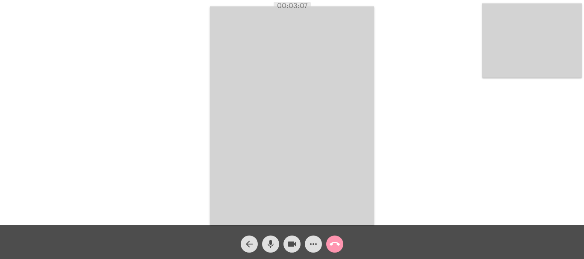
click at [334, 245] on mat-icon "call_end" at bounding box center [334, 244] width 10 height 10
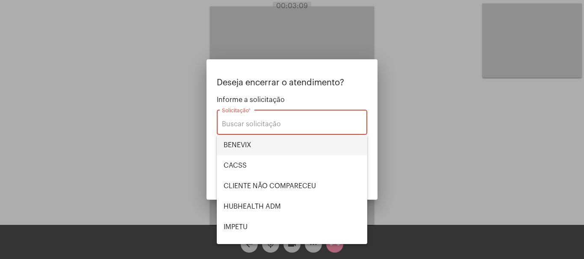
click at [255, 143] on span "BENEVIX" at bounding box center [291, 145] width 137 height 21
type input "BENEVIX"
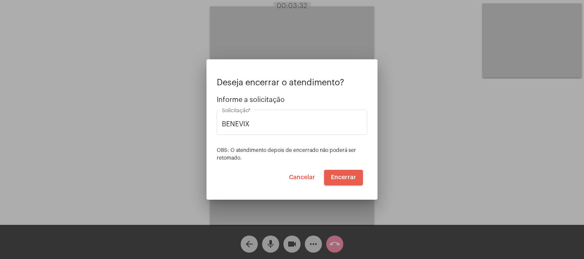
click at [347, 175] on span "Encerrar" at bounding box center [343, 178] width 25 height 6
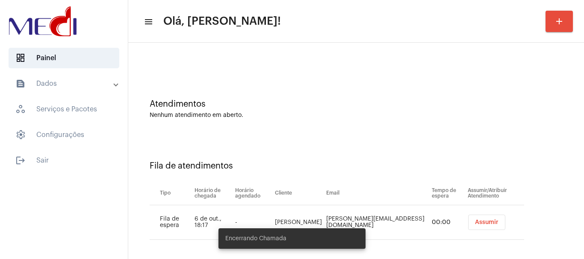
scroll to position [26, 0]
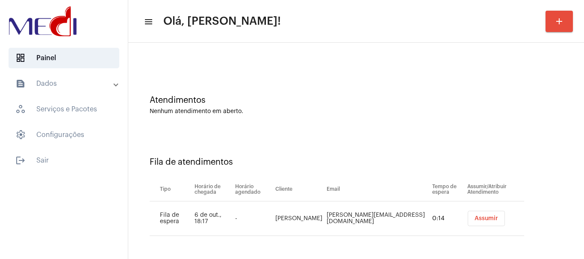
click at [474, 218] on span "Assumir" at bounding box center [485, 219] width 23 height 6
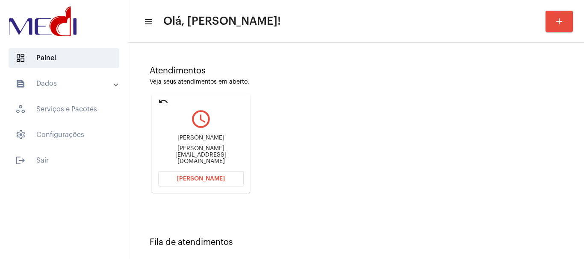
scroll to position [50, 0]
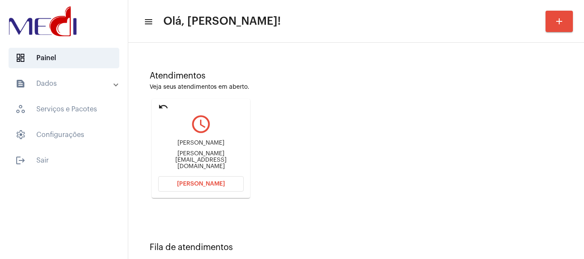
drag, startPoint x: 194, startPoint y: 148, endPoint x: 211, endPoint y: 147, distance: 17.1
click at [211, 147] on div "Fabio" at bounding box center [200, 143] width 85 height 6
drag, startPoint x: 160, startPoint y: 160, endPoint x: 200, endPoint y: 163, distance: 39.9
click at [200, 163] on div "fabio.five.silva@gmail.com" at bounding box center [200, 160] width 85 height 19
click at [225, 181] on button "Abrir Chamada" at bounding box center [200, 183] width 85 height 15
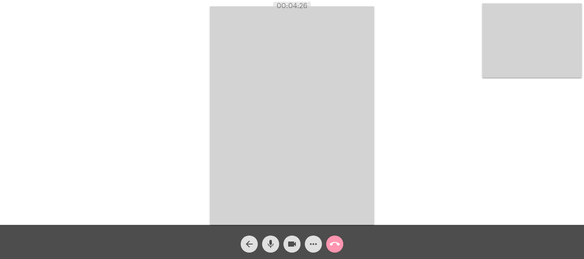
click at [338, 242] on mat-icon "call_end" at bounding box center [334, 244] width 10 height 10
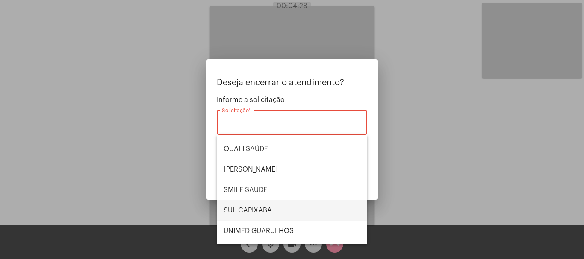
scroll to position [178, 0]
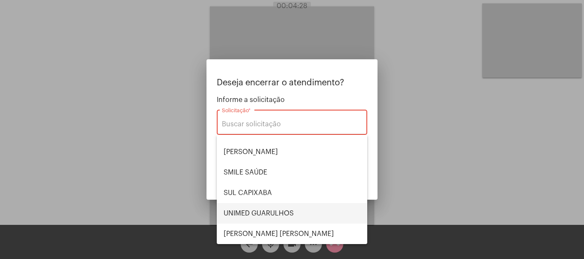
click at [293, 211] on span "UNIMED GUARULHOS" at bounding box center [291, 213] width 137 height 21
type input "UNIMED GUARULHOS"
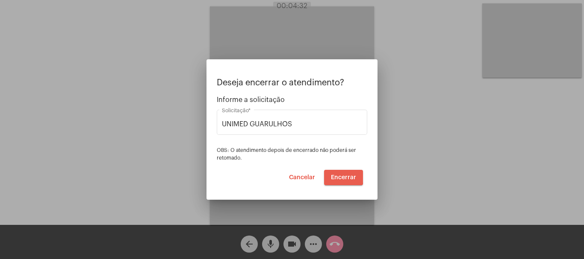
click at [339, 176] on span "Encerrar" at bounding box center [343, 178] width 25 height 6
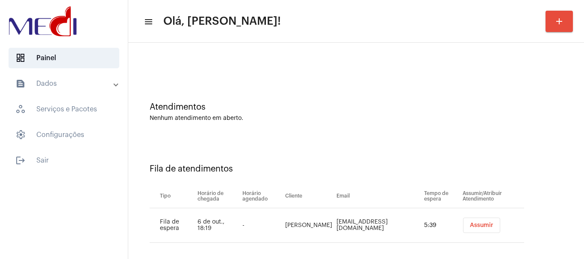
scroll to position [26, 0]
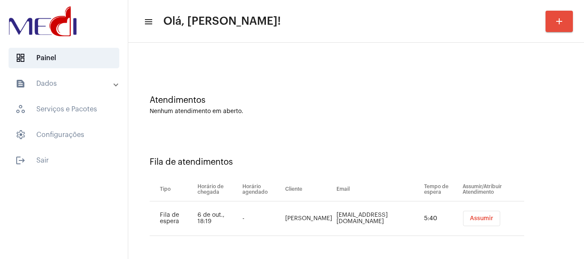
click at [476, 217] on span "Assumir" at bounding box center [480, 219] width 23 height 6
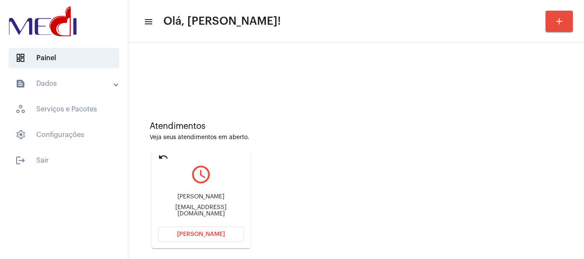
drag, startPoint x: 170, startPoint y: 201, endPoint x: 218, endPoint y: 196, distance: 48.1
click at [218, 196] on div "Marislayne Stefene Marislayne246@icloud.com" at bounding box center [200, 205] width 85 height 38
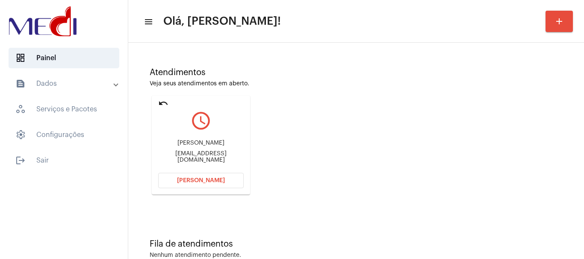
scroll to position [75, 0]
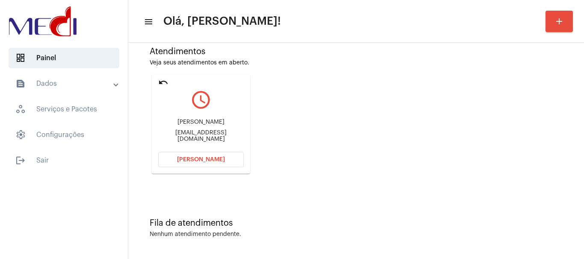
click at [180, 161] on span "Abrir Chamada" at bounding box center [201, 160] width 48 height 6
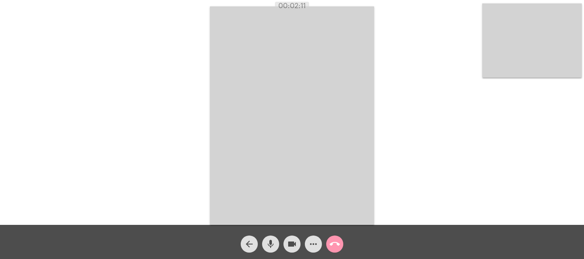
click at [337, 245] on mat-icon "call_end" at bounding box center [334, 244] width 10 height 10
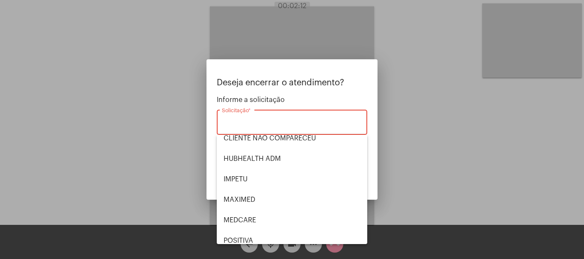
scroll to position [178, 0]
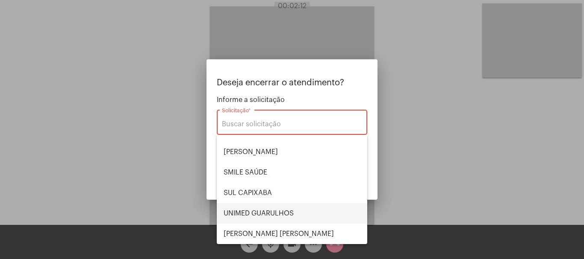
click at [278, 217] on span "UNIMED GUARULHOS" at bounding box center [291, 213] width 137 height 21
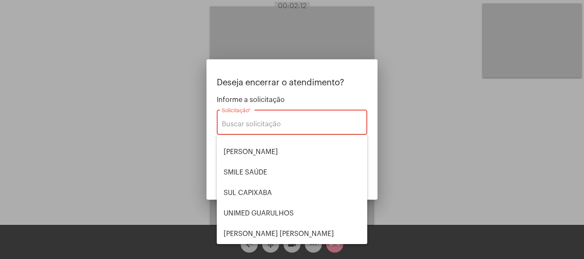
type input "UNIMED GUARULHOS"
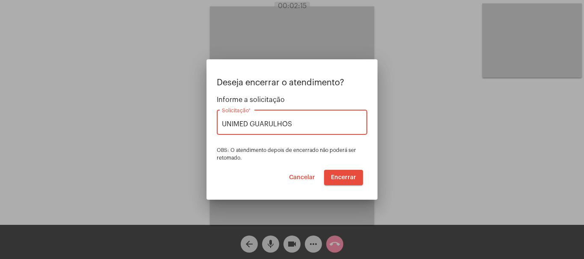
click at [345, 174] on button "Encerrar" at bounding box center [343, 177] width 39 height 15
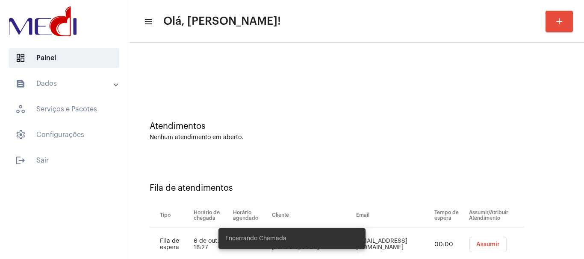
scroll to position [26, 0]
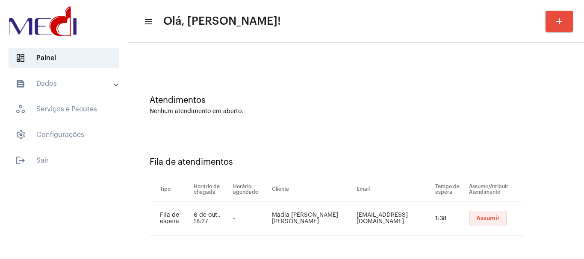
click at [476, 216] on span "Assumir" at bounding box center [487, 219] width 23 height 6
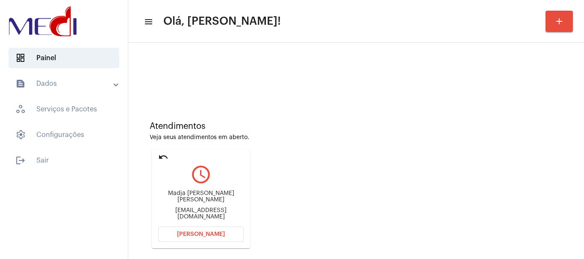
click at [271, 175] on div "Atendimentos Veja seus atendimentos em aberto. undo query_builder Madja Lucas F…" at bounding box center [355, 182] width 447 height 172
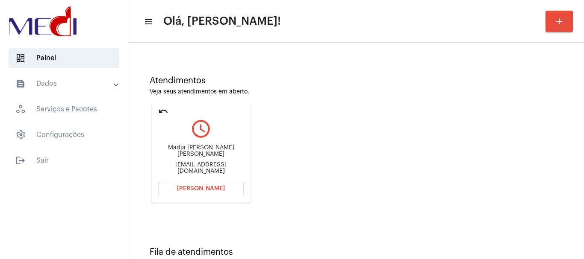
scroll to position [75, 0]
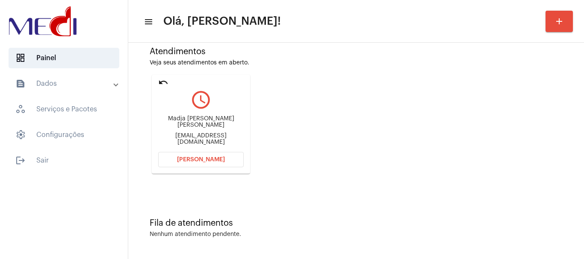
drag, startPoint x: 159, startPoint y: 124, endPoint x: 212, endPoint y: 123, distance: 52.5
click at [212, 123] on div "Madja Lucas Fiuza de Melo" at bounding box center [200, 122] width 85 height 13
click at [177, 158] on button "Abrir Chamada" at bounding box center [200, 159] width 85 height 15
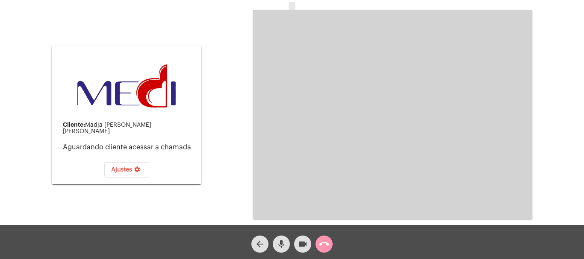
click at [325, 242] on mat-icon "call_end" at bounding box center [324, 244] width 10 height 10
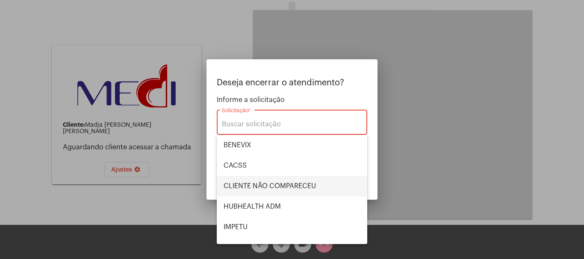
click at [299, 187] on span "CLIENTE NÃO COMPARECEU" at bounding box center [291, 186] width 137 height 21
type input "CLIENTE NÃO COMPARECEU"
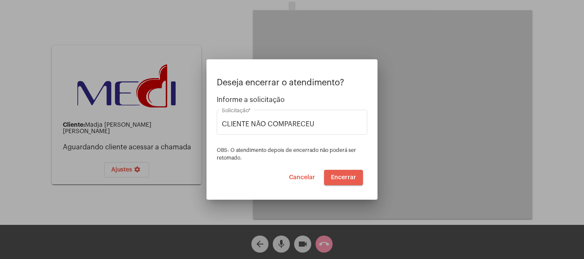
click at [341, 176] on span "Encerrar" at bounding box center [343, 178] width 25 height 6
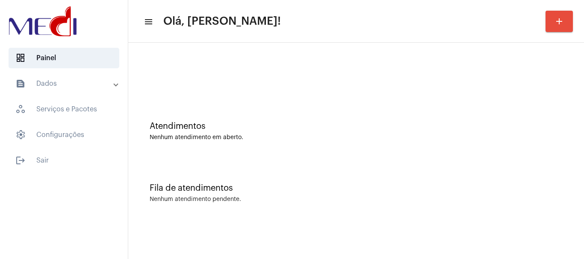
click at [340, 76] on div at bounding box center [356, 76] width 413 height 6
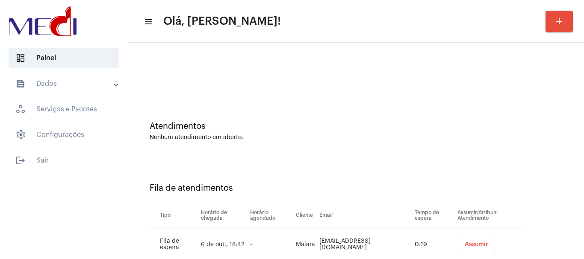
scroll to position [26, 0]
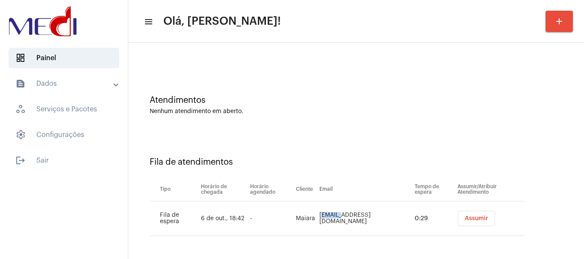
drag, startPoint x: 318, startPoint y: 218, endPoint x: 343, endPoint y: 217, distance: 24.8
click at [343, 217] on td "[EMAIL_ADDRESS][DOMAIN_NAME]" at bounding box center [364, 219] width 95 height 35
copy td "pinhoma"
click at [470, 220] on span "Assumir" at bounding box center [475, 219] width 23 height 6
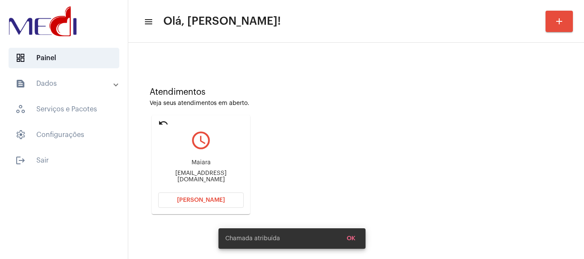
scroll to position [75, 0]
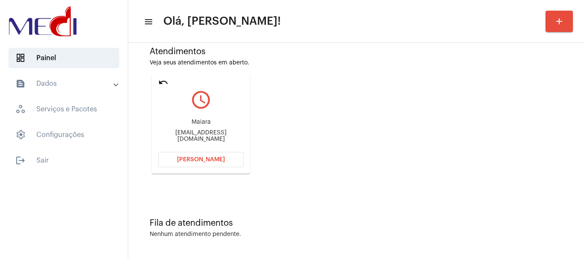
click at [377, 129] on div "Atendimentos Veja seus atendimentos em aberto. undo query_builder Maiara [EMAIL…" at bounding box center [355, 107] width 447 height 172
click at [205, 162] on span "[PERSON_NAME]" at bounding box center [201, 160] width 48 height 6
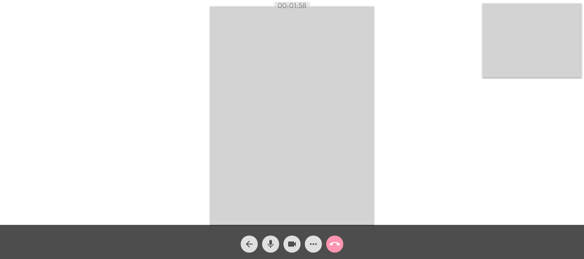
click at [336, 241] on mat-icon "call_end" at bounding box center [334, 244] width 10 height 10
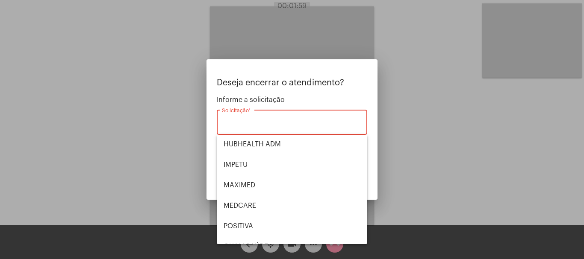
scroll to position [178, 0]
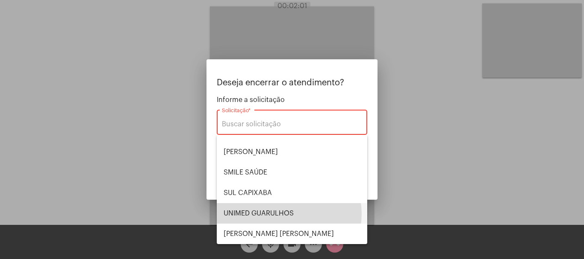
click at [284, 214] on span "UNIMED GUARULHOS" at bounding box center [291, 213] width 137 height 21
type input "UNIMED GUARULHOS"
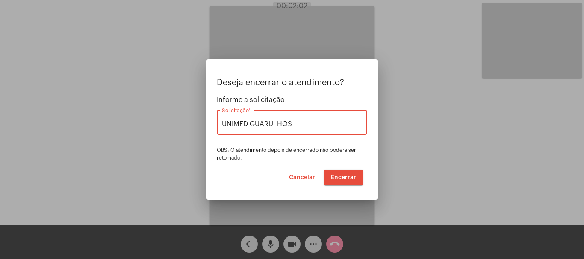
click at [346, 177] on span "Encerrar" at bounding box center [343, 178] width 25 height 6
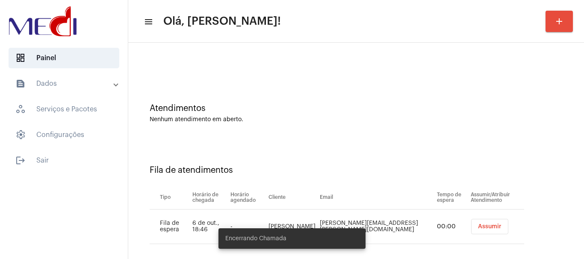
scroll to position [26, 0]
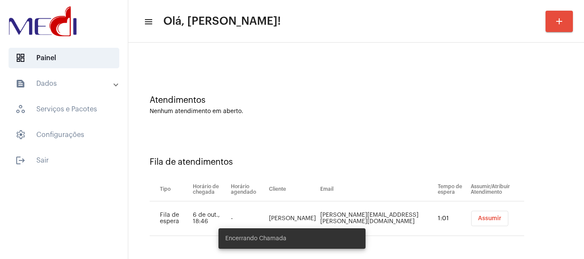
click at [476, 215] on button "Assumir" at bounding box center [489, 218] width 37 height 15
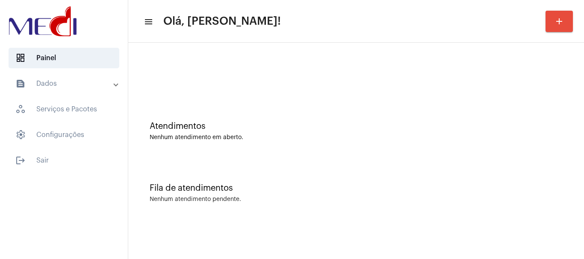
scroll to position [0, 0]
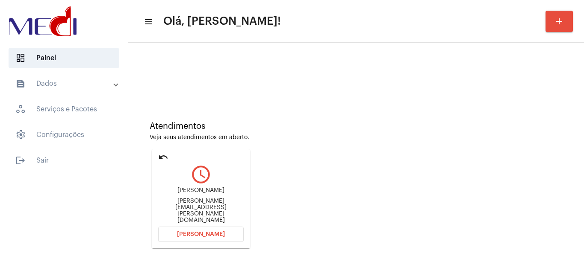
drag, startPoint x: 189, startPoint y: 198, endPoint x: 202, endPoint y: 198, distance: 12.8
click at [202, 194] on div "[PERSON_NAME]" at bounding box center [200, 191] width 85 height 6
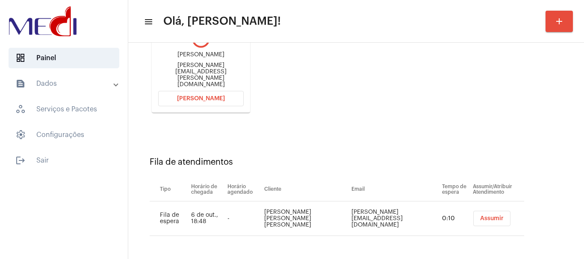
scroll to position [93, 0]
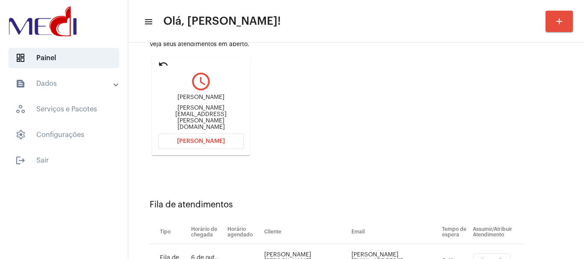
click at [179, 135] on button "[PERSON_NAME]" at bounding box center [200, 141] width 85 height 15
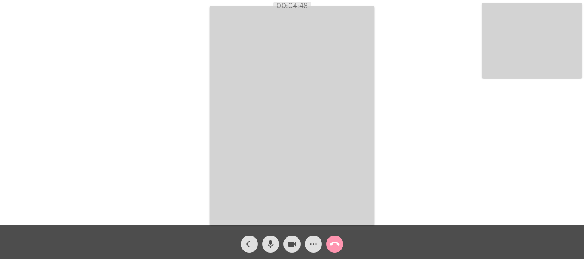
click at [334, 243] on mat-icon "call_end" at bounding box center [334, 244] width 10 height 10
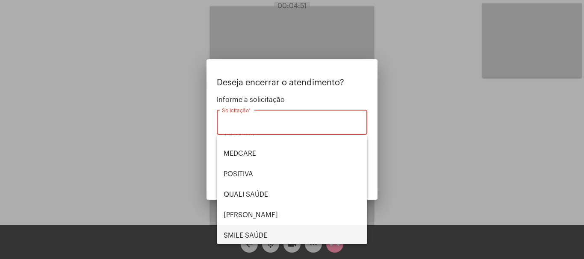
scroll to position [128, 0]
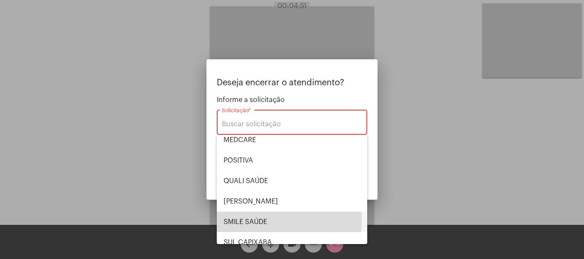
drag, startPoint x: 258, startPoint y: 220, endPoint x: 348, endPoint y: 177, distance: 99.7
click at [259, 220] on span "SMILE SAÚDE" at bounding box center [291, 222] width 137 height 21
type input "SMILE SAÚDE"
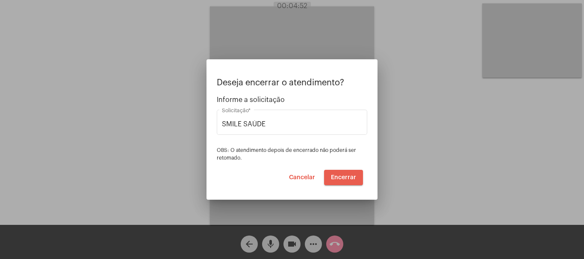
click at [346, 177] on span "Encerrar" at bounding box center [343, 178] width 25 height 6
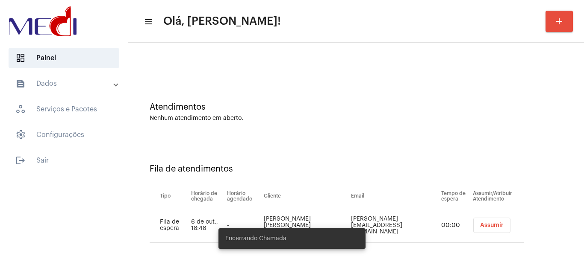
scroll to position [26, 0]
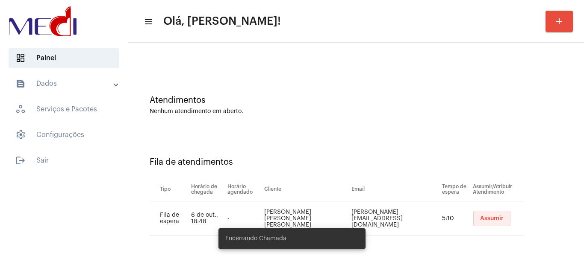
click at [480, 220] on span "Assumir" at bounding box center [491, 219] width 23 height 6
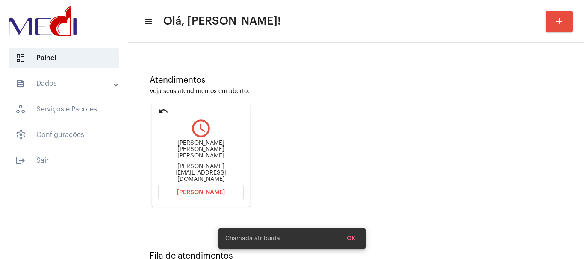
scroll to position [75, 0]
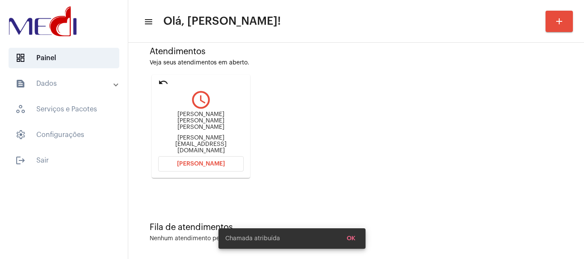
drag, startPoint x: 163, startPoint y: 122, endPoint x: 196, endPoint y: 123, distance: 32.5
click at [196, 123] on div "Falcone Teixeira Souza" at bounding box center [200, 120] width 85 height 19
copy div "Falcone T"
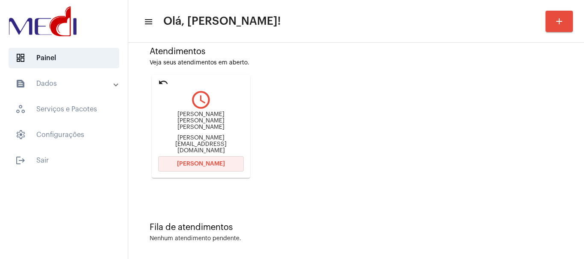
click at [180, 161] on span "Abrir Chamada" at bounding box center [201, 164] width 48 height 6
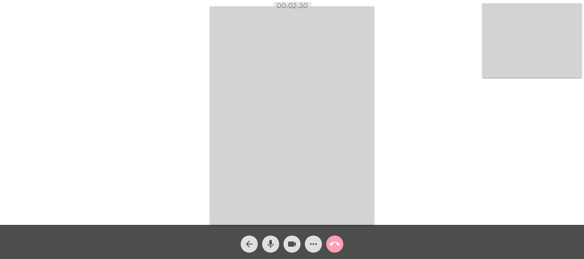
click at [334, 244] on mat-icon "call_end" at bounding box center [334, 244] width 10 height 10
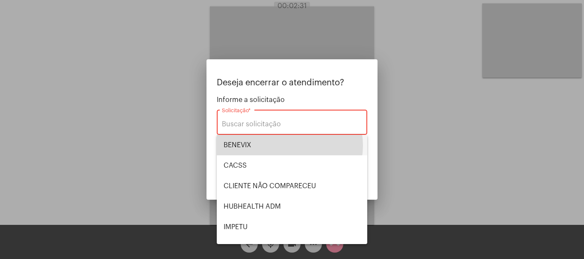
click at [289, 146] on span "BENEVIX" at bounding box center [291, 145] width 137 height 21
type input "BENEVIX"
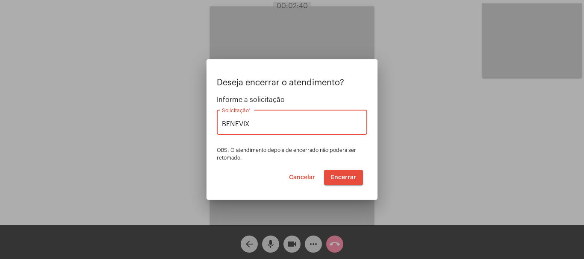
click at [343, 179] on span "Encerrar" at bounding box center [343, 178] width 25 height 6
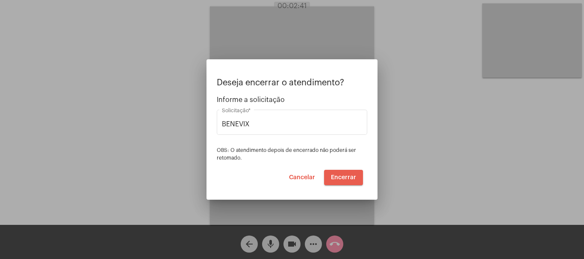
click at [343, 179] on span "Encerrar" at bounding box center [343, 178] width 25 height 6
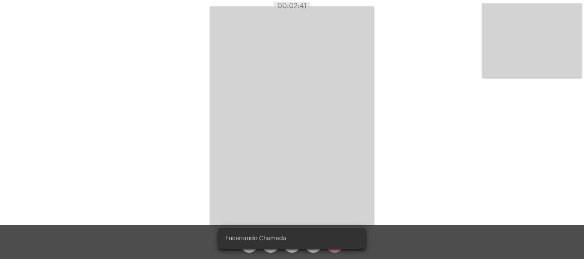
click at [343, 177] on video at bounding box center [292, 115] width 164 height 219
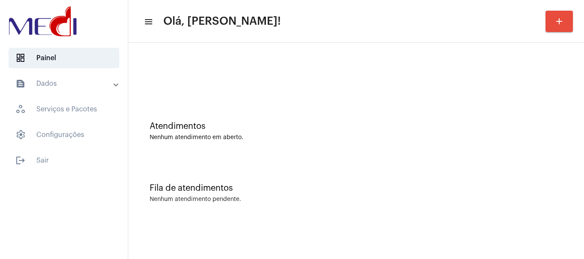
click at [329, 115] on div "Atendimentos Nenhum atendimento em aberto." at bounding box center [355, 127] width 447 height 62
